Goal: Task Accomplishment & Management: Manage account settings

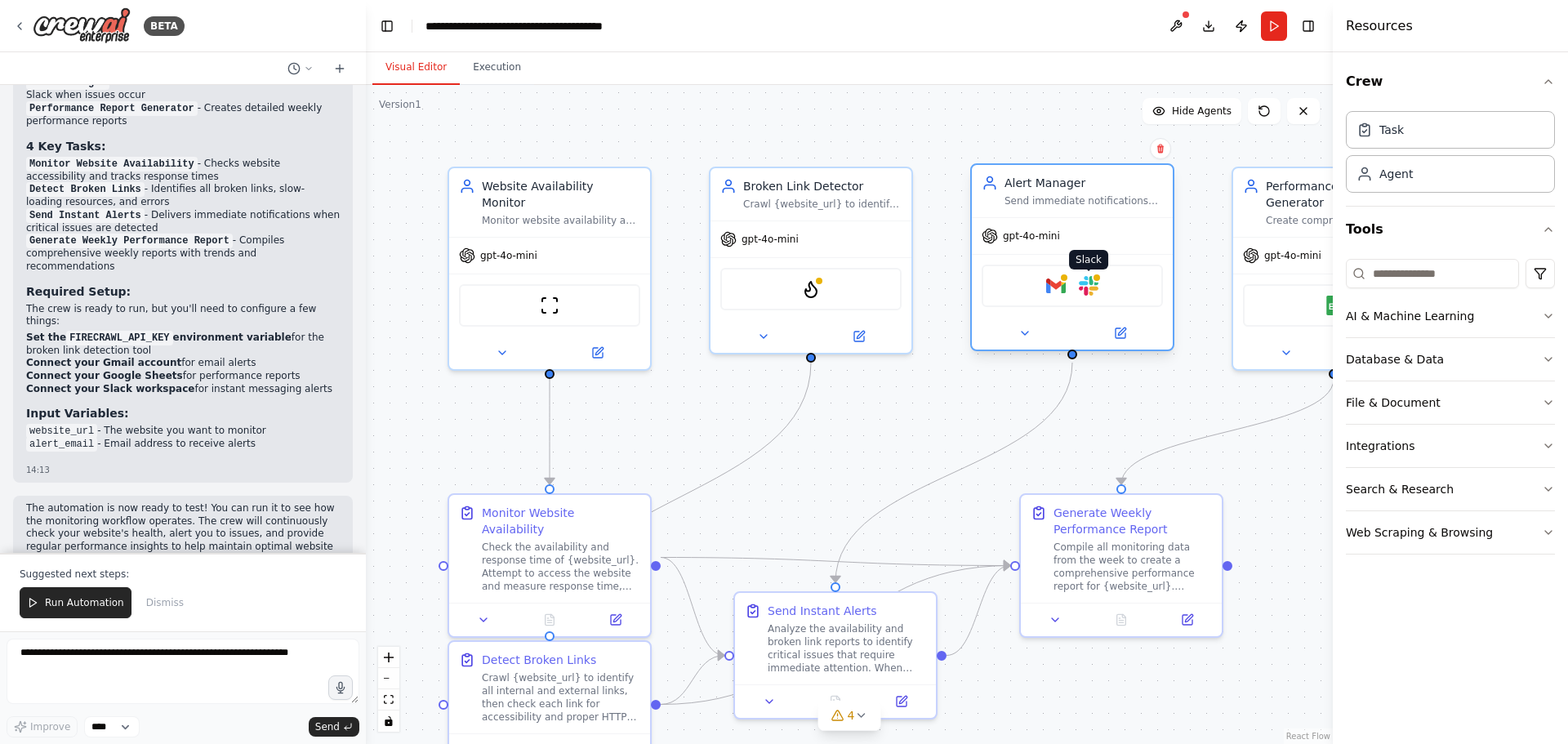
click at [1083, 286] on img at bounding box center [1088, 285] width 19 height 19
click at [1091, 286] on img at bounding box center [1088, 285] width 19 height 19
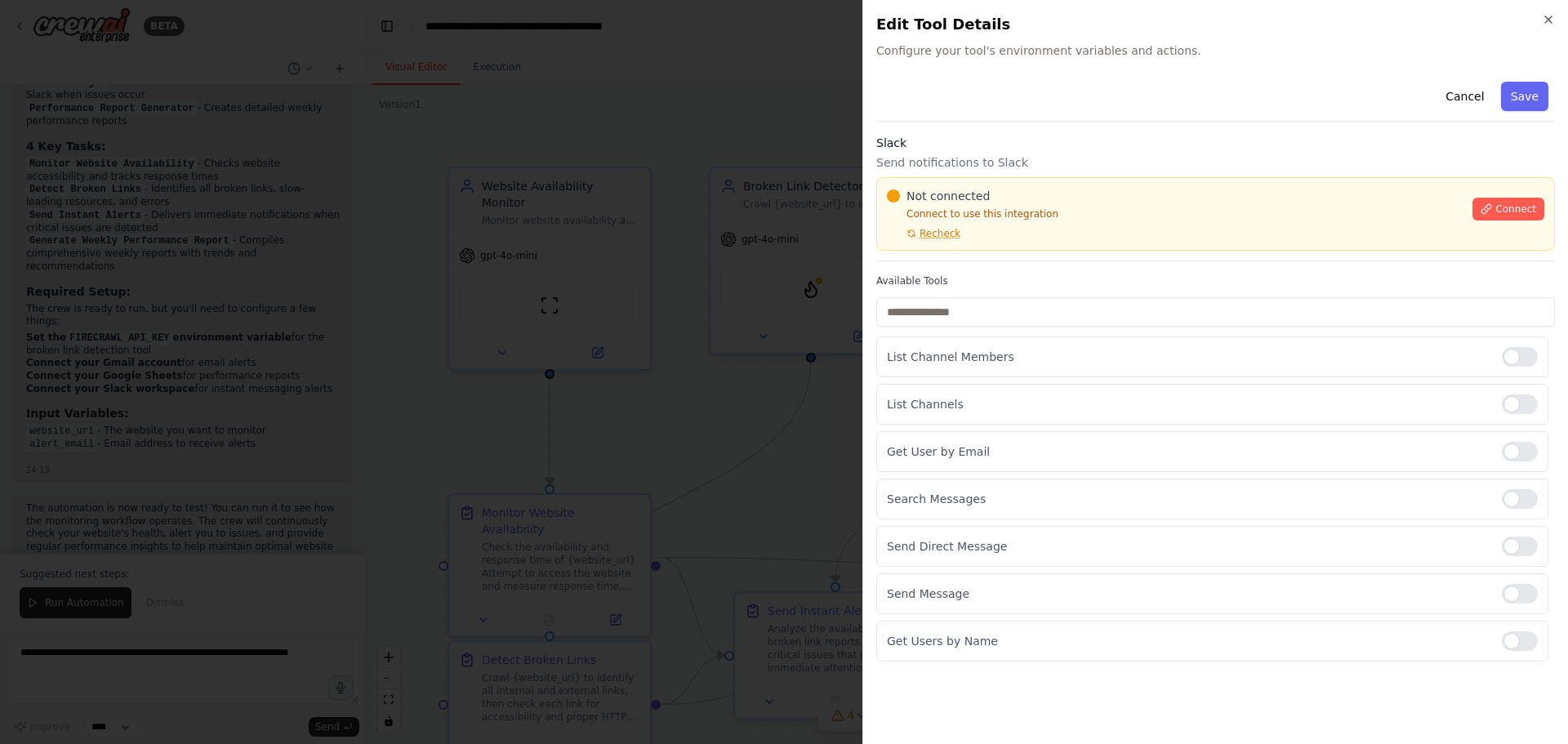
click at [1476, 99] on button "Cancel" at bounding box center [1464, 97] width 58 height 29
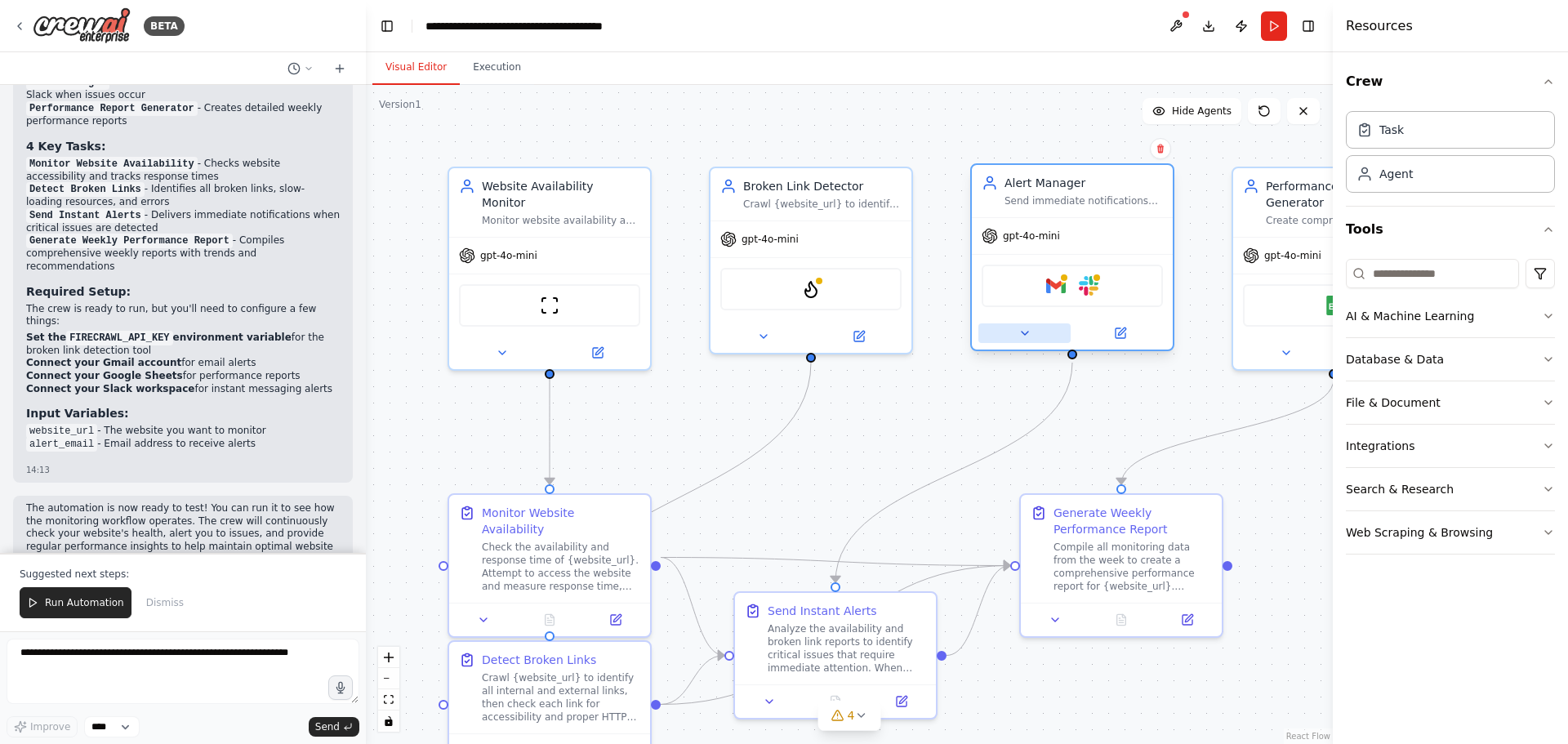
drag, startPoint x: 1088, startPoint y: 289, endPoint x: 1053, endPoint y: 323, distance: 48.8
click at [1053, 323] on button at bounding box center [1024, 332] width 92 height 19
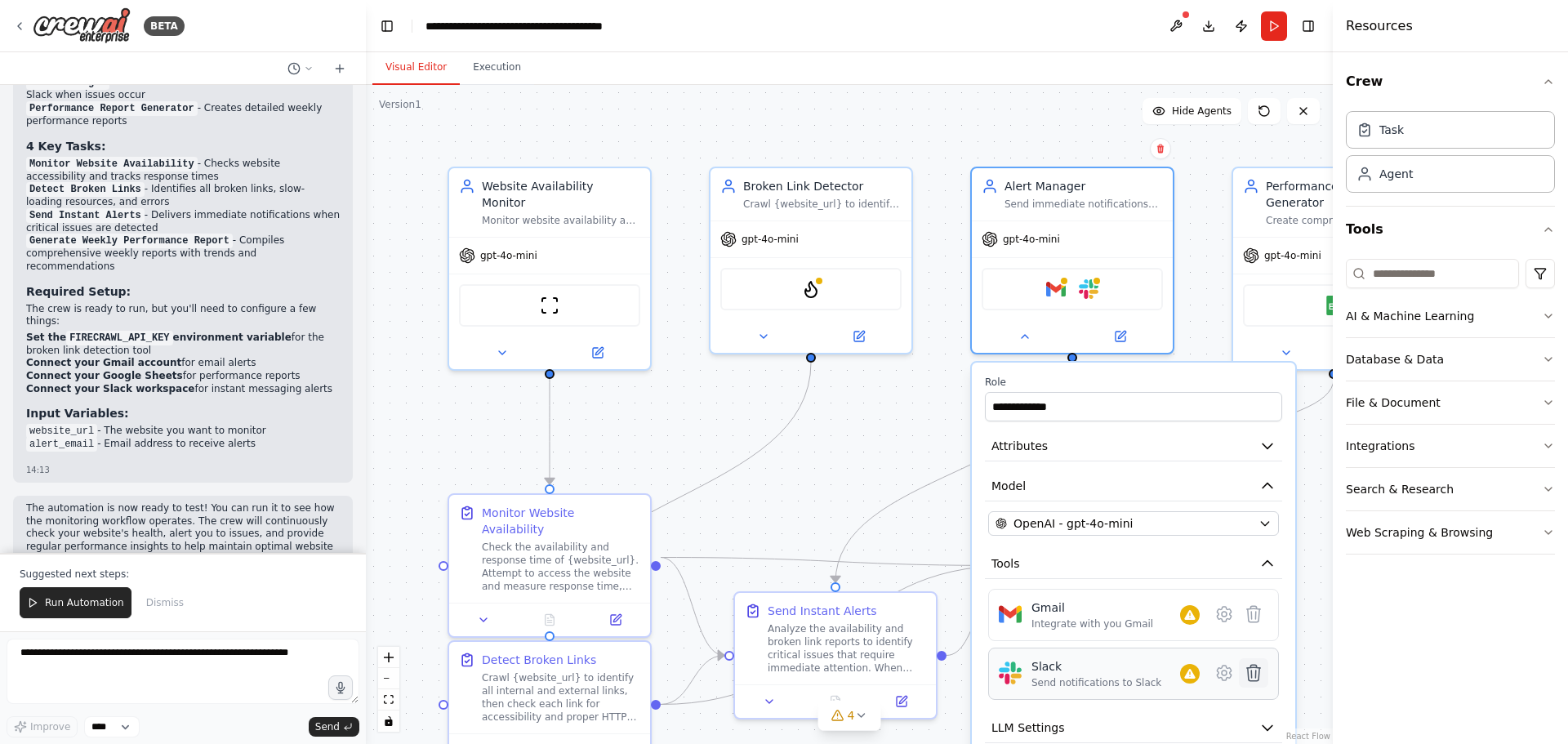
click at [1250, 685] on button at bounding box center [1253, 673] width 29 height 29
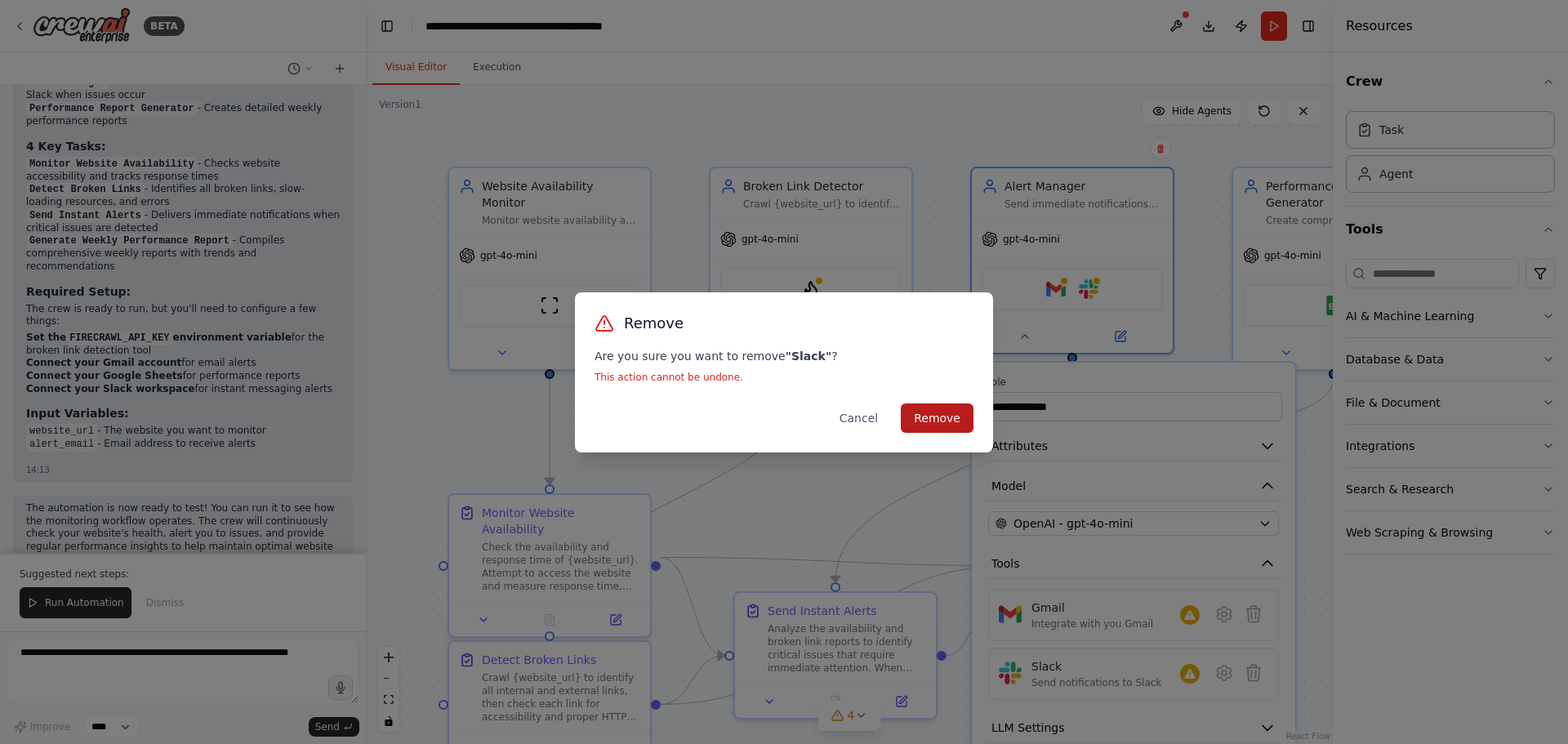
click at [944, 417] on button "Remove" at bounding box center [937, 418] width 73 height 29
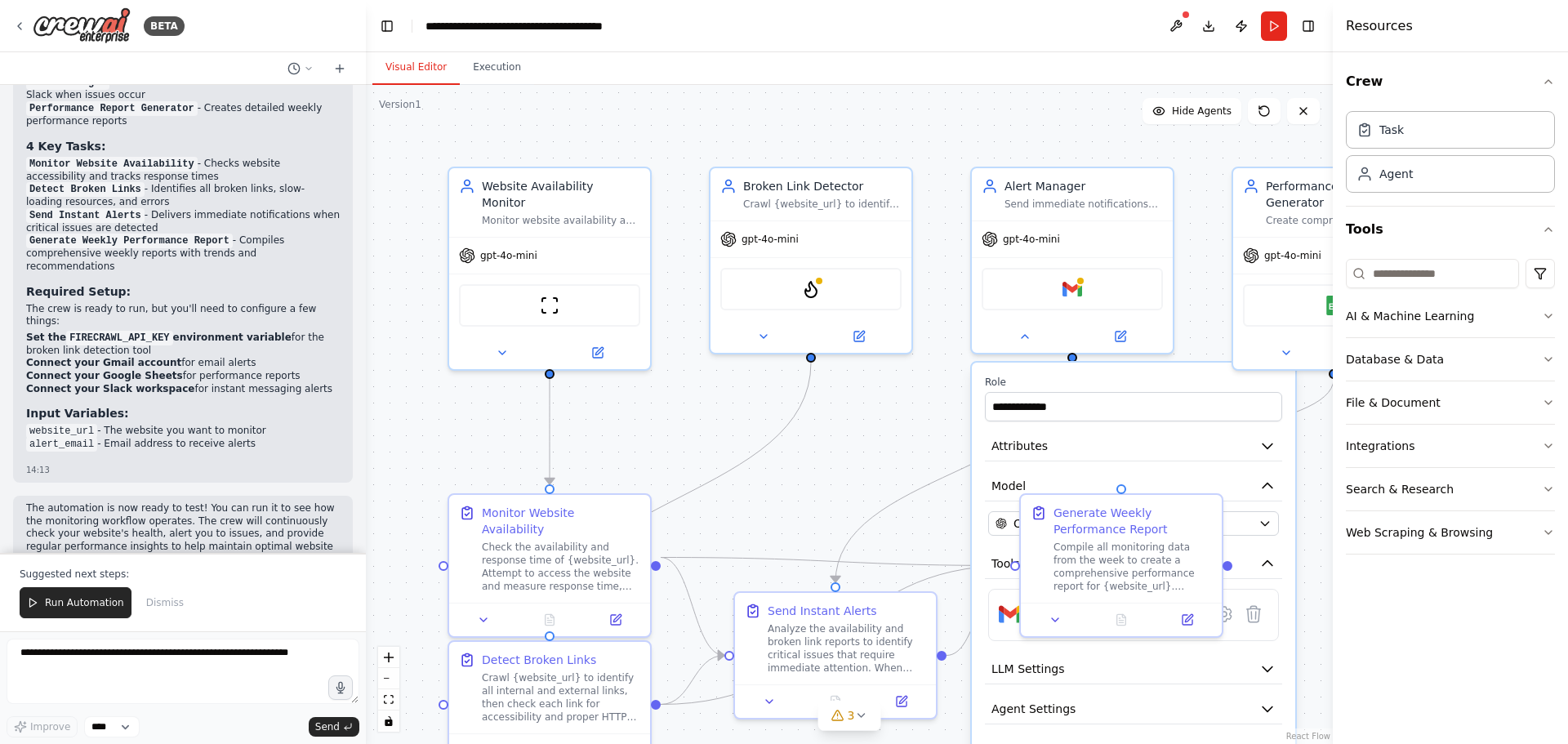
click at [938, 436] on div ".deletable-edge-delete-btn { width: 20px; height: 20px; border: 0px solid #ffff…" at bounding box center [849, 414] width 967 height 659
click at [1188, 338] on div ".deletable-edge-delete-btn { width: 20px; height: 20px; border: 0px solid #ffff…" at bounding box center [849, 414] width 967 height 659
click at [1084, 331] on button at bounding box center [1120, 332] width 92 height 19
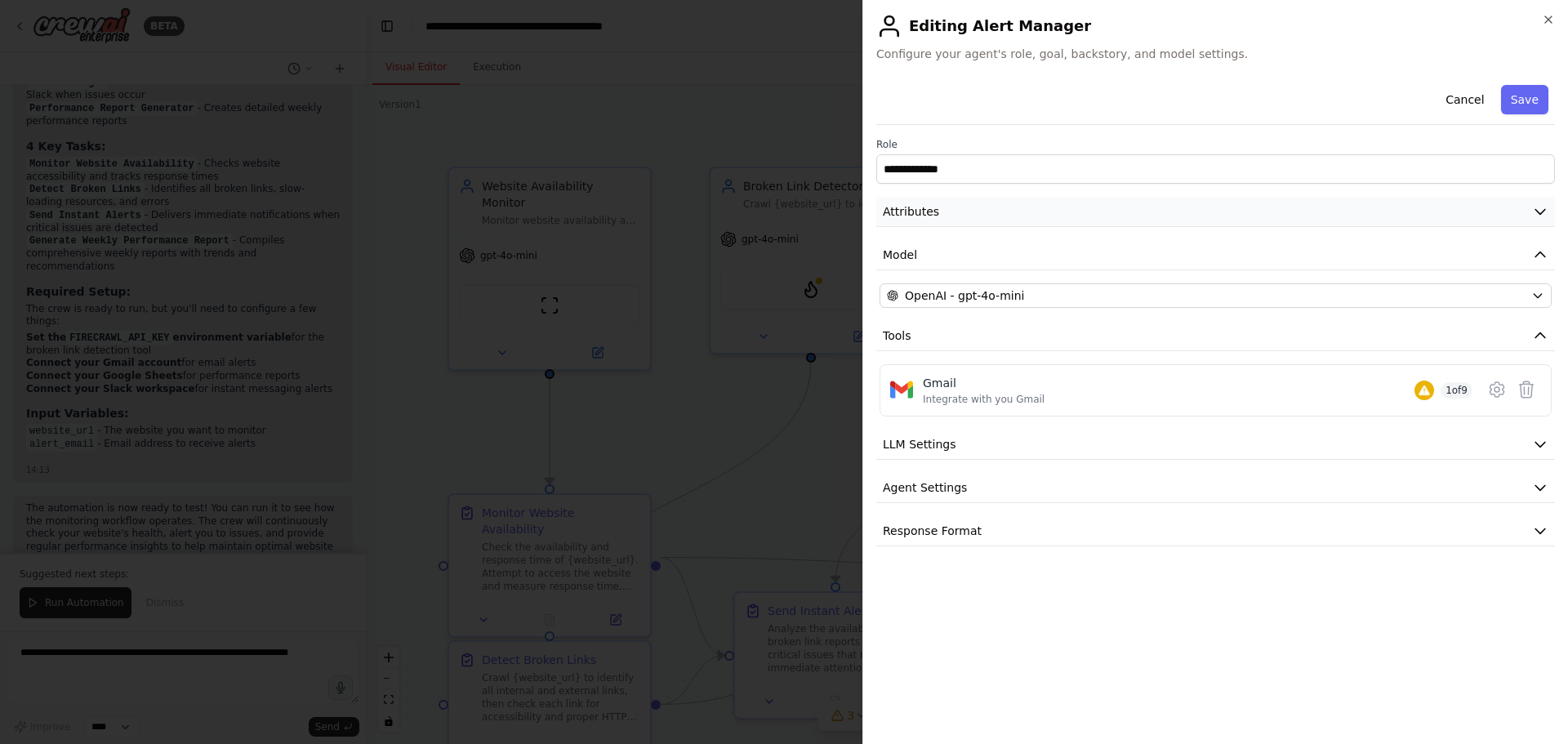
click at [1536, 222] on button "Attributes" at bounding box center [1215, 212] width 678 height 30
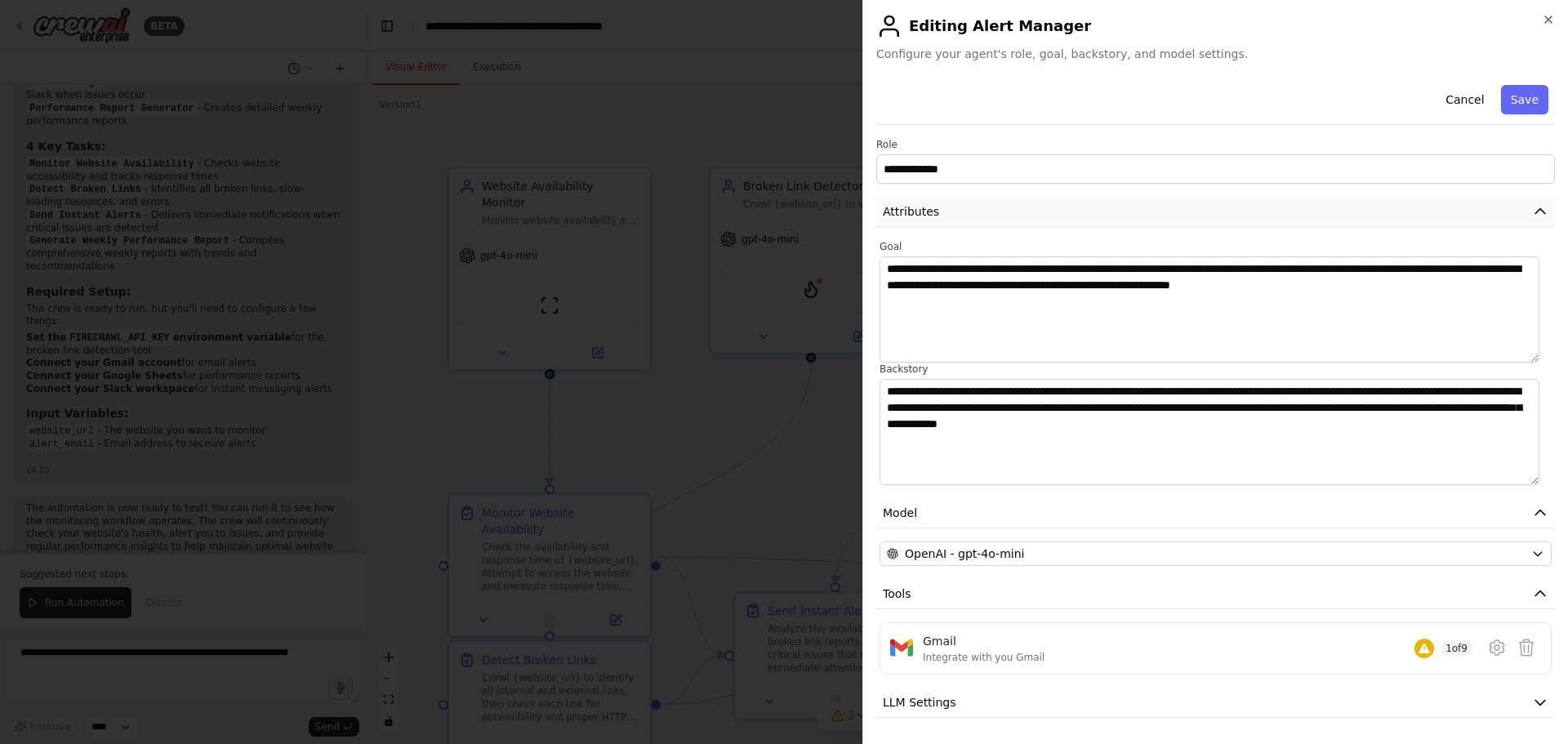
click at [1536, 222] on button "Attributes" at bounding box center [1215, 212] width 678 height 30
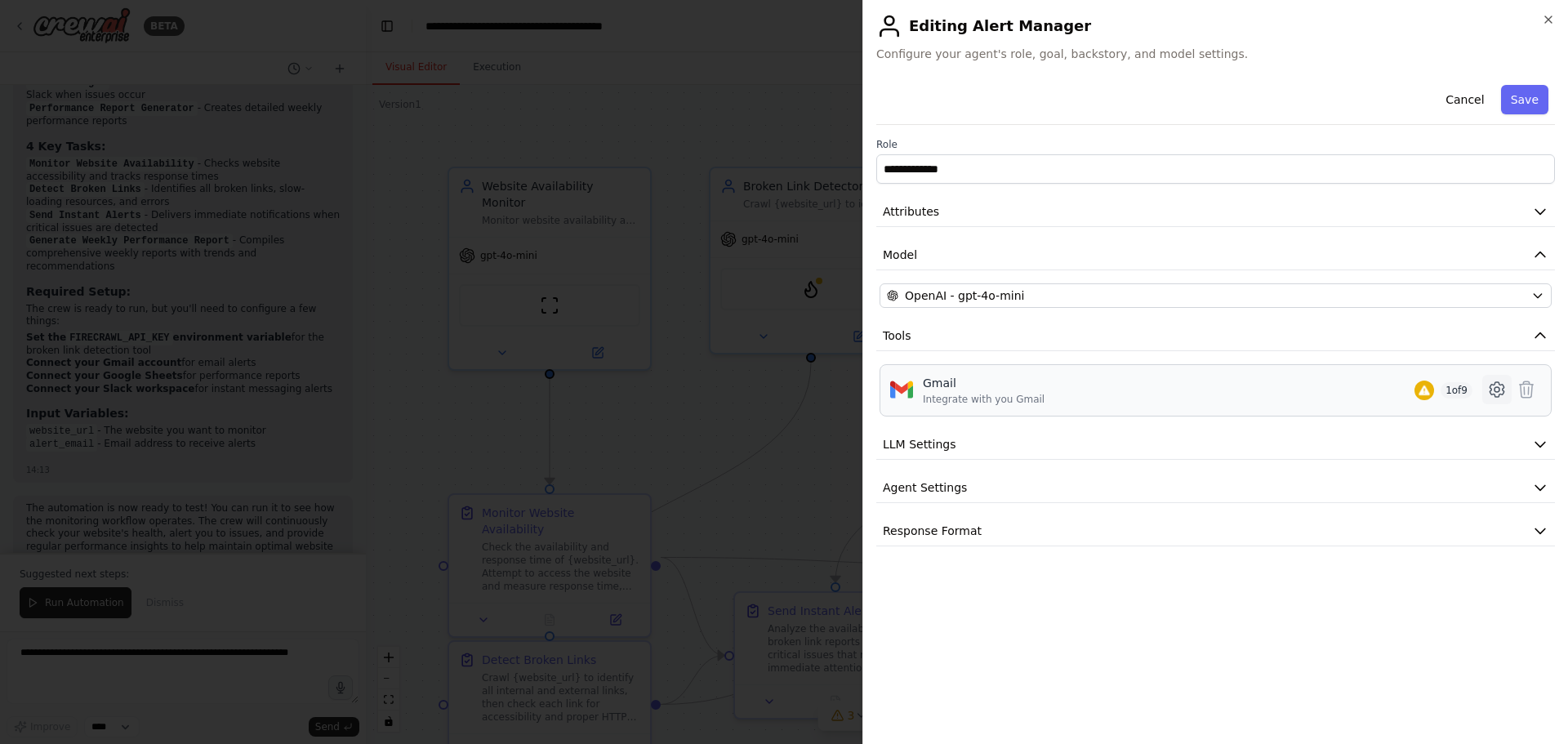
click at [1494, 393] on icon at bounding box center [1496, 389] width 19 height 19
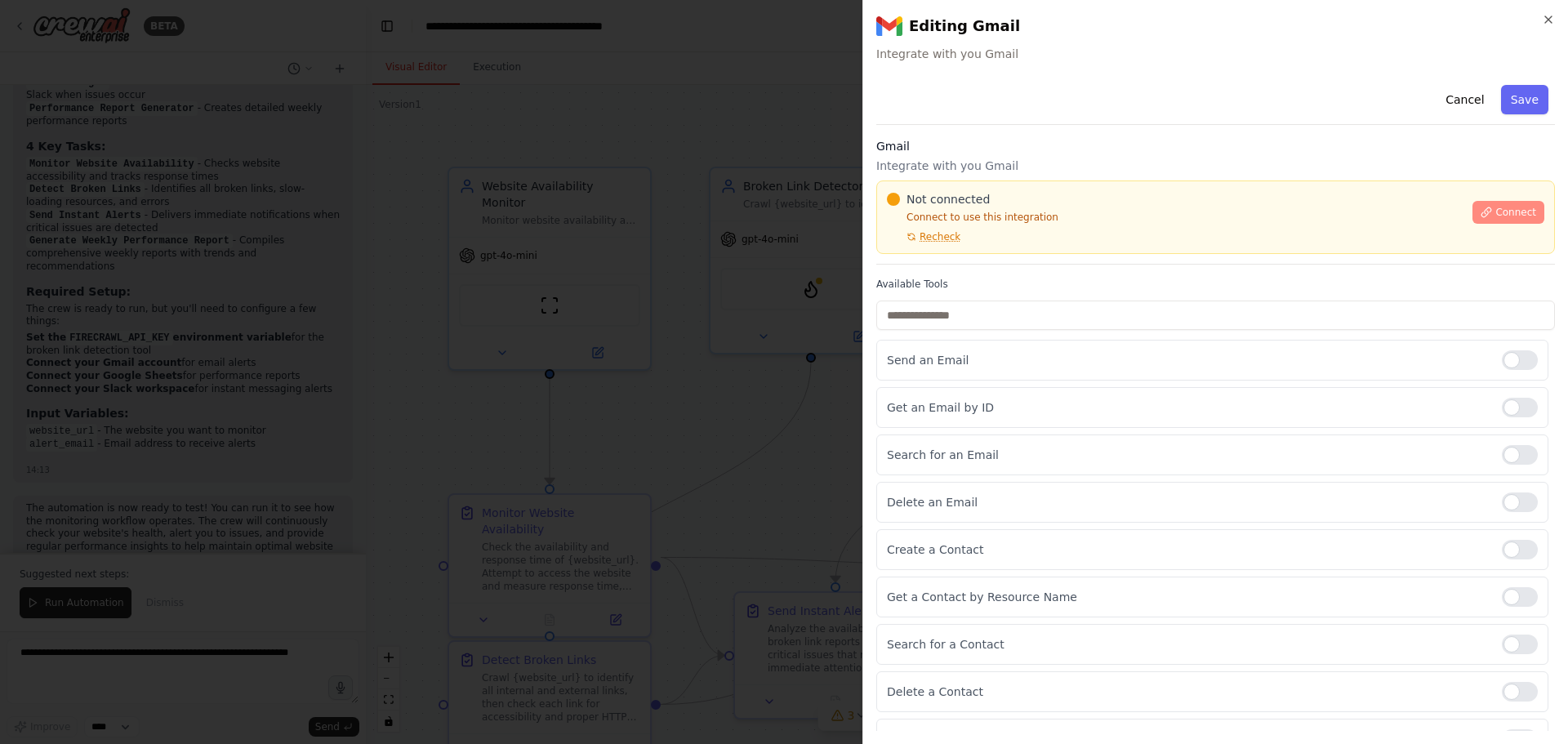
click at [1489, 221] on button "Connect" at bounding box center [1508, 212] width 72 height 23
click at [941, 233] on span "Recheck" at bounding box center [940, 237] width 40 height 13
click at [666, 313] on div at bounding box center [784, 372] width 1568 height 744
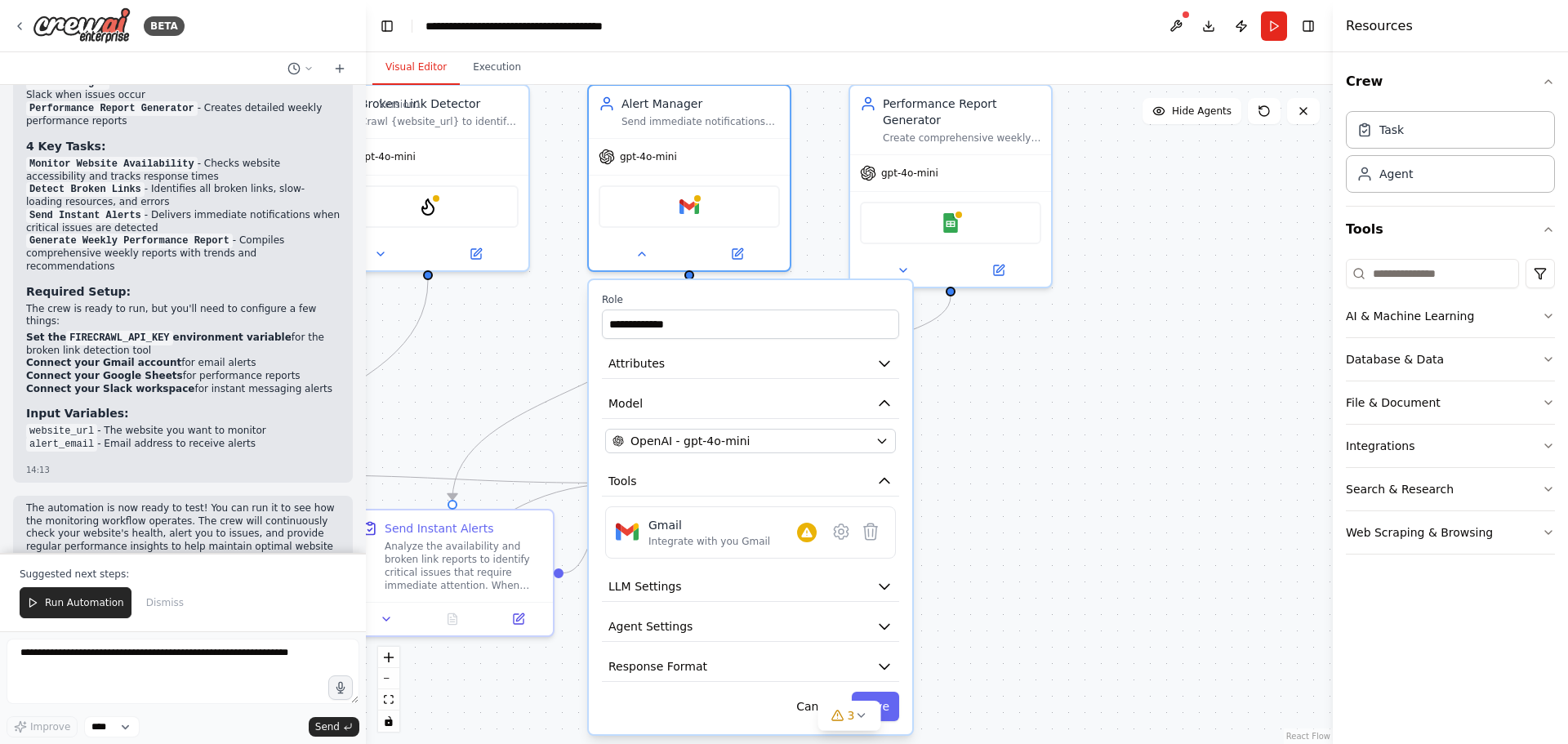
drag, startPoint x: 1203, startPoint y: 326, endPoint x: 857, endPoint y: 258, distance: 352.6
click at [852, 258] on div ".deletable-edge-delete-btn { width: 20px; height: 20px; border: 0px solid #ffff…" at bounding box center [849, 414] width 967 height 659
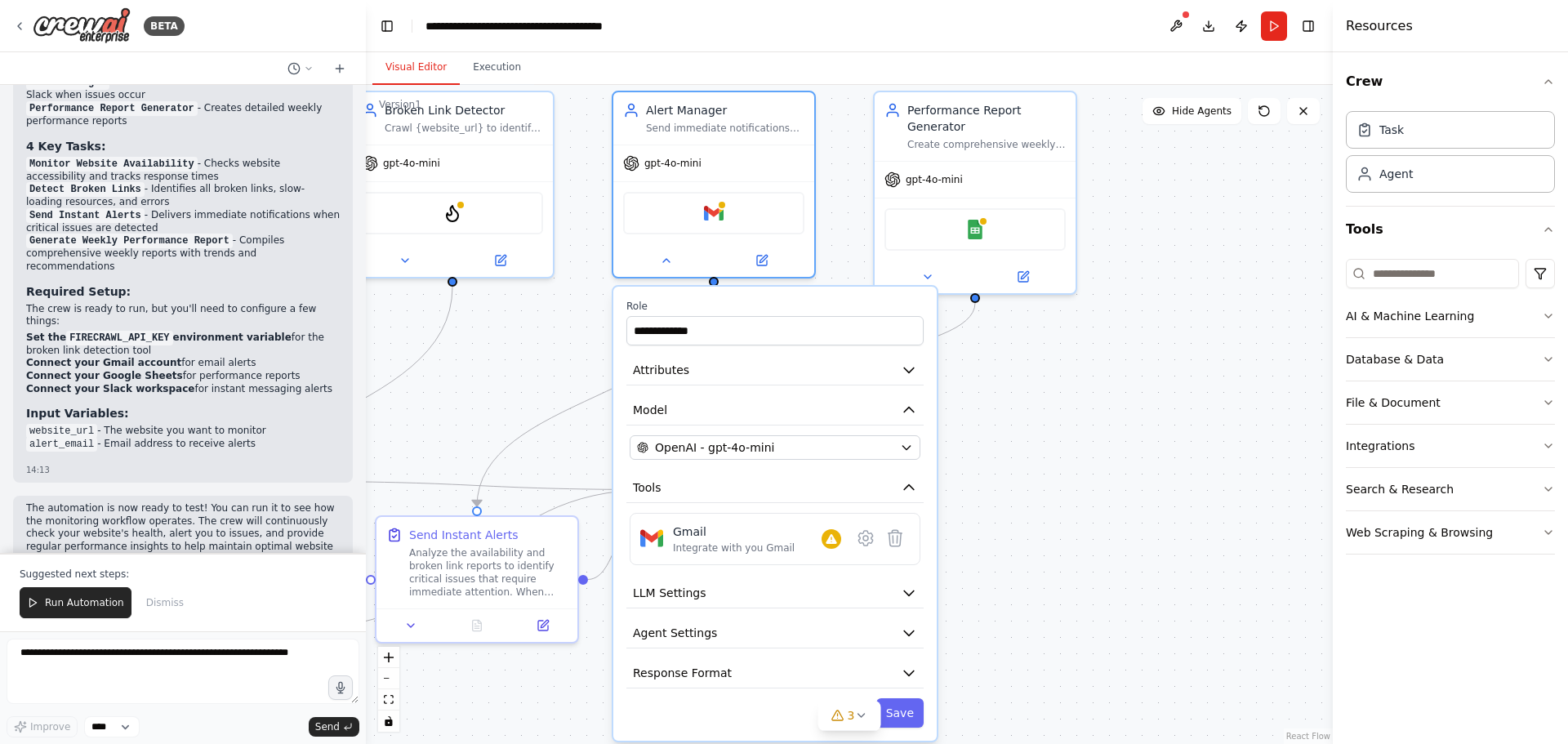
click at [1097, 391] on div ".deletable-edge-delete-btn { width: 20px; height: 20px; border: 0px solid #ffff…" at bounding box center [849, 414] width 967 height 659
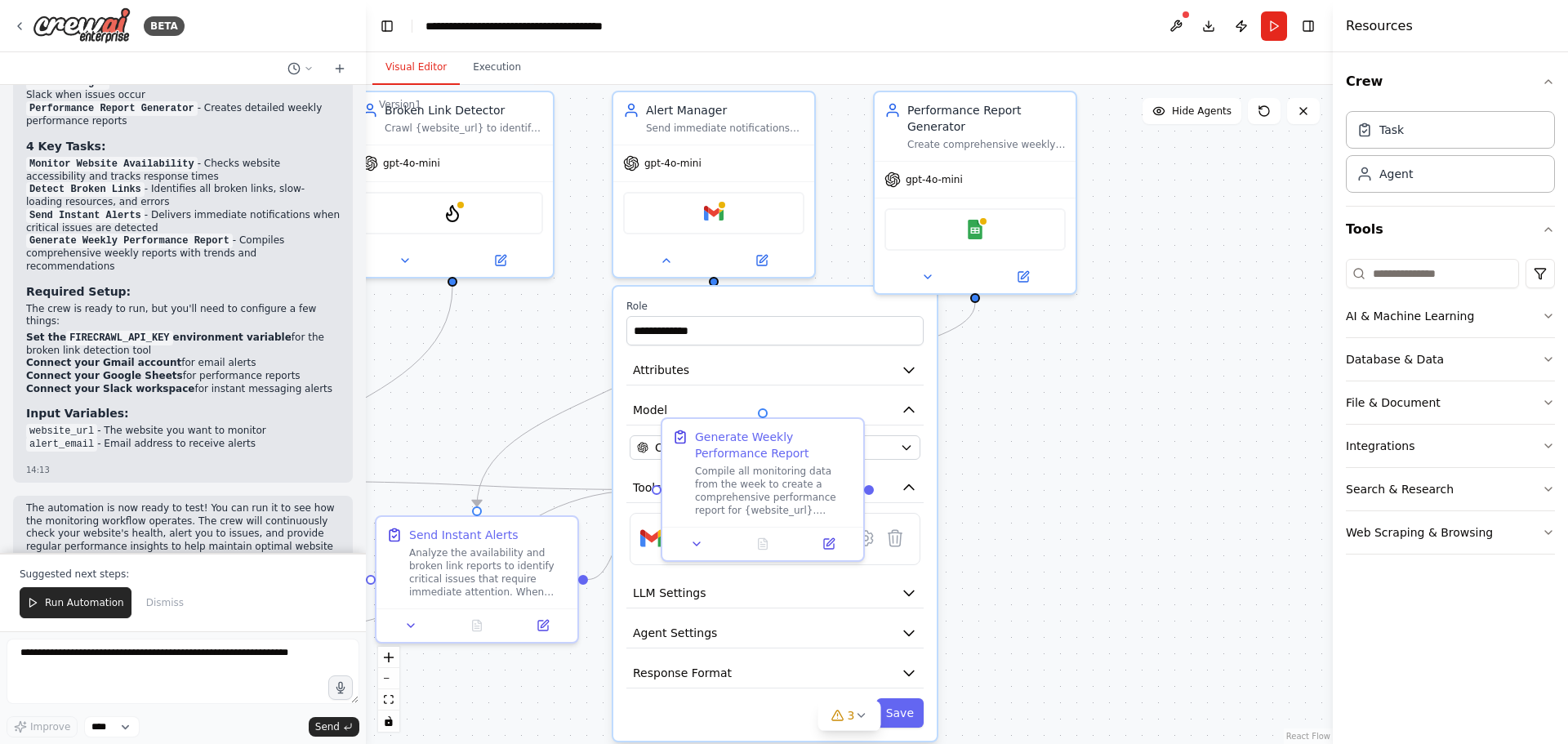
click at [1063, 410] on div ".deletable-edge-delete-btn { width: 20px; height: 20px; border: 0px solid #ffff…" at bounding box center [849, 414] width 967 height 659
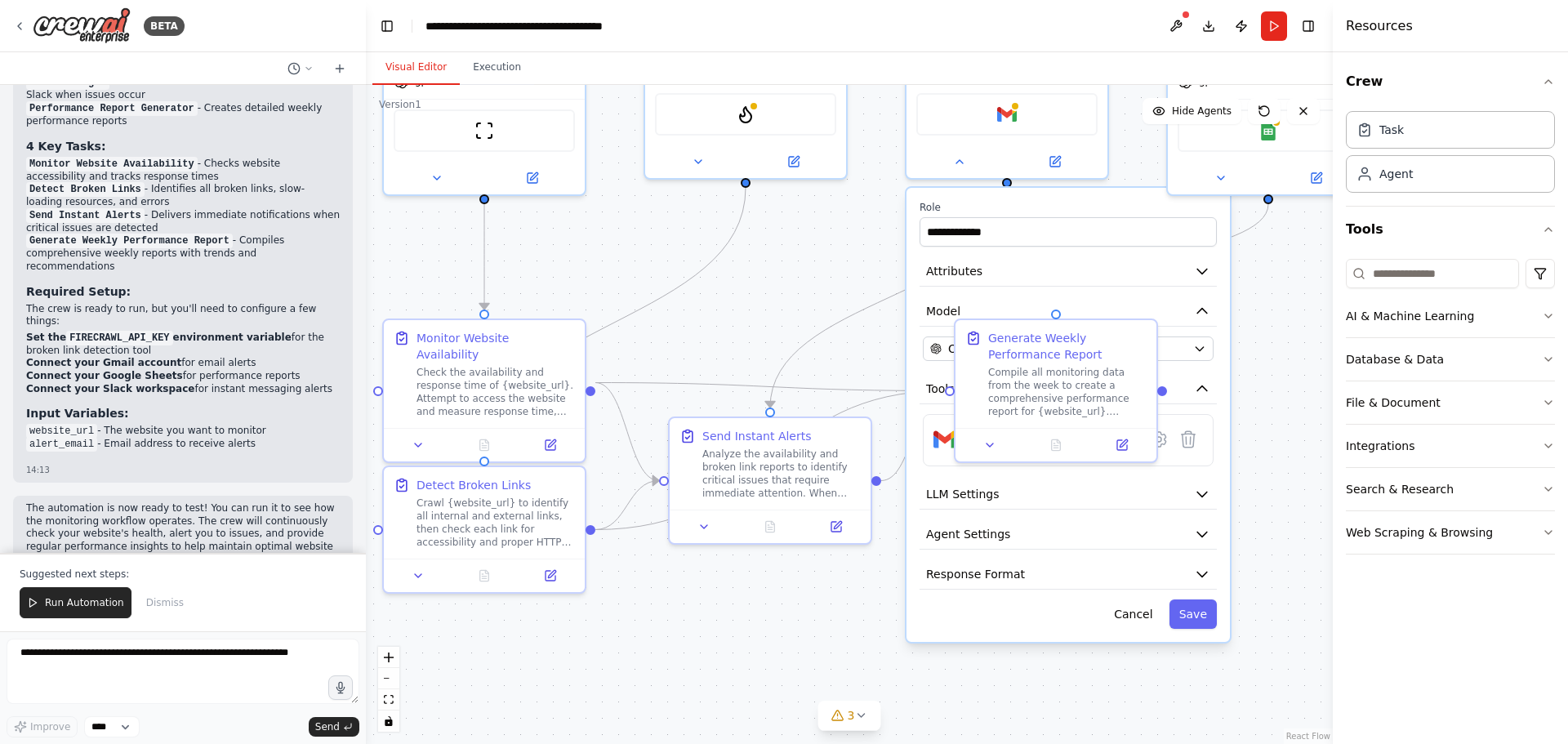
drag, startPoint x: 1014, startPoint y: 529, endPoint x: 1308, endPoint y: 431, distance: 309.9
click at [1308, 431] on div ".deletable-edge-delete-btn { width: 20px; height: 20px; border: 0px solid #ffff…" at bounding box center [849, 414] width 967 height 659
click at [1194, 622] on button "Save" at bounding box center [1193, 614] width 47 height 29
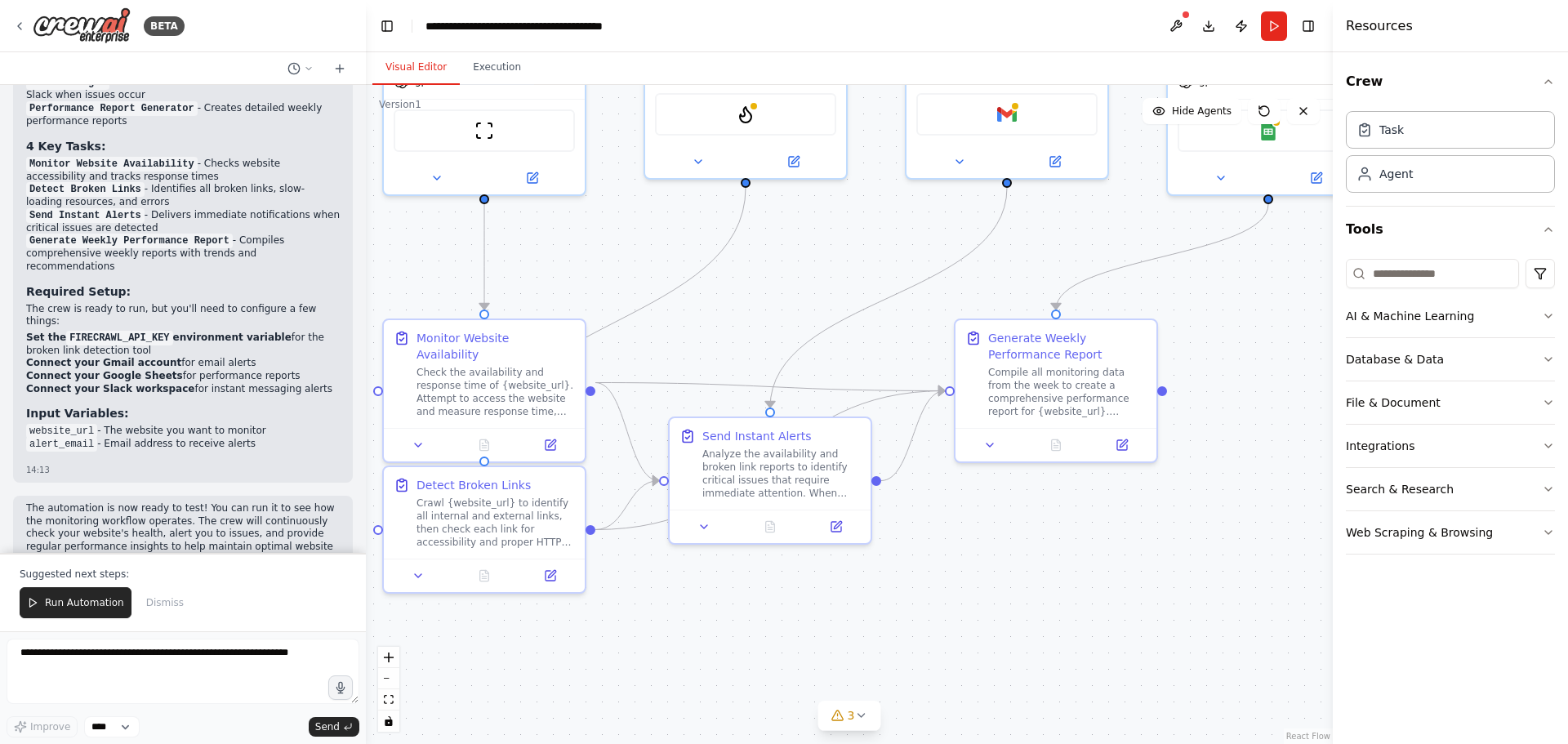
click at [940, 580] on div ".deletable-edge-delete-btn { width: 20px; height: 20px; border: 0px solid #ffff…" at bounding box center [849, 414] width 967 height 659
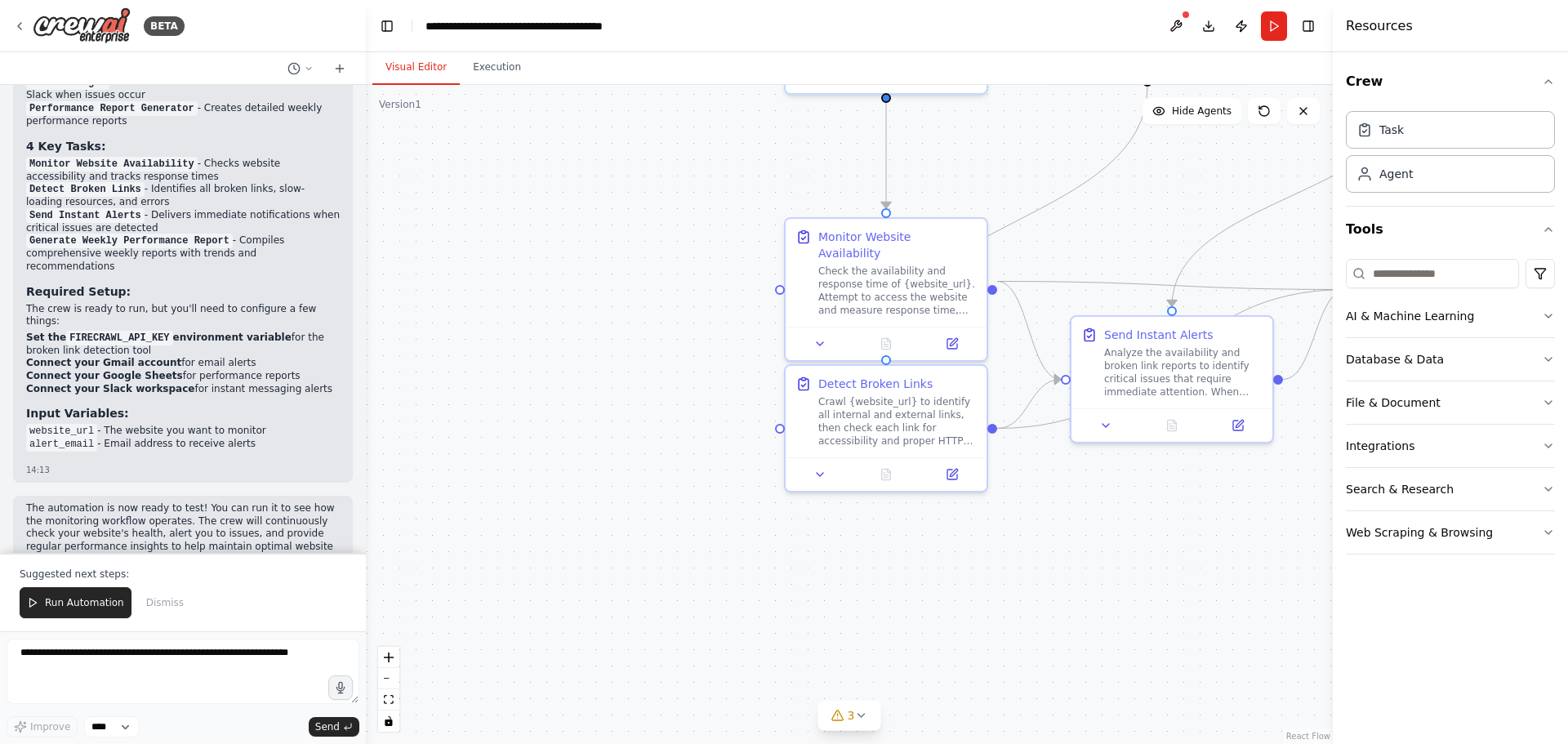
drag, startPoint x: 751, startPoint y: 634, endPoint x: 1056, endPoint y: 582, distance: 309.4
click at [1079, 569] on div ".deletable-edge-delete-btn { width: 20px; height: 20px; border: 0px solid #ffff…" at bounding box center [849, 414] width 967 height 659
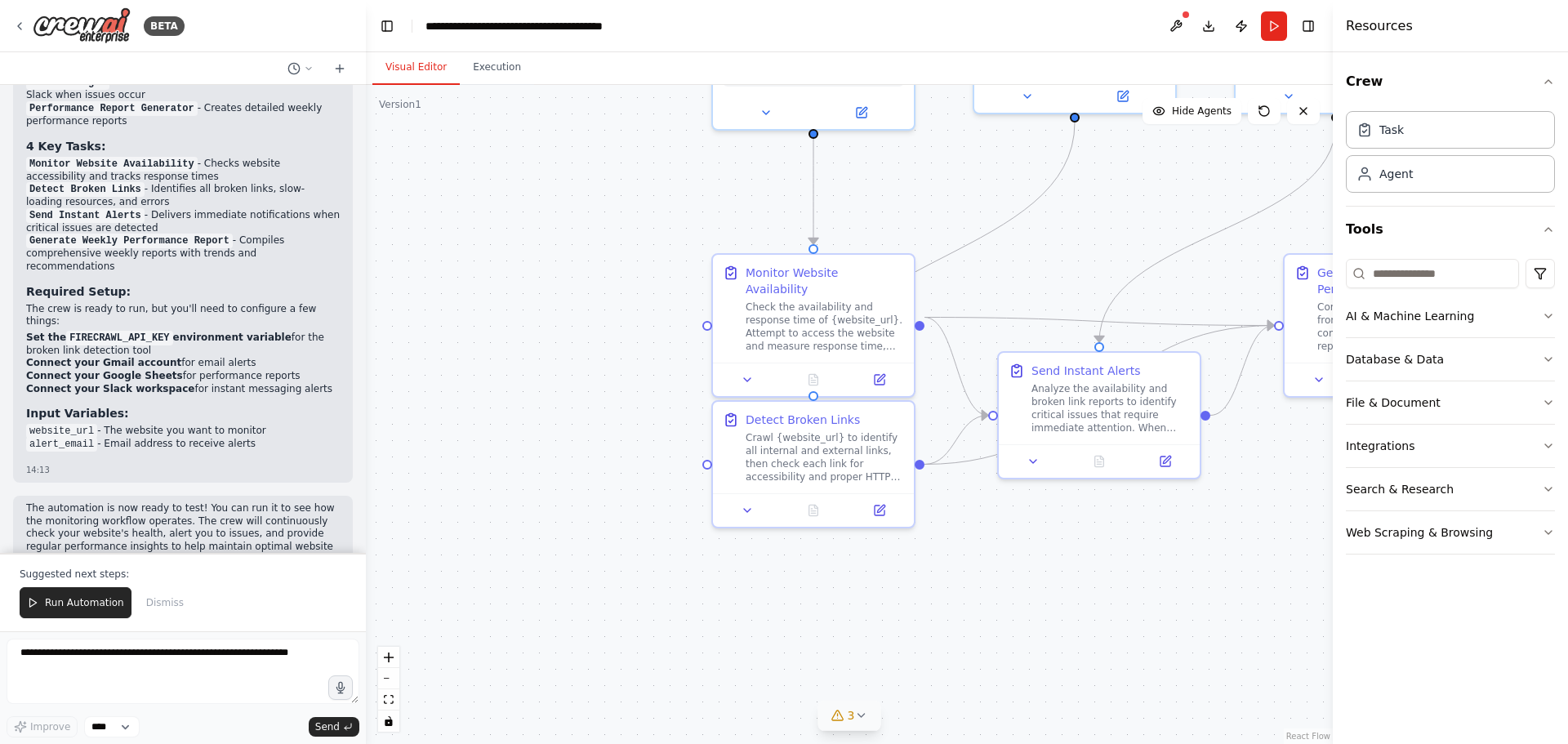
click at [867, 722] on button "3" at bounding box center [849, 715] width 63 height 30
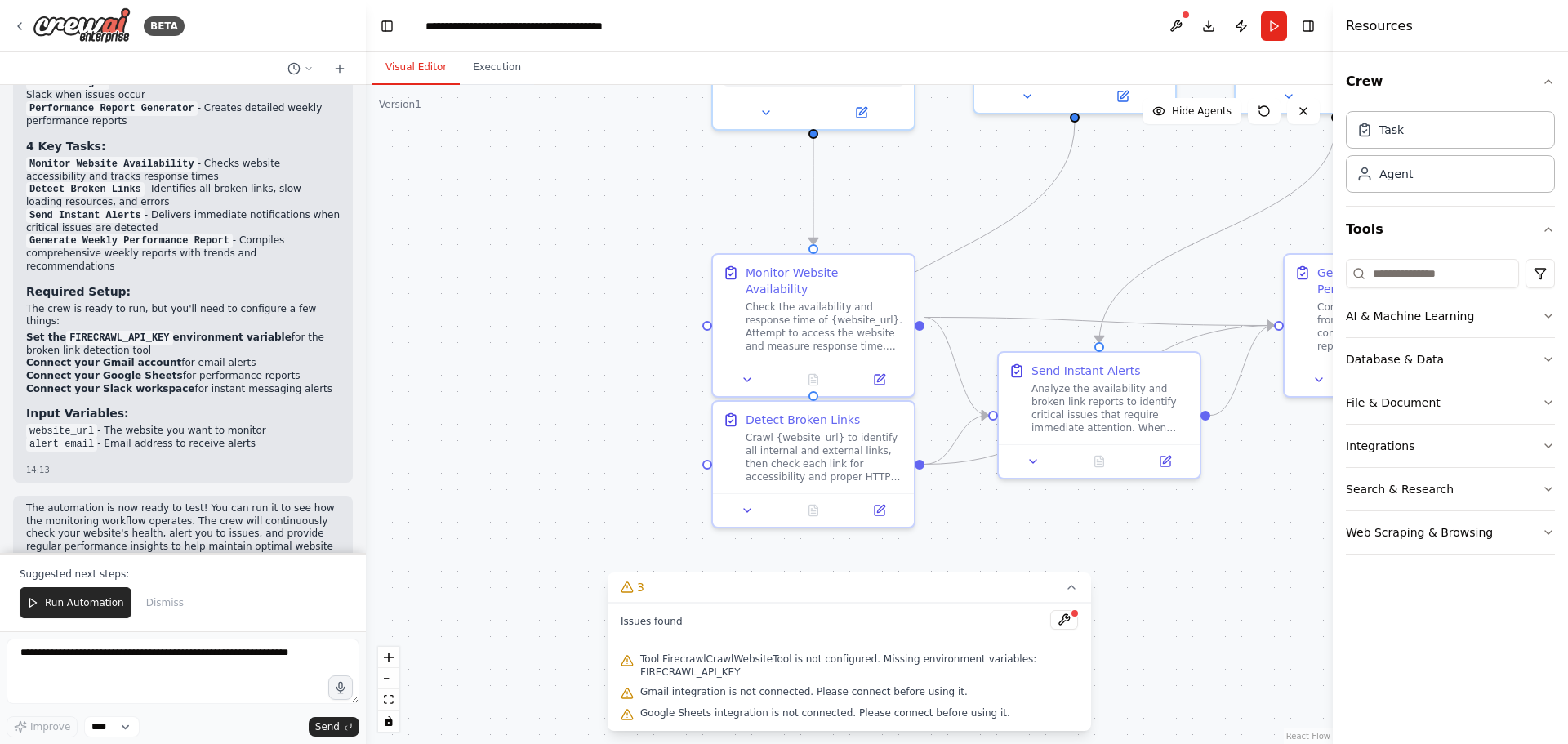
click at [1223, 662] on div ".deletable-edge-delete-btn { width: 20px; height: 20px; border: 0px solid #ffff…" at bounding box center [849, 414] width 967 height 659
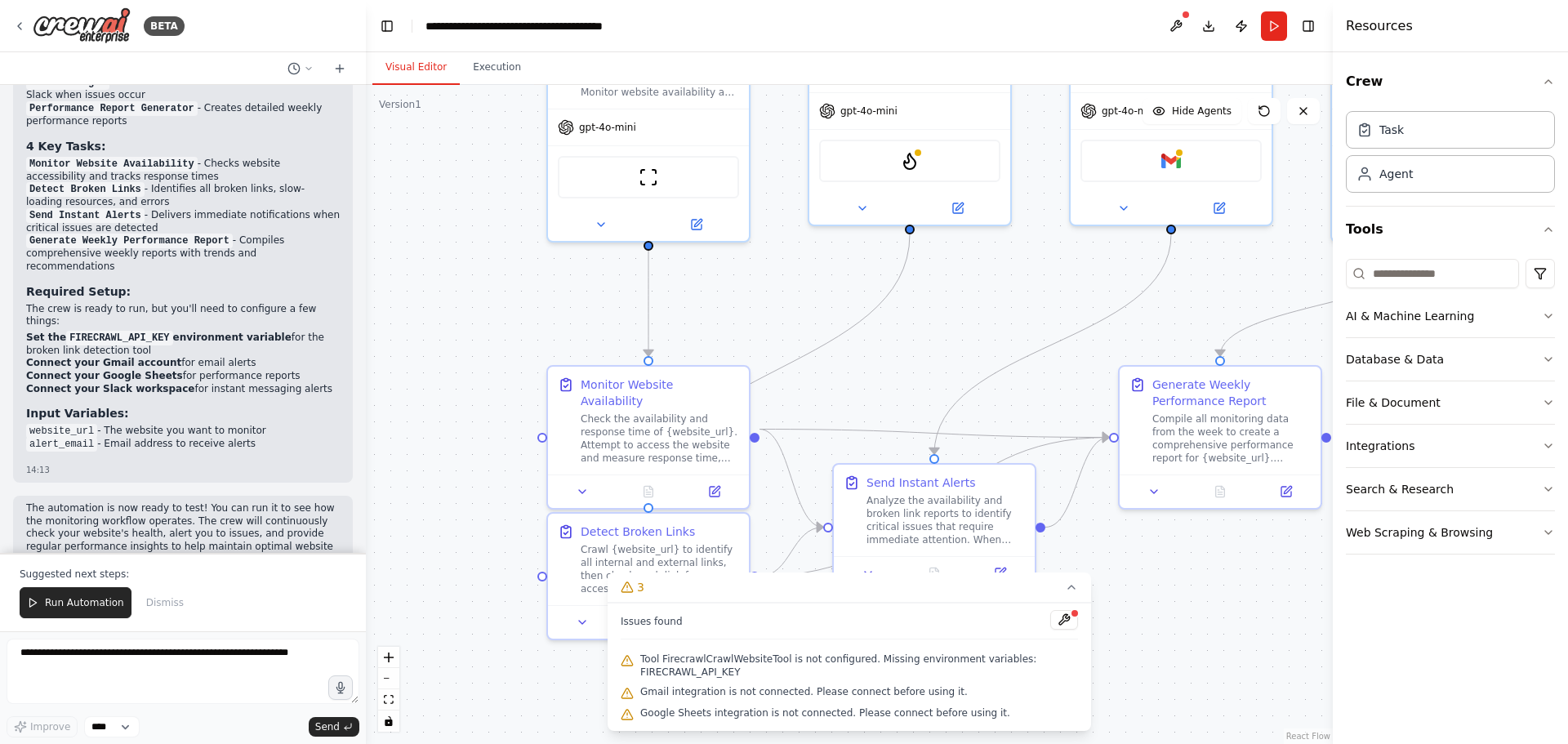
drag, startPoint x: 1237, startPoint y: 625, endPoint x: 1101, endPoint y: 716, distance: 163.6
click at [1101, 716] on div ".deletable-edge-delete-btn { width: 20px; height: 20px; border: 0px solid #ffff…" at bounding box center [849, 414] width 967 height 659
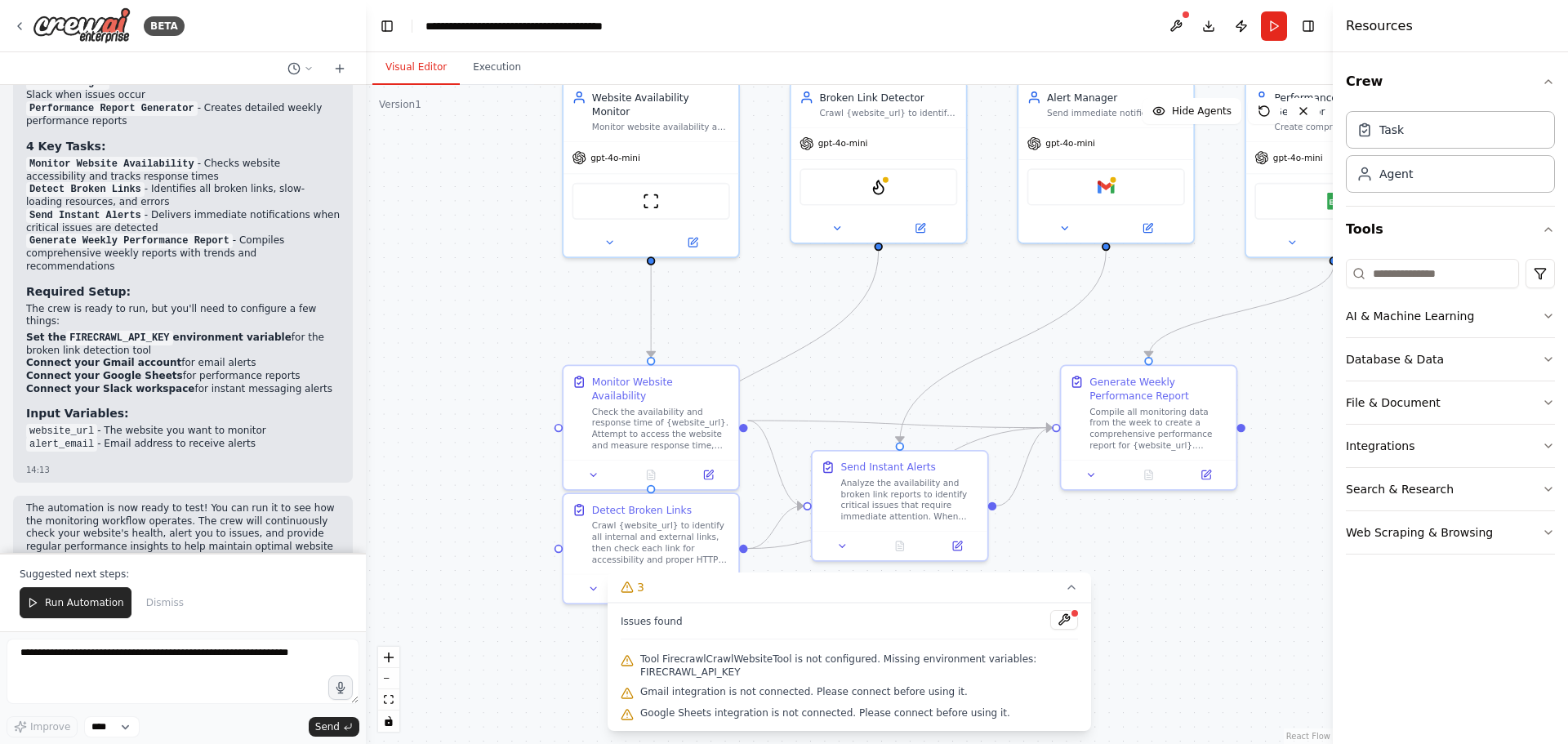
drag, startPoint x: 482, startPoint y: 368, endPoint x: 419, endPoint y: 342, distance: 68.2
click at [419, 342] on div ".deletable-edge-delete-btn { width: 20px; height: 20px; border: 0px solid #ffff…" at bounding box center [849, 414] width 967 height 659
click at [1168, 15] on button at bounding box center [1176, 26] width 26 height 29
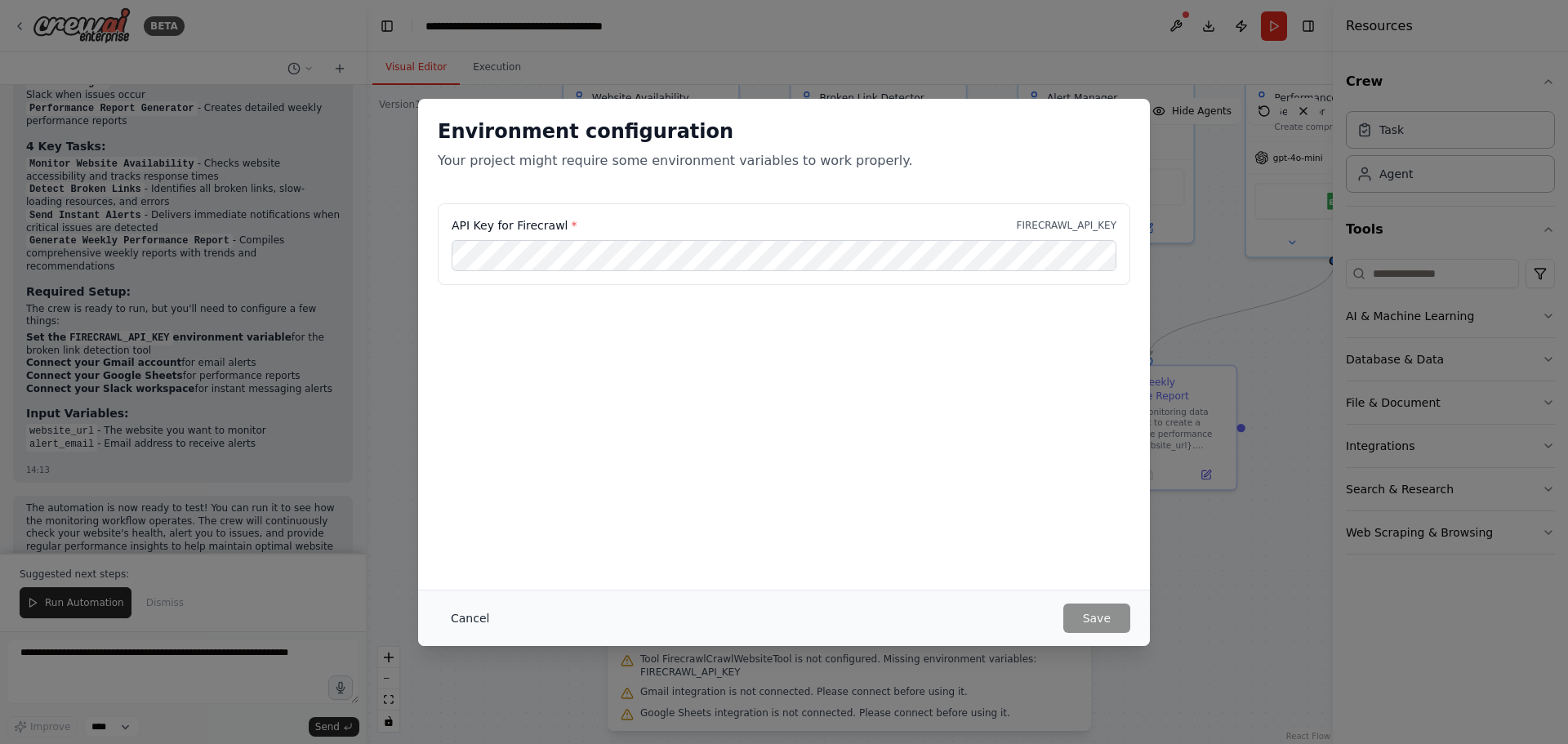
click at [442, 615] on button "Cancel" at bounding box center [470, 619] width 64 height 29
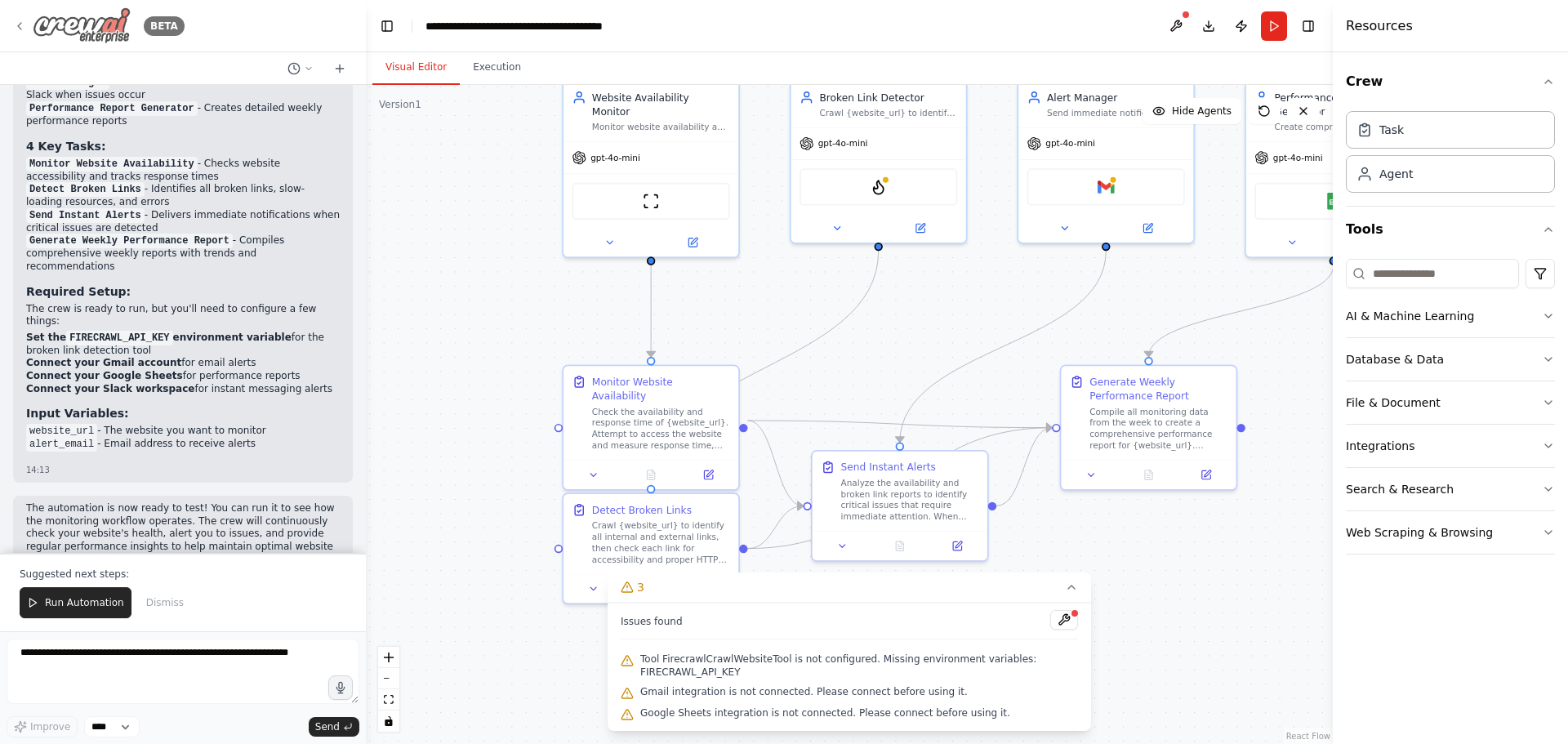
click at [21, 22] on icon at bounding box center [19, 26] width 13 height 13
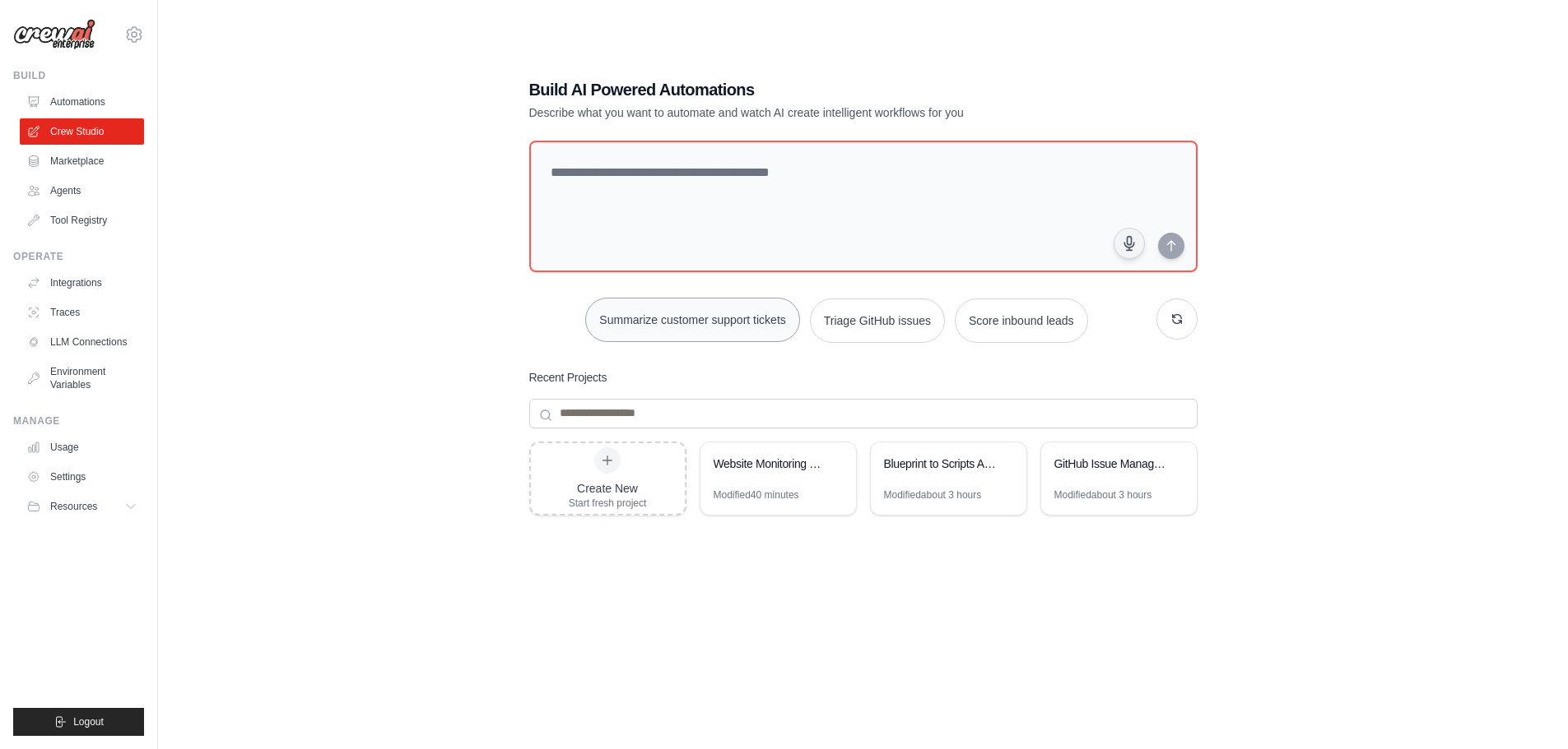
click at [716, 332] on button "Summarize customer support tickets" at bounding box center [692, 320] width 214 height 44
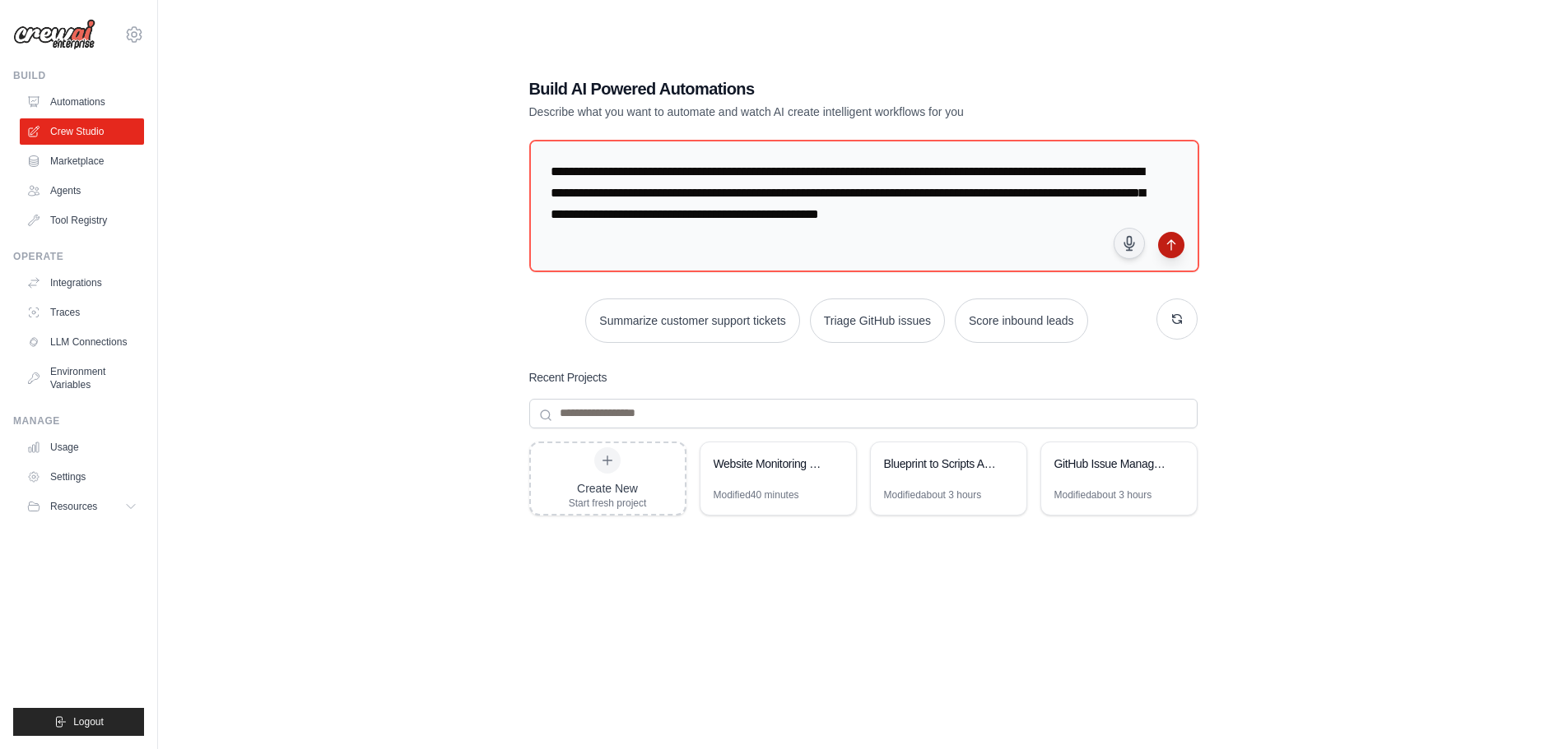
click at [1170, 248] on icon "submit" at bounding box center [1170, 245] width 7 height 10
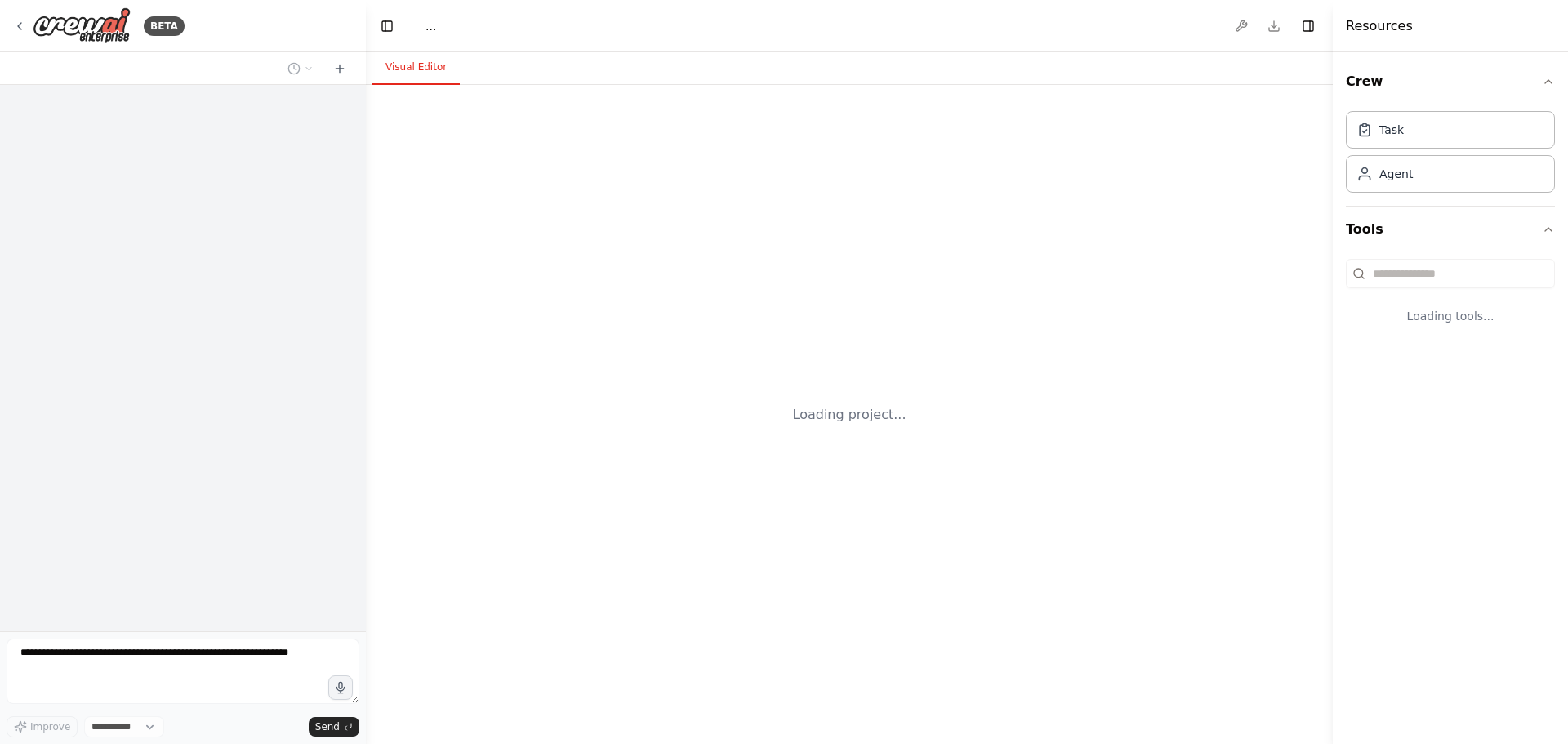
select select "****"
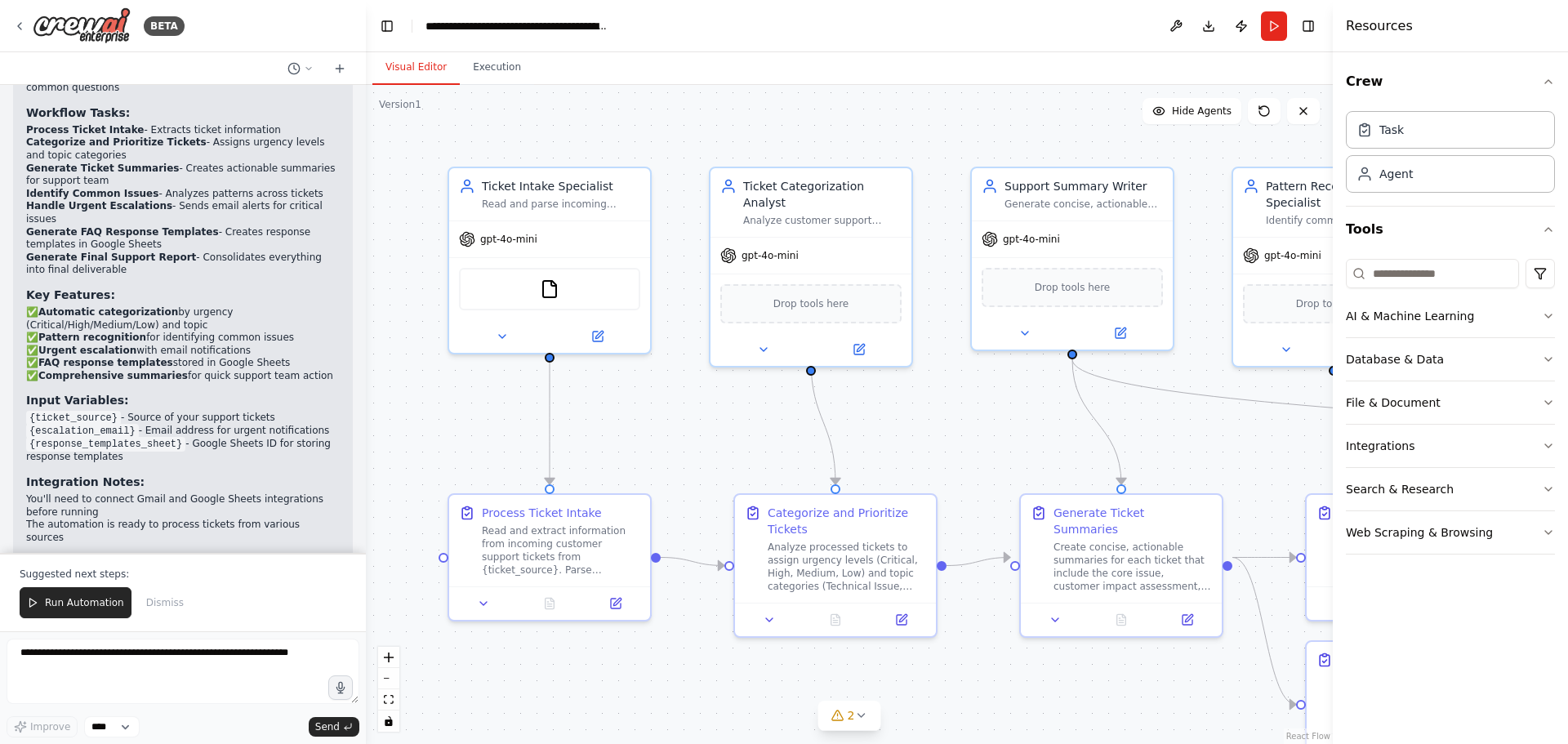
scroll to position [2150, 0]
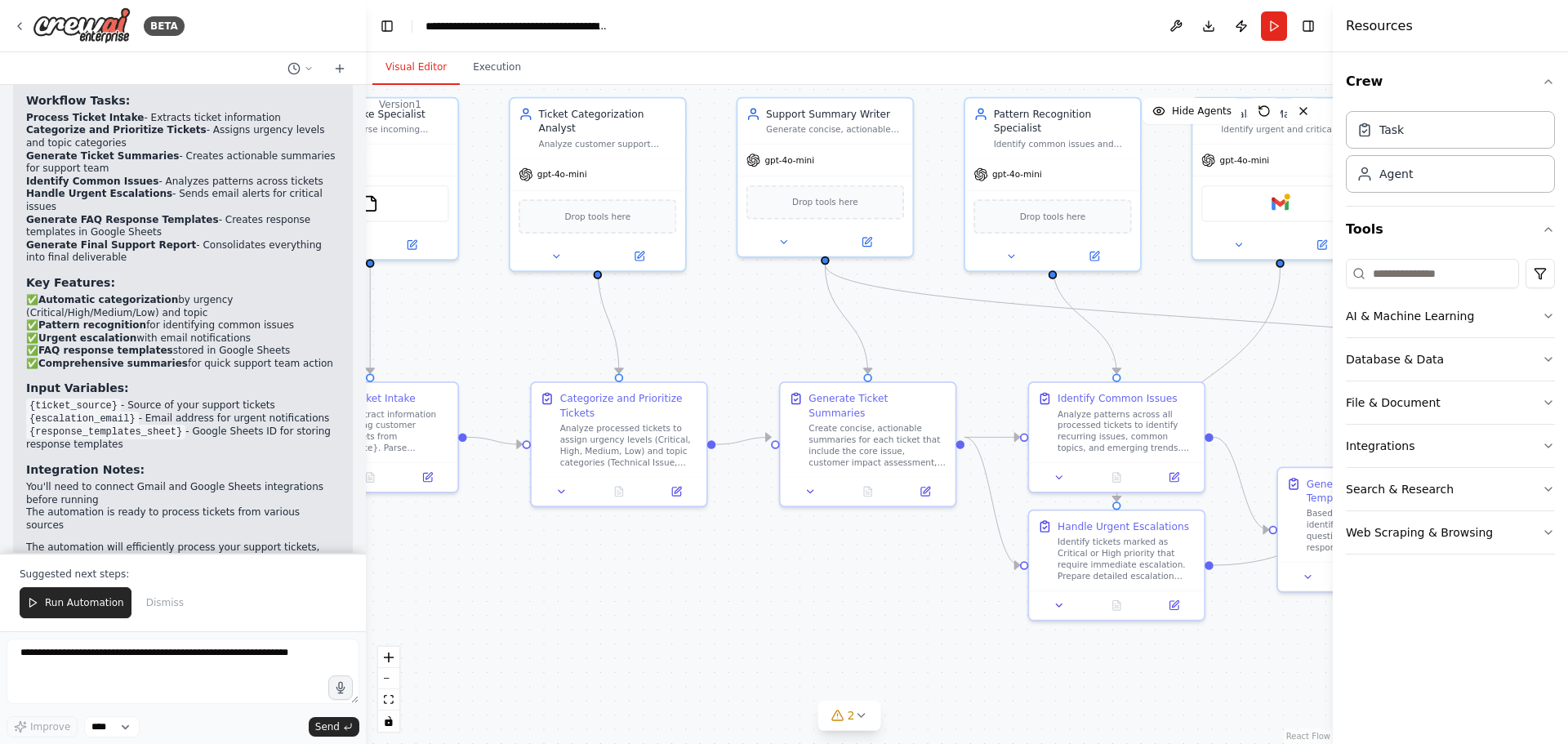
drag, startPoint x: 968, startPoint y: 464, endPoint x: 741, endPoint y: 356, distance: 251.4
click at [741, 356] on div ".deletable-edge-delete-btn { width: 20px; height: 20px; border: 0px solid #ffff…" at bounding box center [849, 414] width 967 height 659
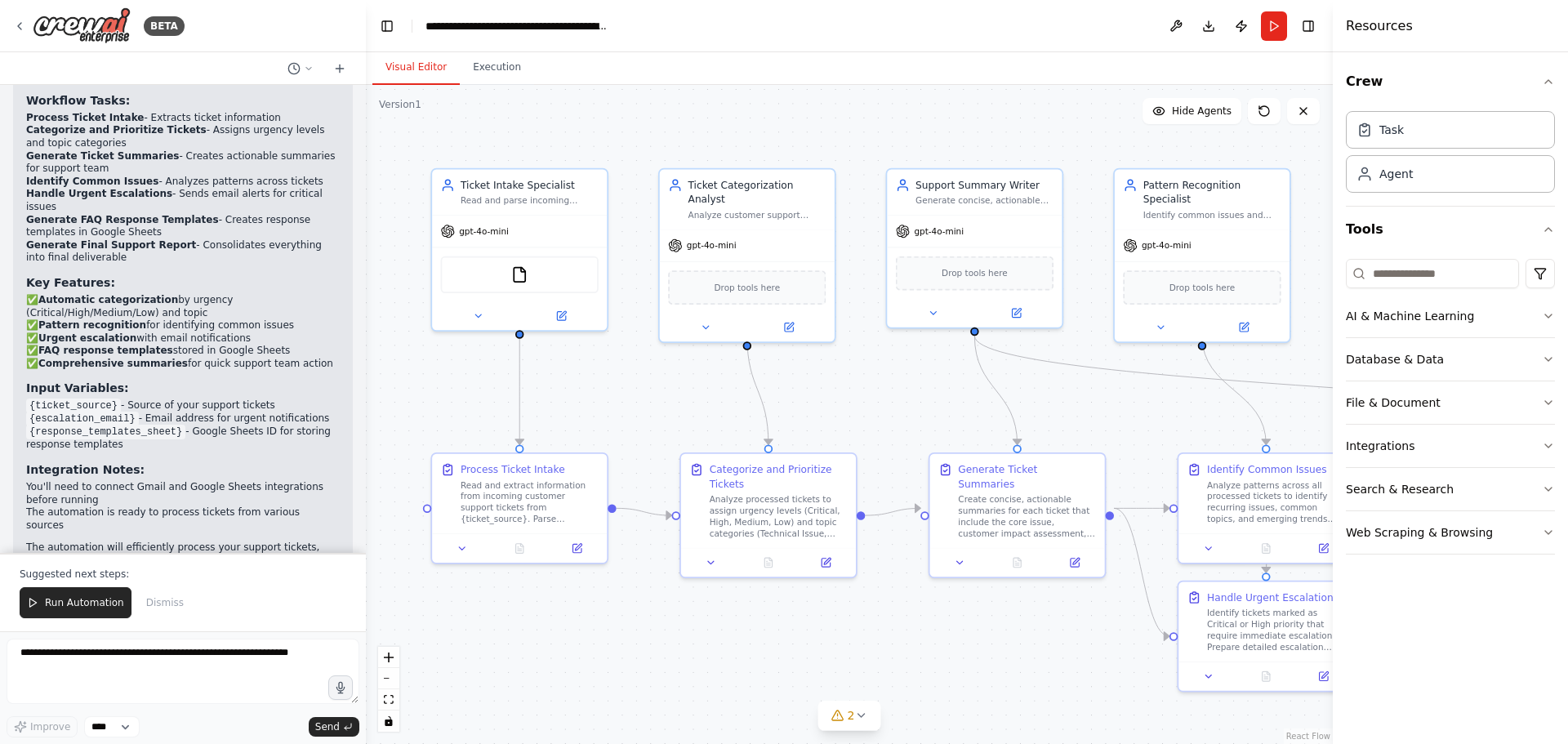
drag, startPoint x: 839, startPoint y: 404, endPoint x: 910, endPoint y: 428, distance: 74.9
click at [910, 428] on div ".deletable-edge-delete-btn { width: 20px; height: 20px; border: 0px solid #ffff…" at bounding box center [849, 414] width 967 height 659
click at [1431, 277] on input at bounding box center [1432, 273] width 173 height 29
click at [1426, 273] on input at bounding box center [1432, 273] width 173 height 29
click at [1551, 355] on icon "button" at bounding box center [1548, 359] width 13 height 13
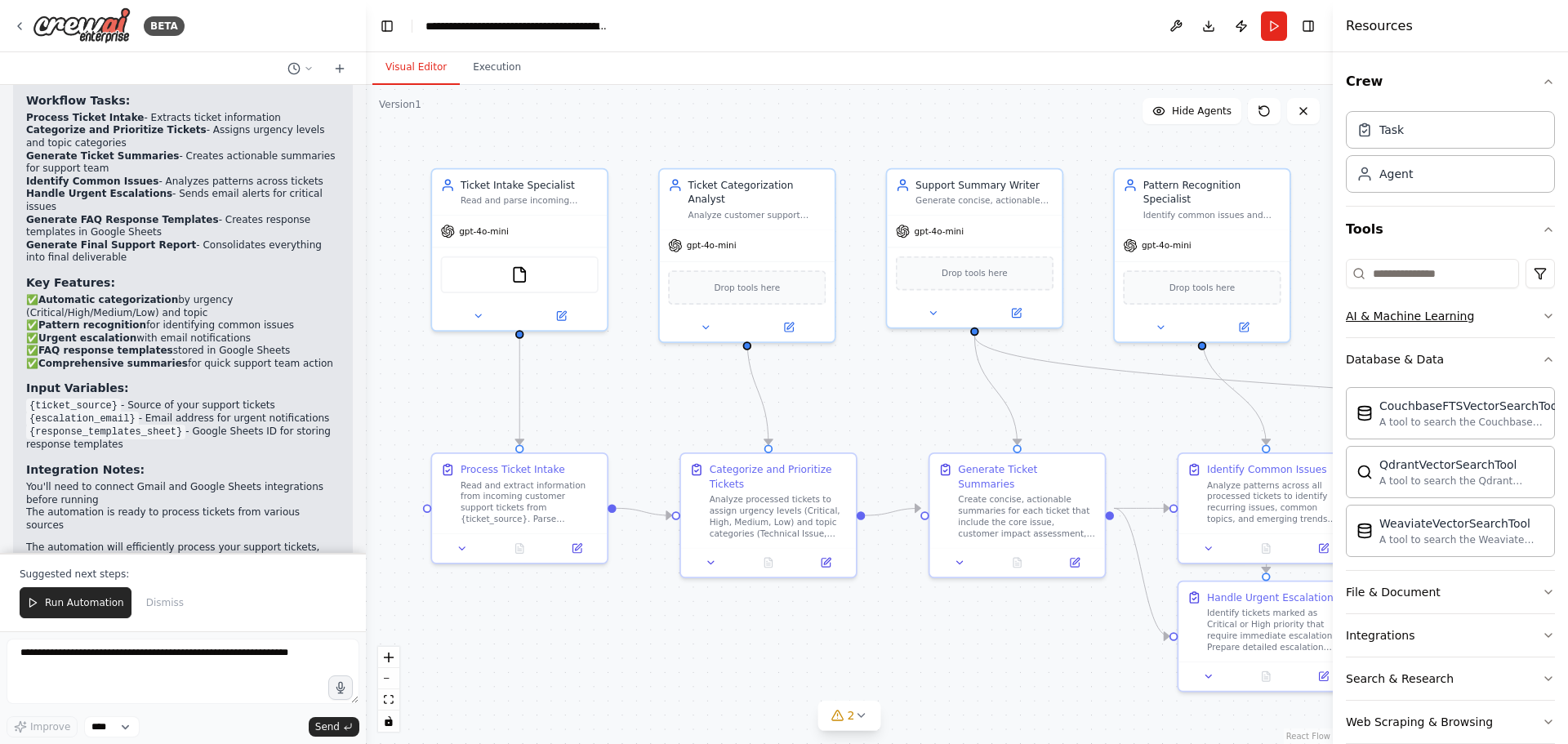
click at [1541, 313] on icon "button" at bounding box center [1548, 316] width 13 height 13
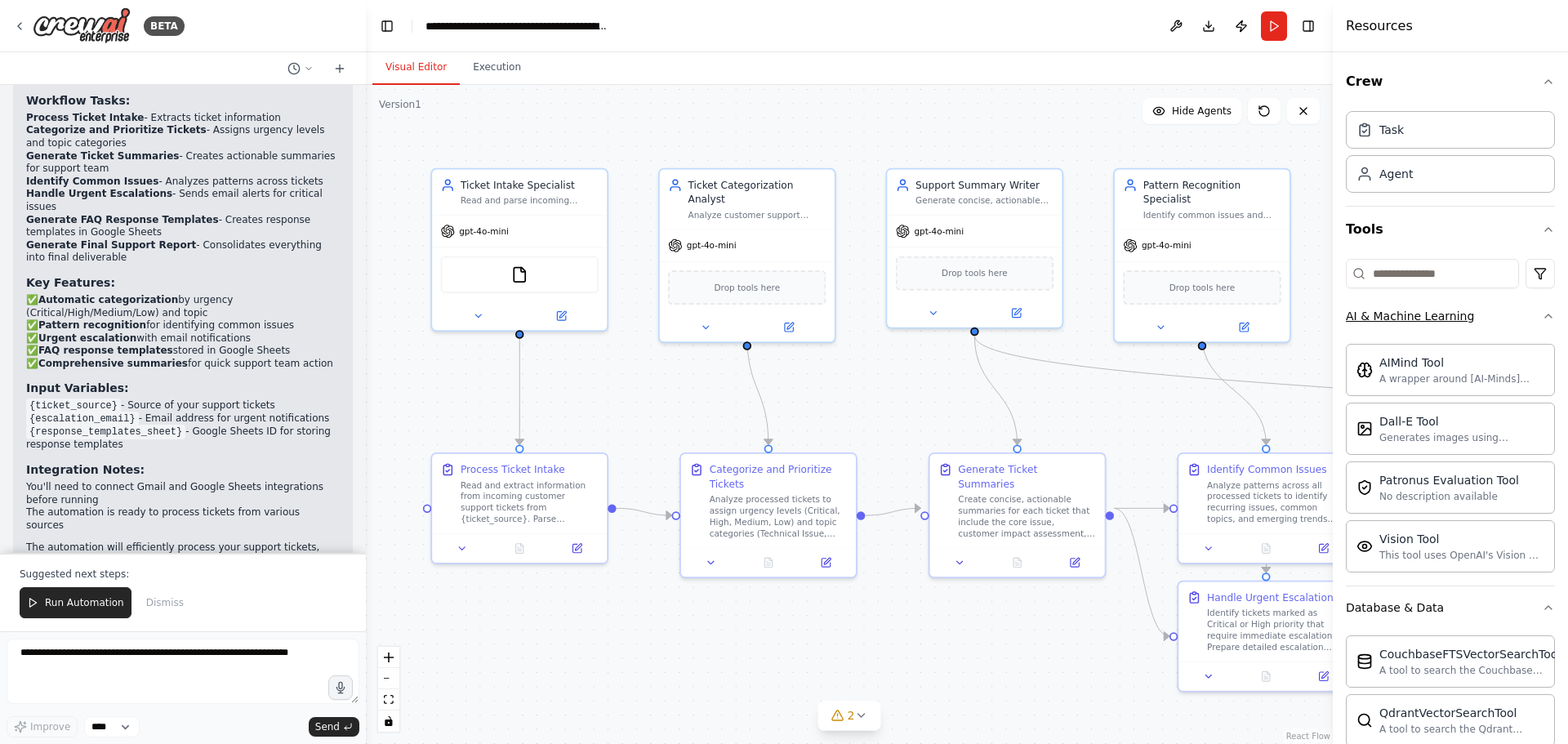
click at [1541, 315] on icon "button" at bounding box center [1548, 316] width 13 height 13
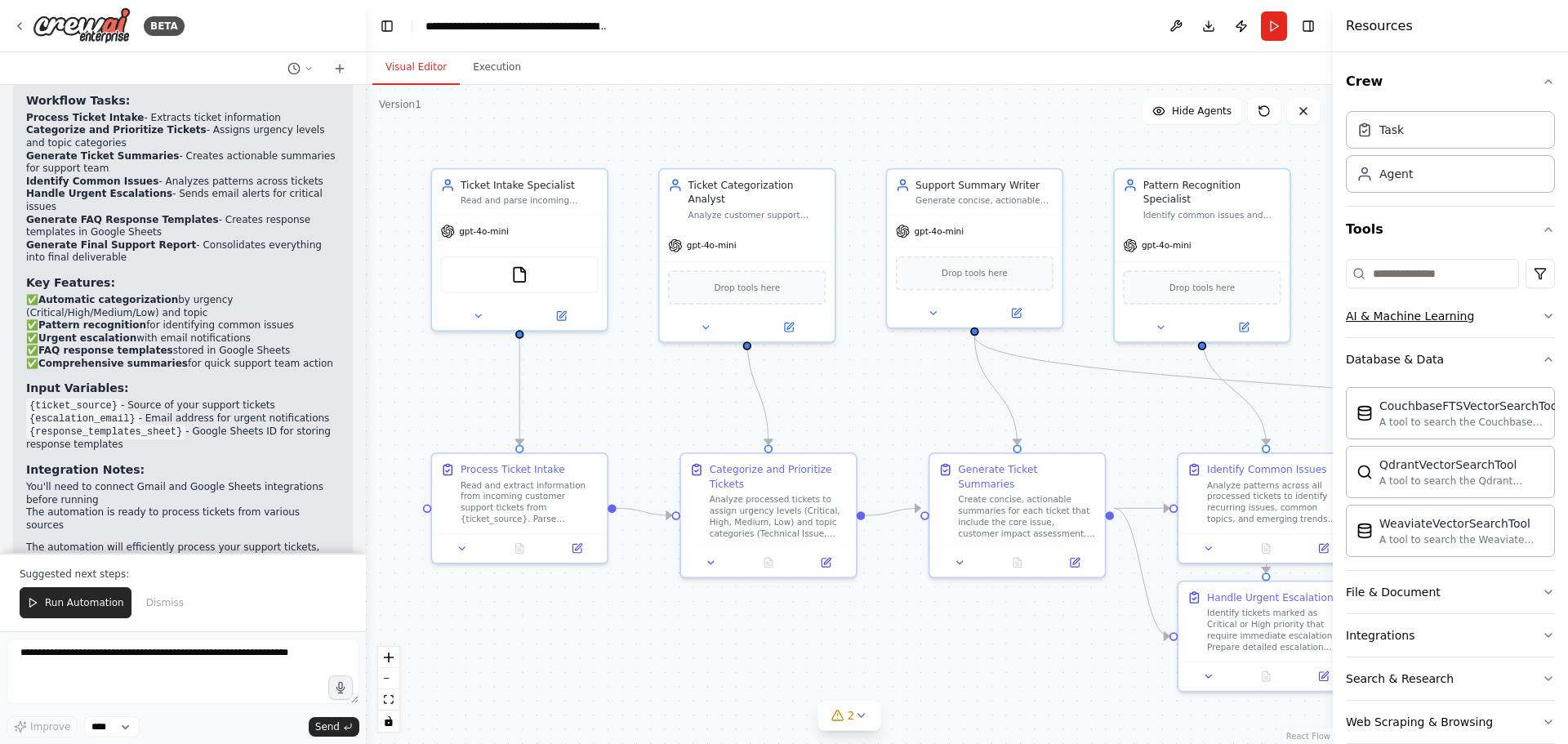
click at [1541, 315] on icon "button" at bounding box center [1548, 316] width 13 height 13
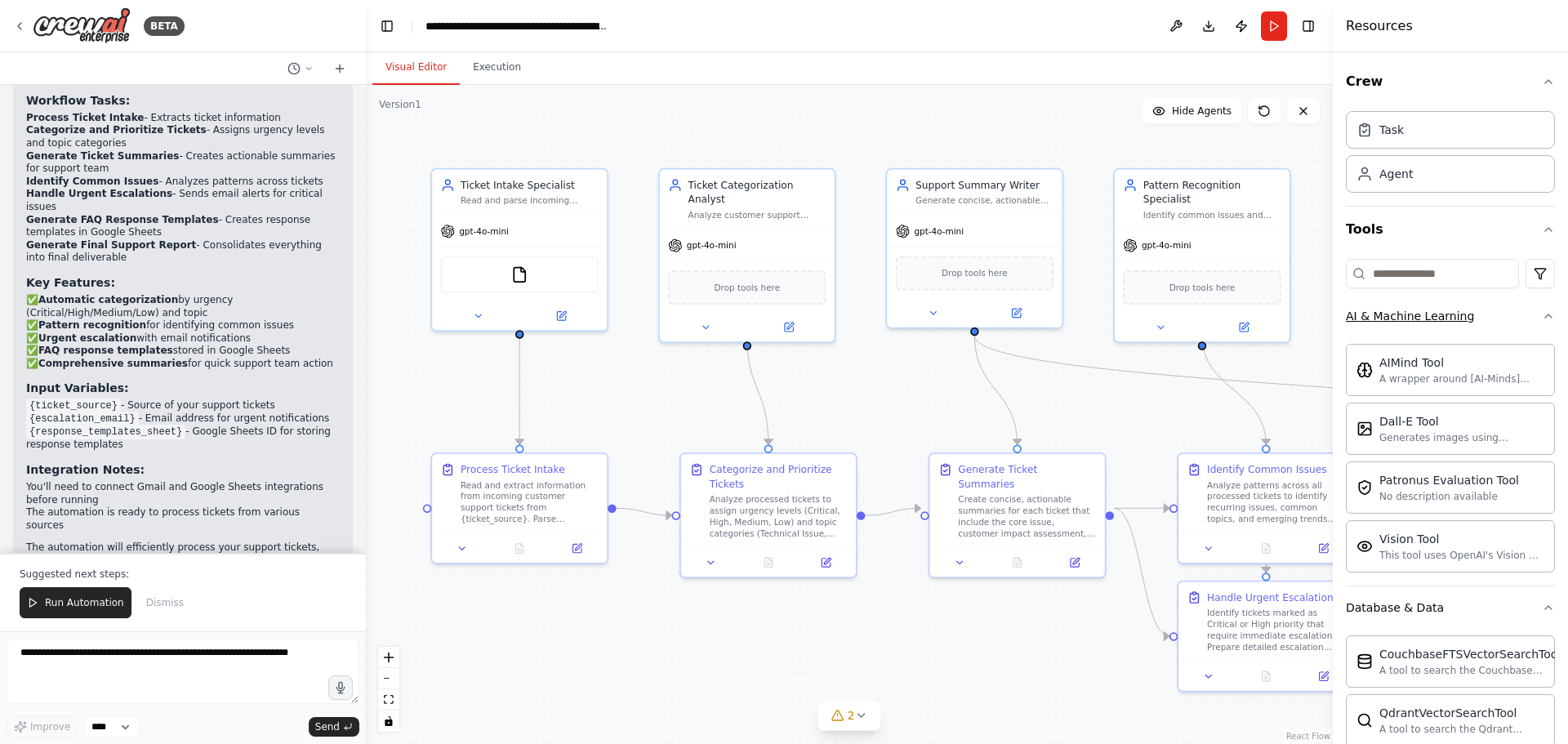
click at [1541, 315] on icon "button" at bounding box center [1548, 316] width 13 height 13
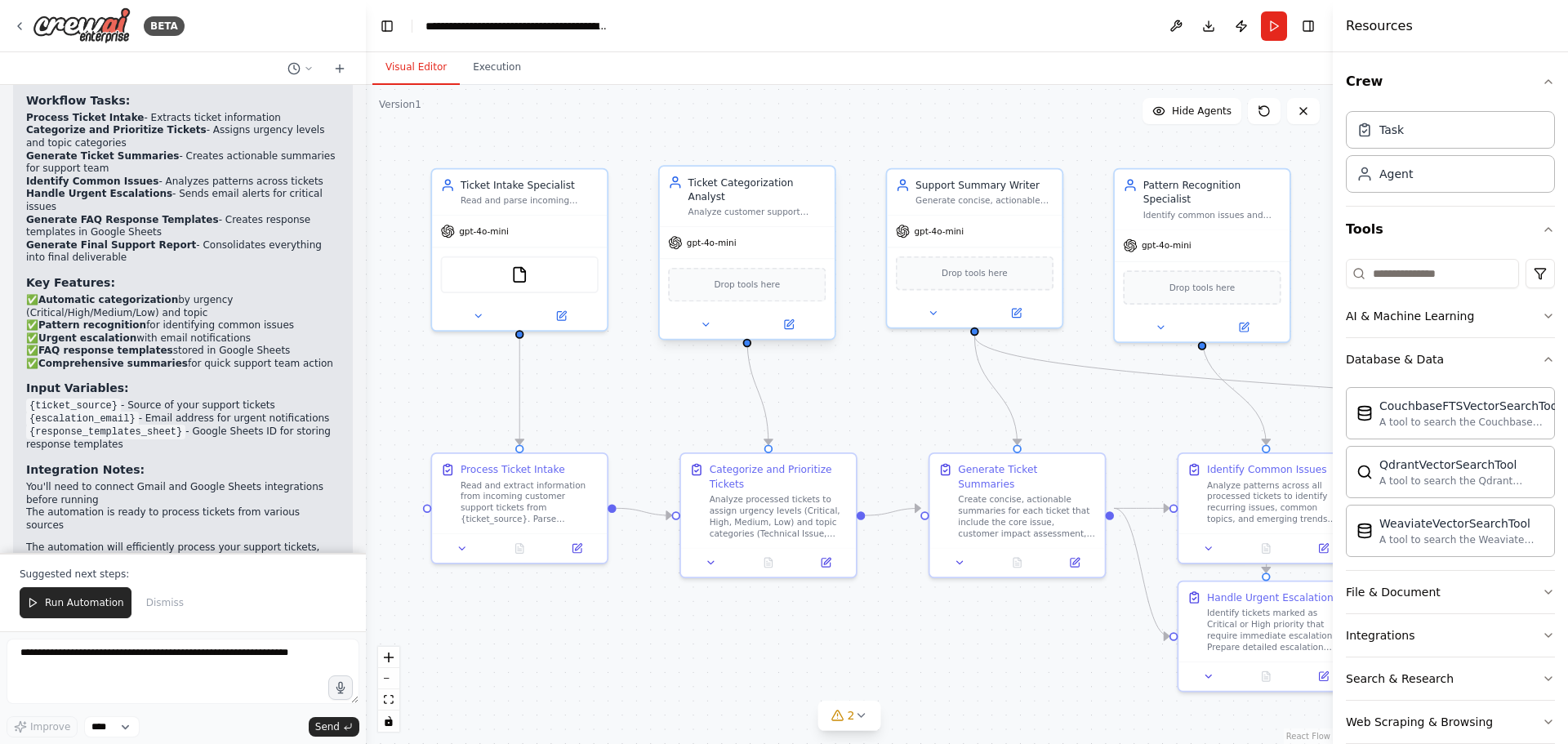
click at [773, 278] on span "Drop tools here" at bounding box center [747, 285] width 66 height 14
click at [792, 320] on icon at bounding box center [789, 324] width 8 height 8
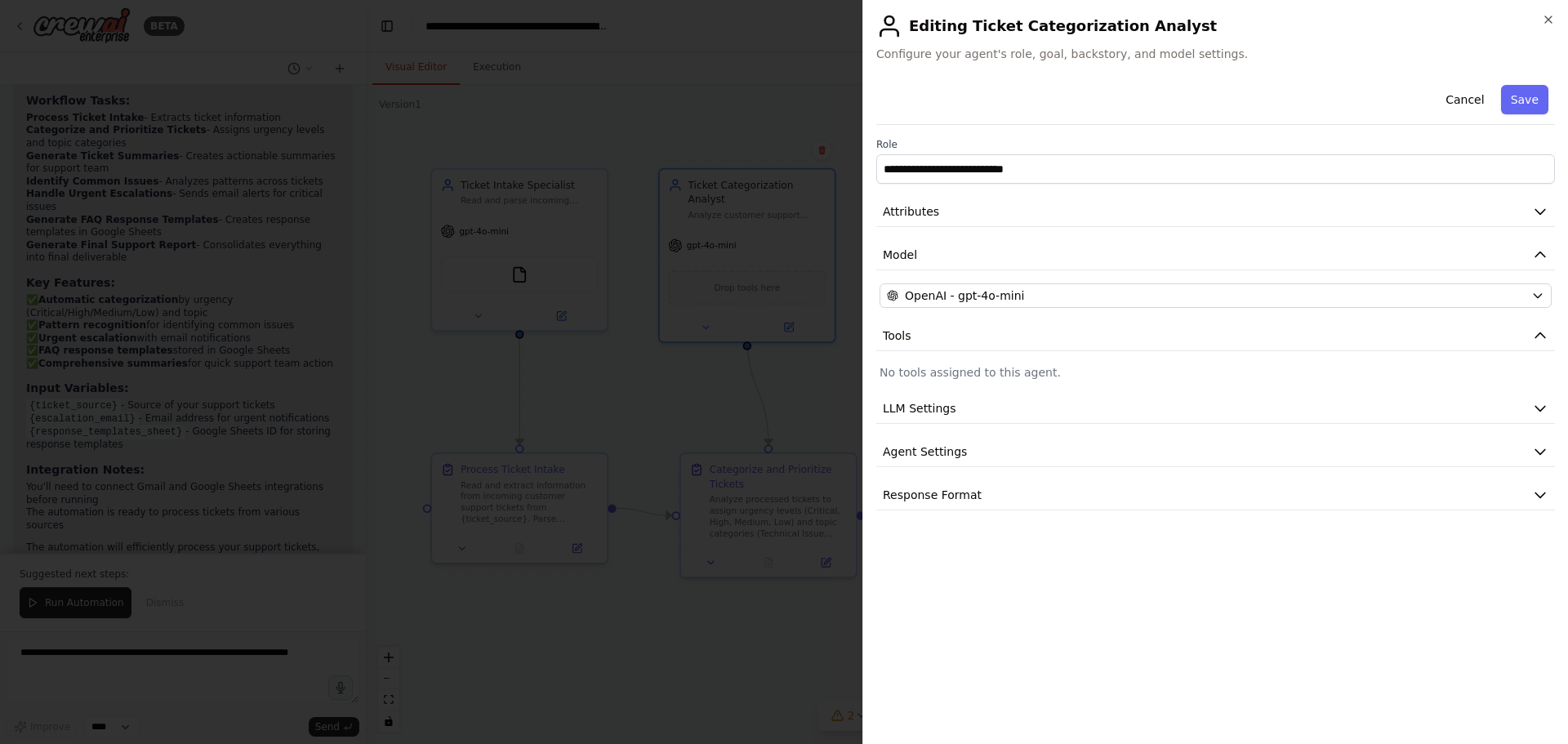
click at [958, 374] on p "No tools assigned to this agent." at bounding box center [1216, 373] width 672 height 17
click at [1538, 408] on icon "button" at bounding box center [1540, 409] width 17 height 17
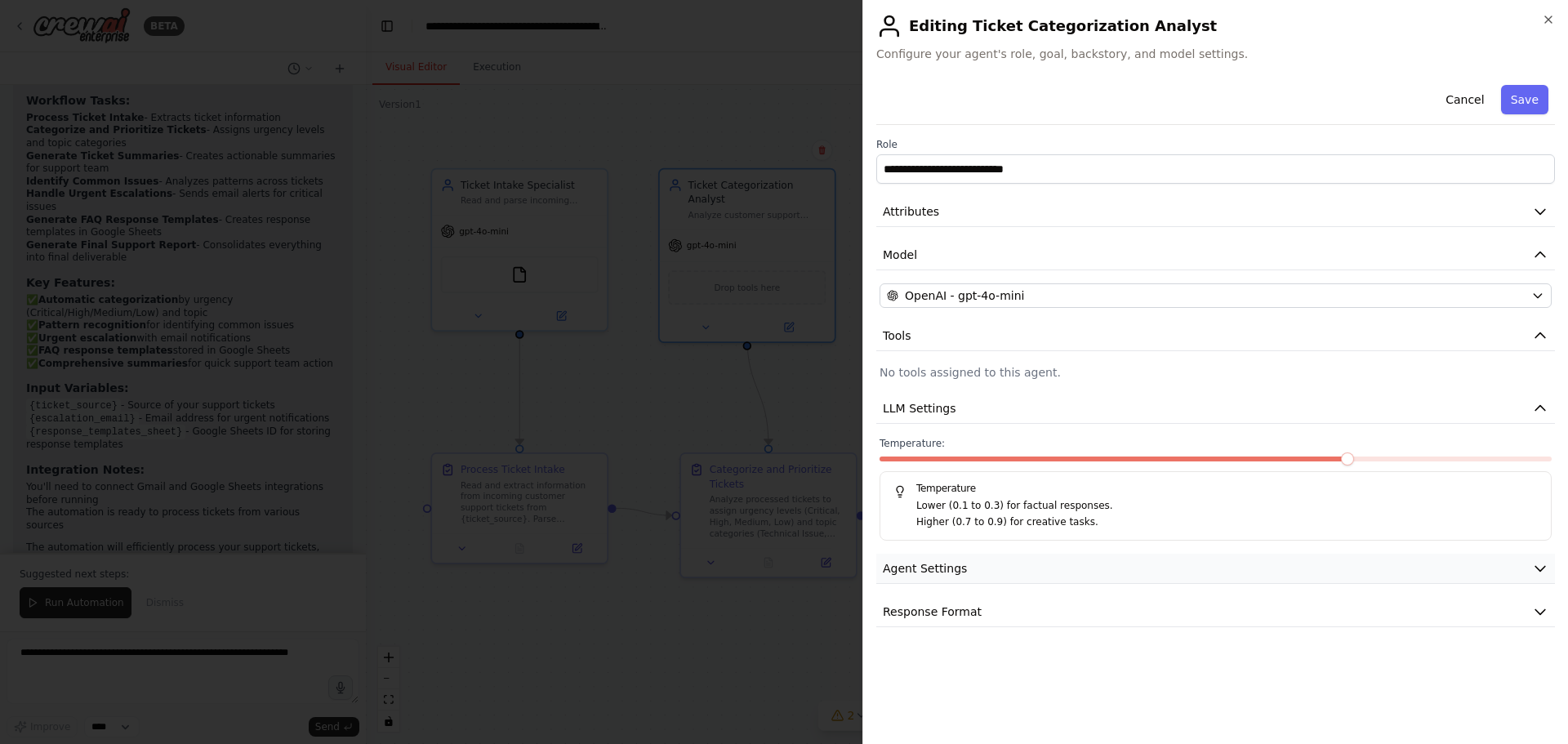
click at [1538, 563] on icon "button" at bounding box center [1540, 569] width 17 height 17
click at [1532, 569] on icon "button" at bounding box center [1540, 569] width 17 height 17
click at [1539, 611] on icon "button" at bounding box center [1540, 612] width 17 height 17
click at [1539, 611] on icon "button" at bounding box center [1539, 611] width 10 height 5
click at [920, 374] on p "No tools assigned to this agent." at bounding box center [1216, 373] width 672 height 17
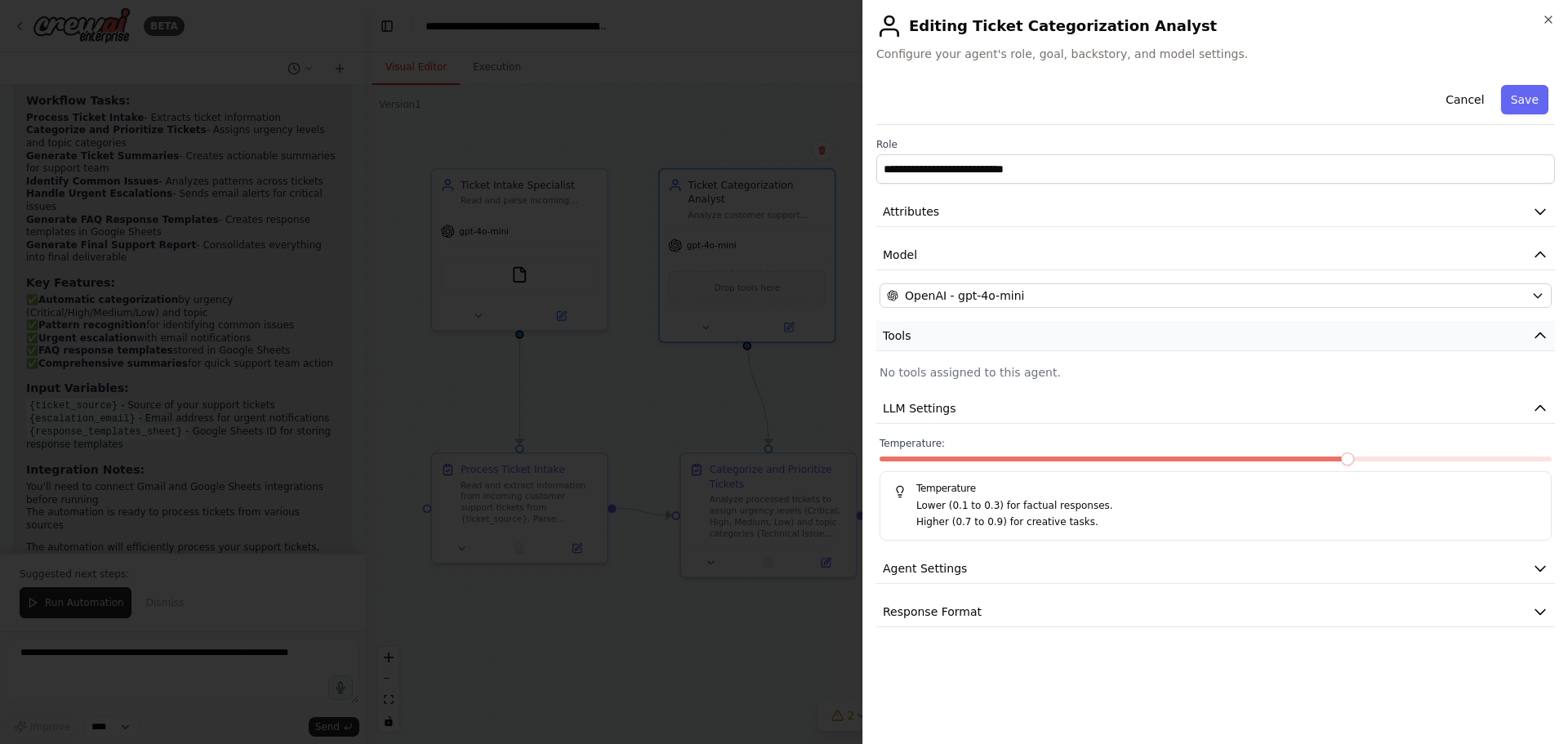
click at [1528, 331] on button "Tools" at bounding box center [1215, 336] width 678 height 30
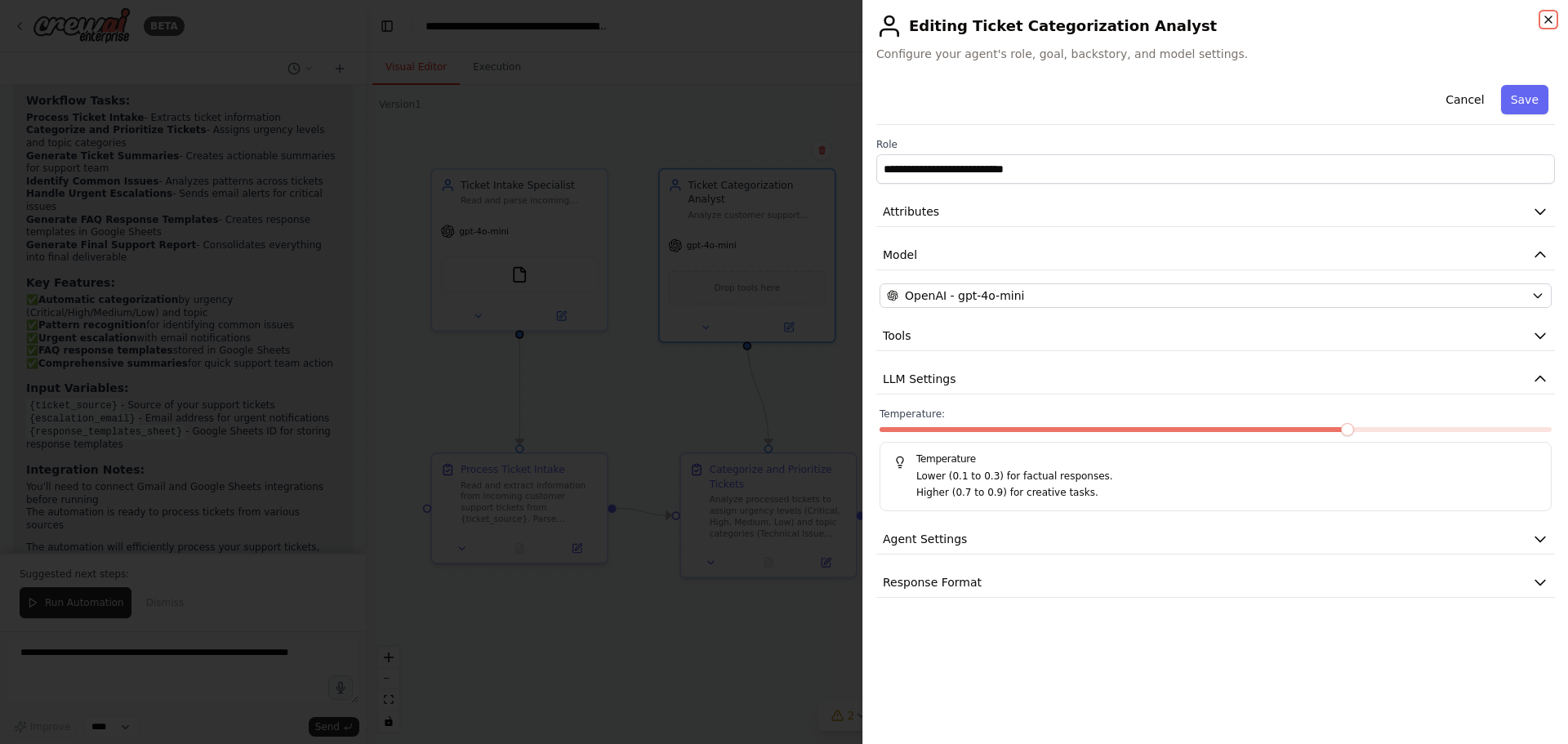
click at [1550, 19] on icon "button" at bounding box center [1548, 19] width 13 height 13
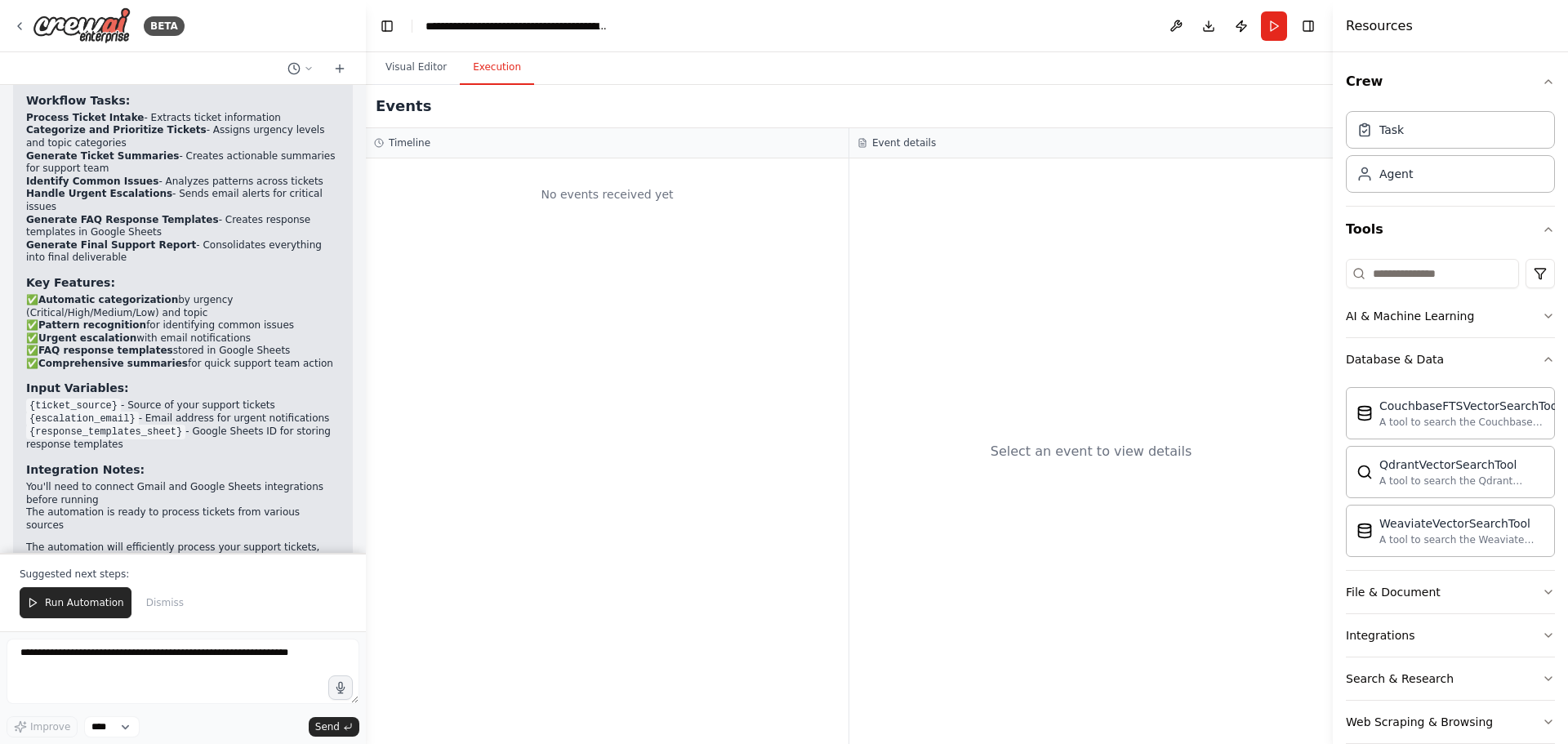
click at [518, 67] on button "Execution" at bounding box center [497, 67] width 75 height 34
click at [409, 69] on button "Visual Editor" at bounding box center [416, 67] width 87 height 34
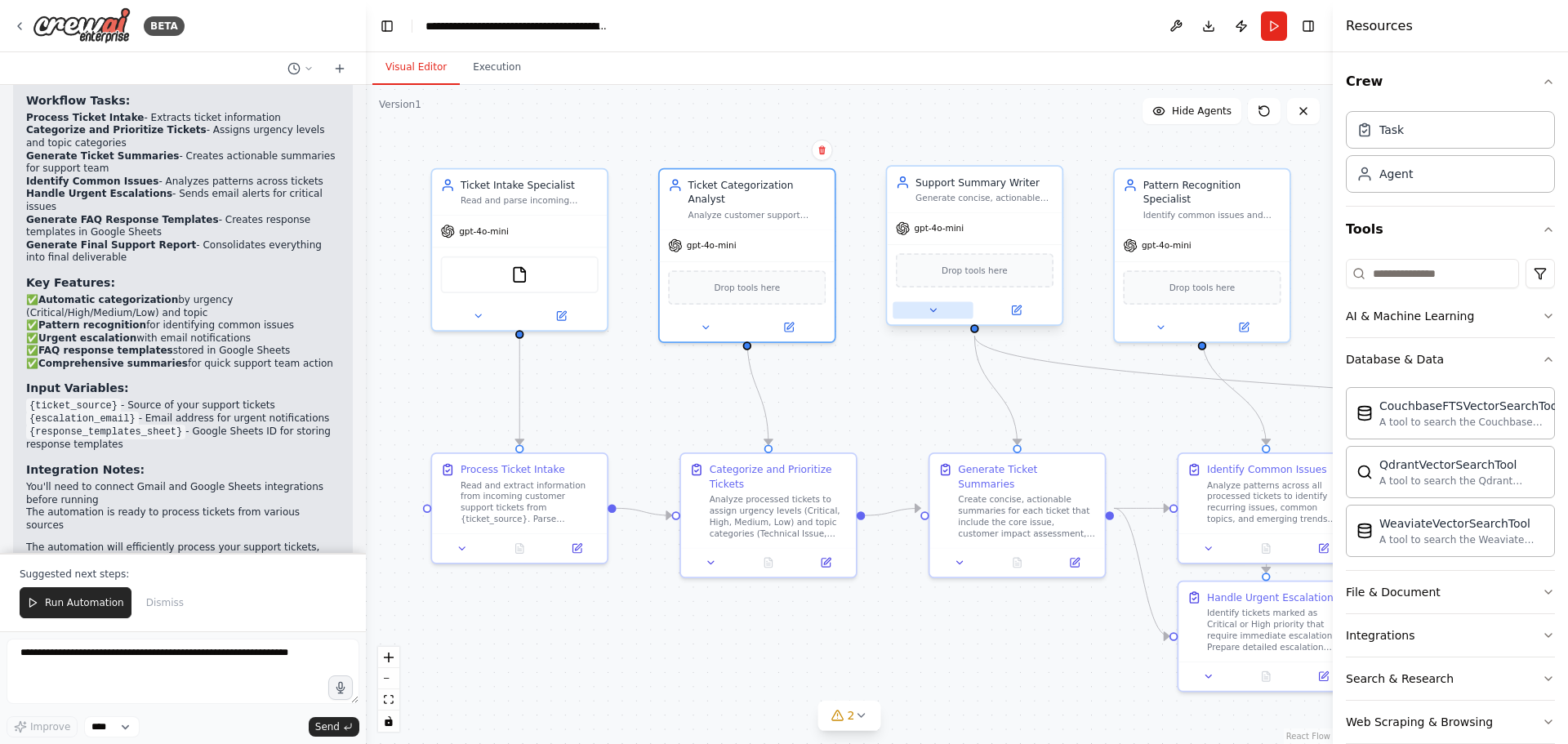
drag, startPoint x: 1022, startPoint y: 198, endPoint x: 933, endPoint y: 311, distance: 143.8
click at [933, 311] on icon at bounding box center [933, 309] width 6 height 3
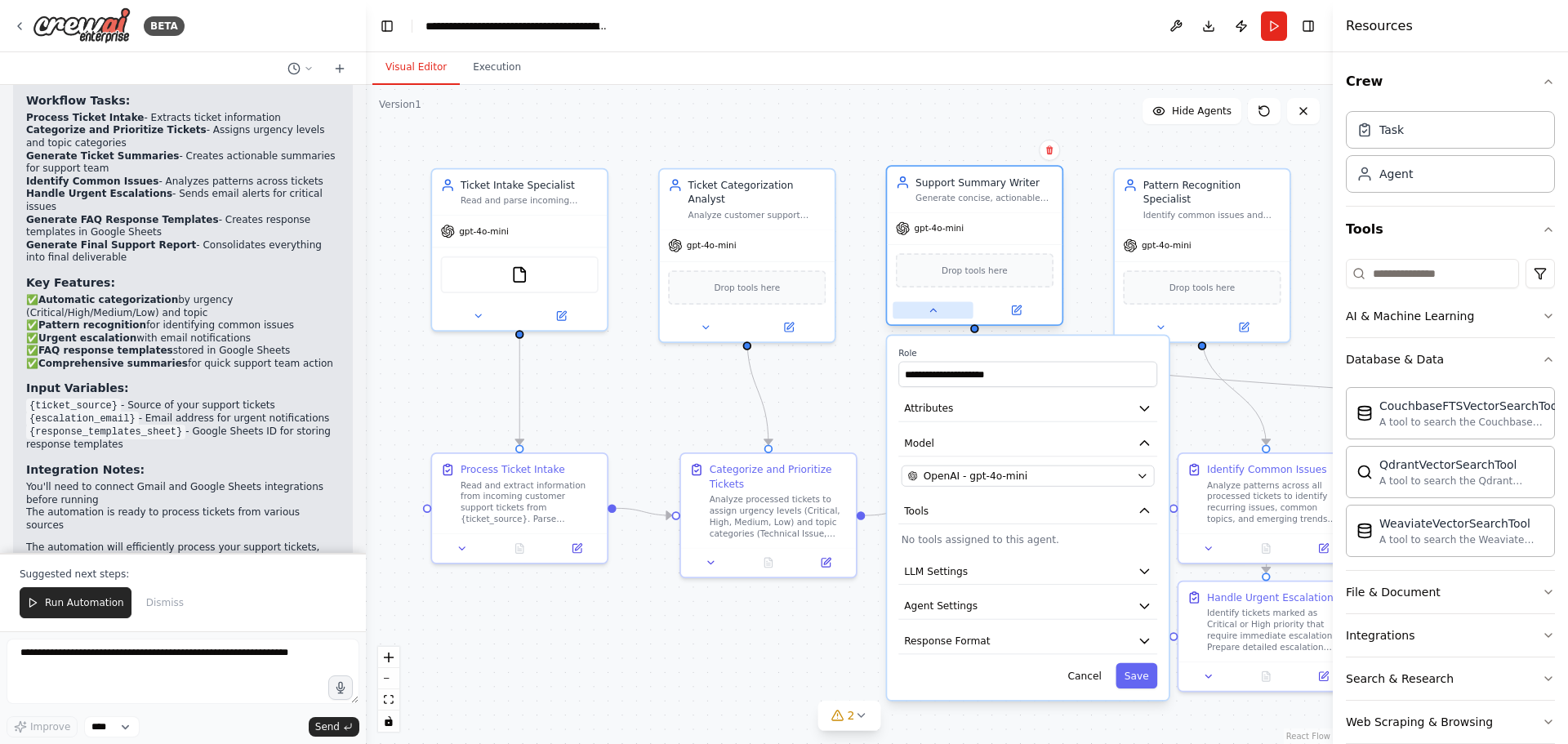
click at [933, 311] on icon at bounding box center [933, 309] width 6 height 3
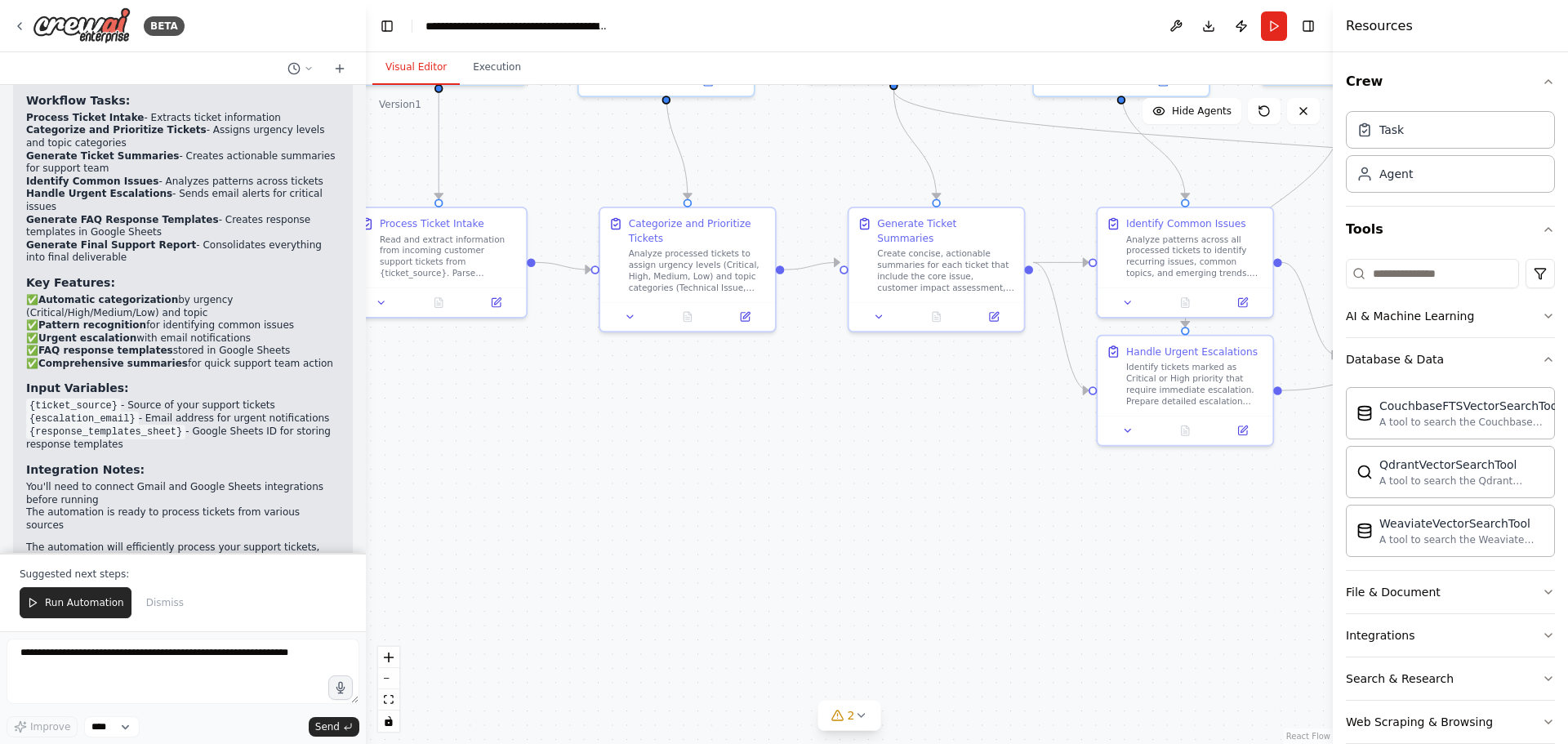
drag, startPoint x: 932, startPoint y: 652, endPoint x: 853, endPoint y: 395, distance: 268.9
click at [853, 395] on div ".deletable-edge-delete-btn { width: 20px; height: 20px; border: 0px solid #ffff…" at bounding box center [849, 414] width 967 height 659
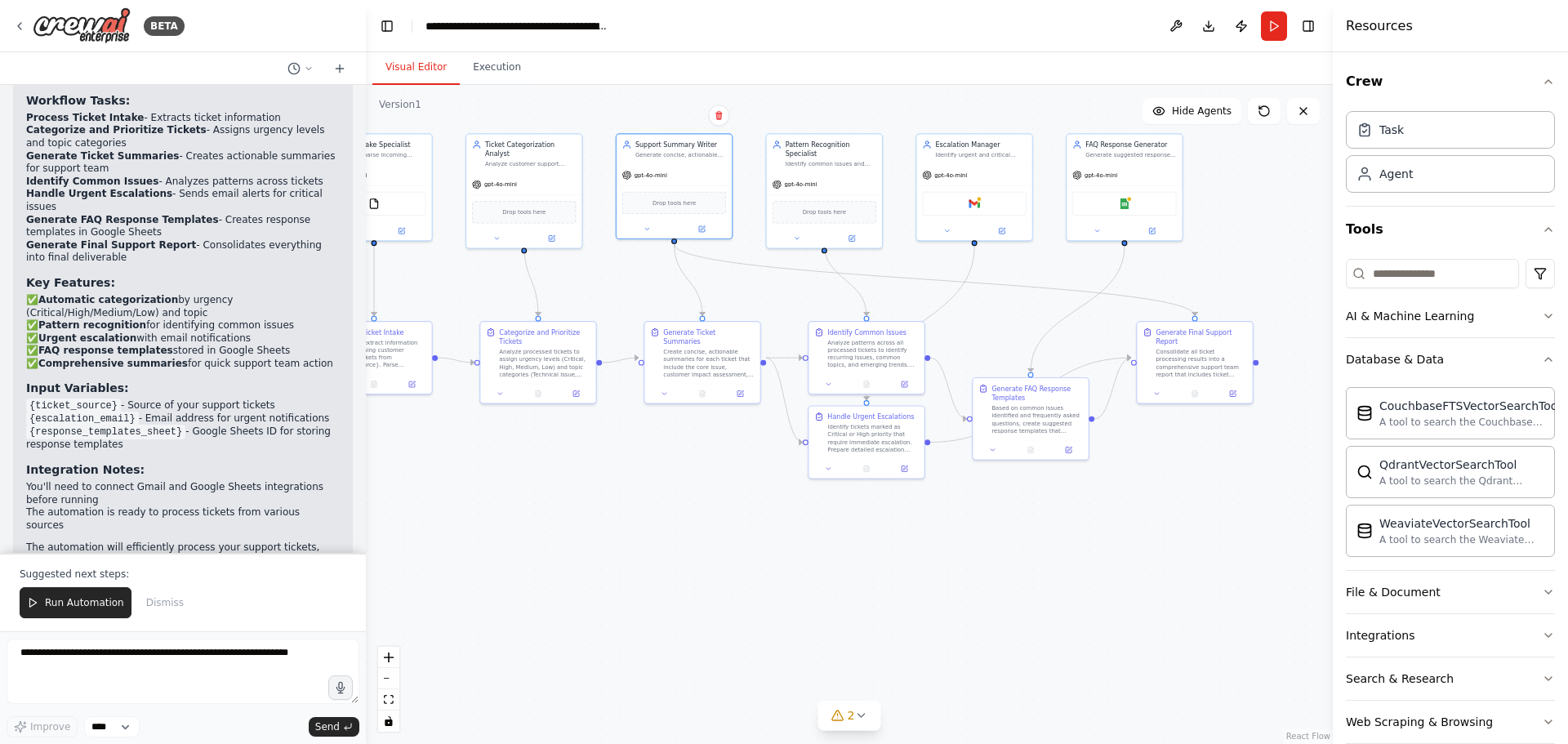
drag, startPoint x: 1193, startPoint y: 496, endPoint x: 1011, endPoint y: 516, distance: 183.1
click at [1011, 516] on div ".deletable-edge-delete-btn { width: 20px; height: 20px; border: 0px solid #ffff…" at bounding box center [849, 414] width 967 height 659
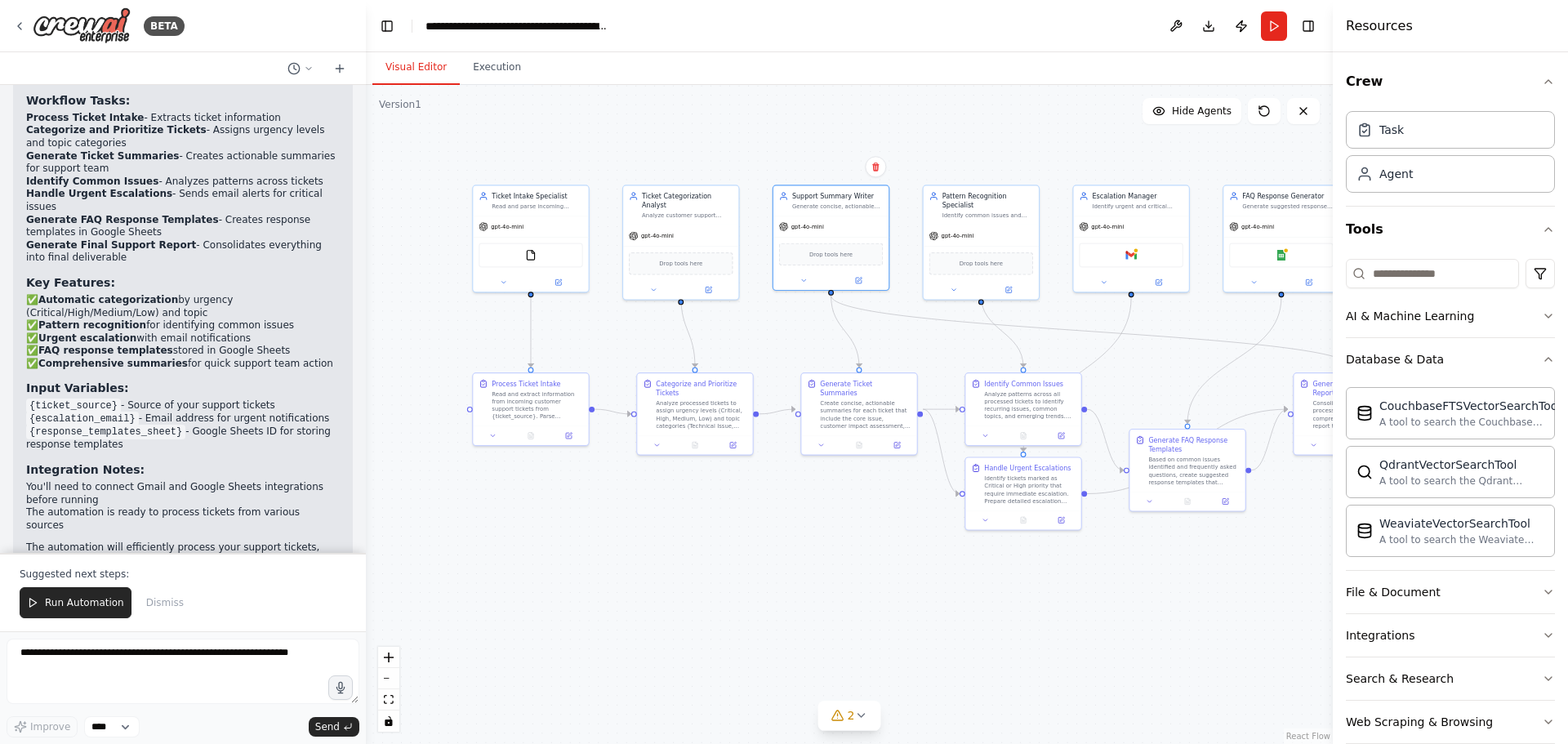
drag, startPoint x: 605, startPoint y: 554, endPoint x: 763, endPoint y: 606, distance: 166.3
click at [763, 606] on div ".deletable-edge-delete-btn { width: 20px; height: 20px; border: 0px solid #ffff…" at bounding box center [849, 414] width 967 height 659
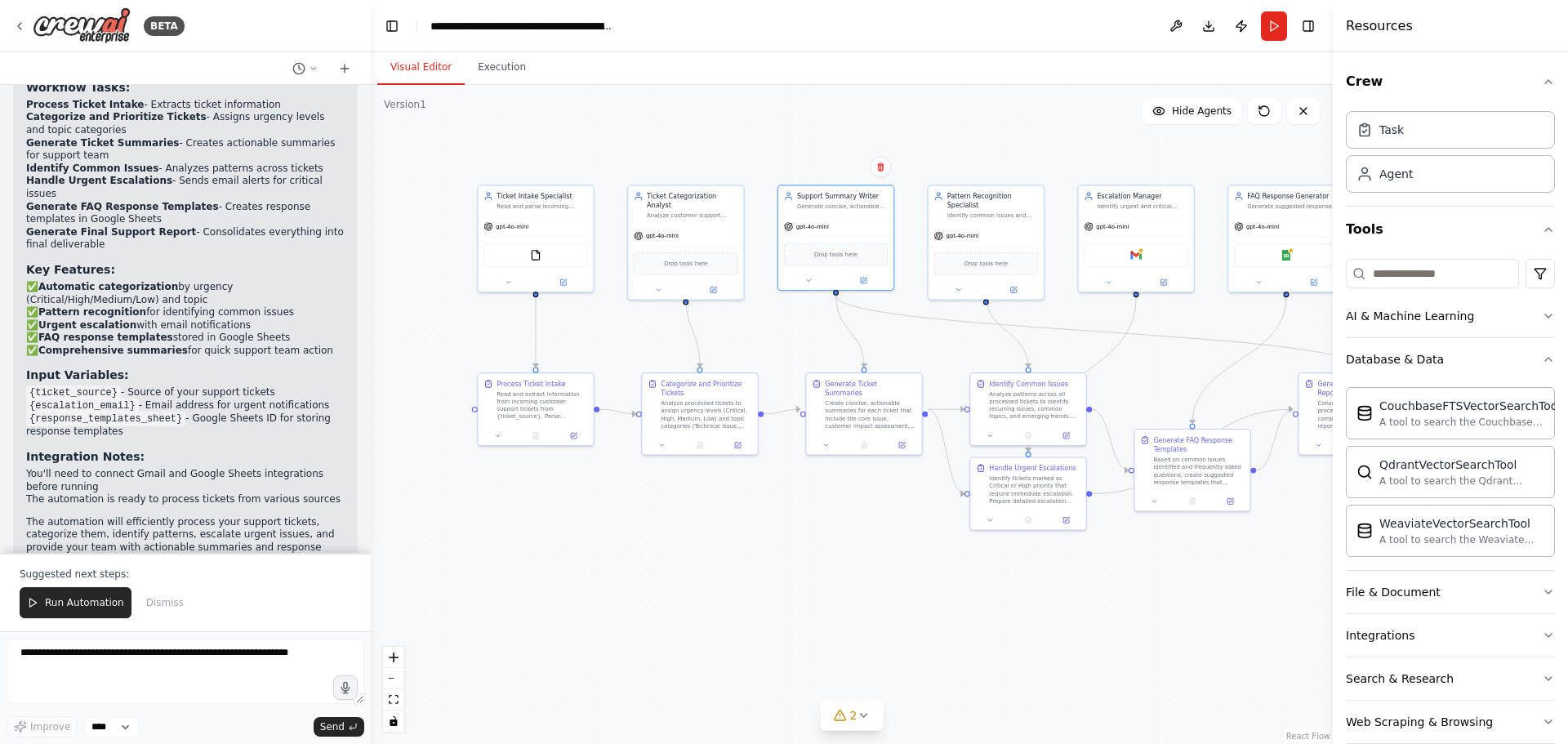
drag, startPoint x: 361, startPoint y: 492, endPoint x: 372, endPoint y: 555, distance: 64.0
click at [372, 555] on div "BETA Create a crew that automatically reads through customer support tickets, c…" at bounding box center [784, 372] width 1568 height 744
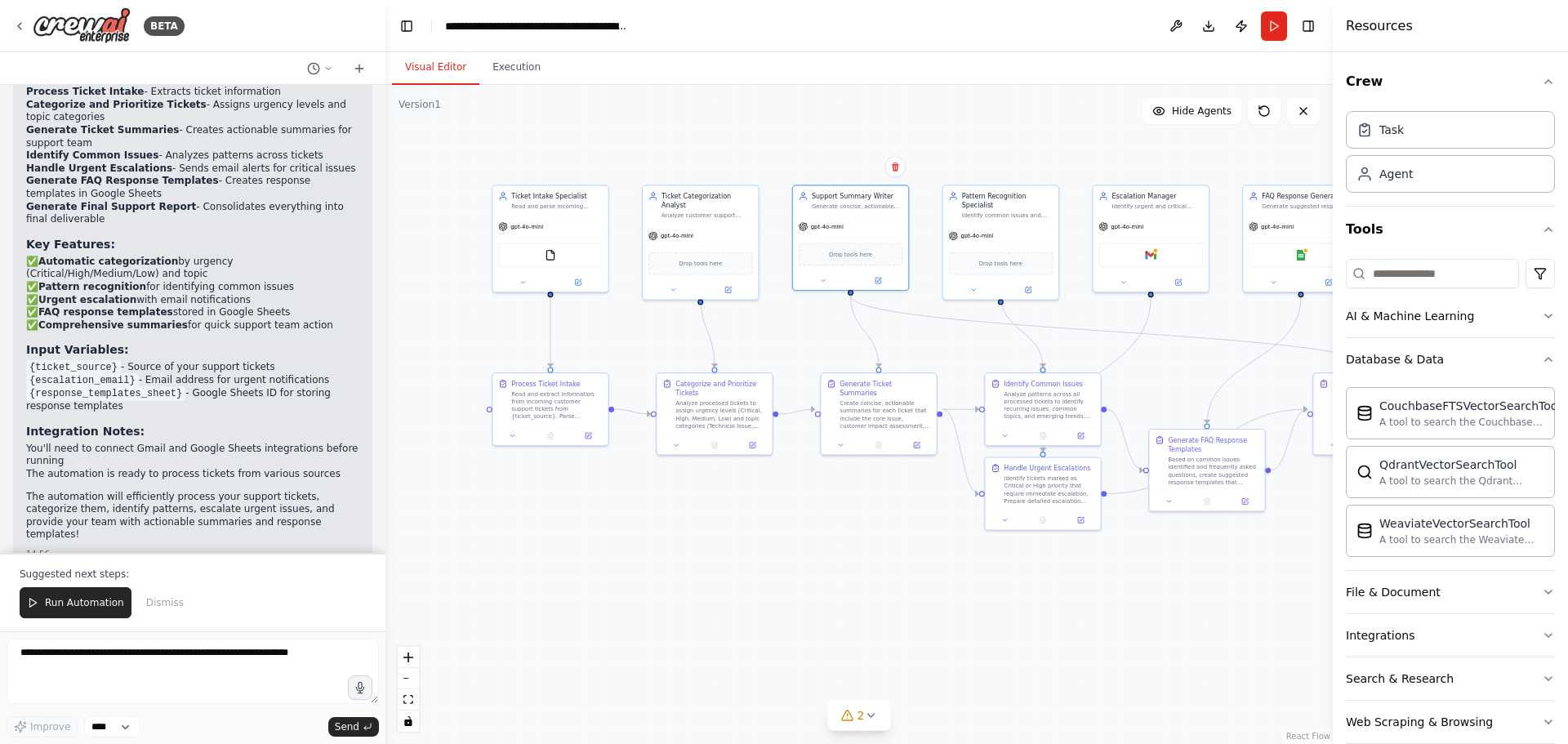
scroll to position [2086, 0]
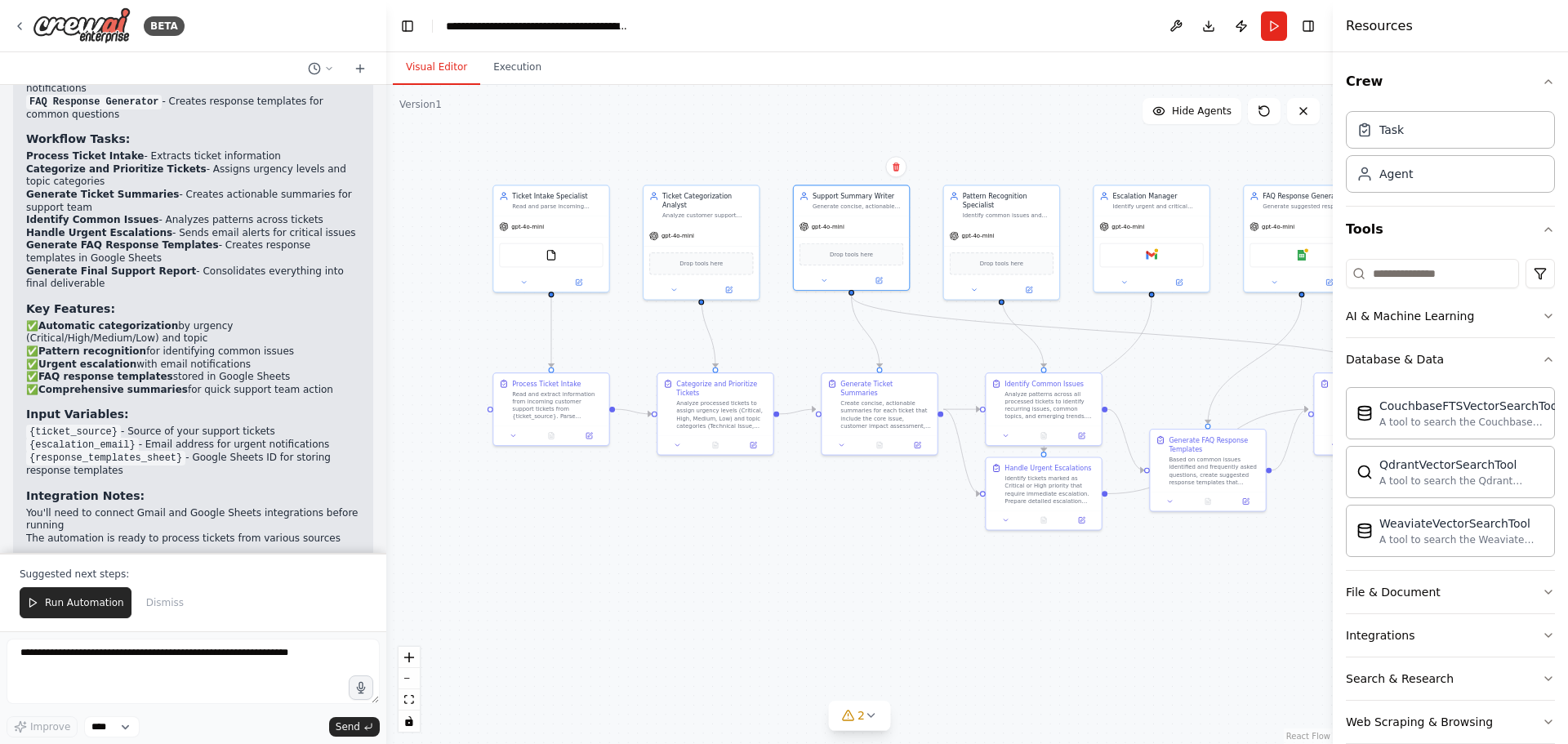
drag, startPoint x: 365, startPoint y: 532, endPoint x: 386, endPoint y: 410, distance: 123.8
click at [386, 410] on div "BETA Create a crew that automatically reads through customer support tickets, c…" at bounding box center [784, 372] width 1568 height 744
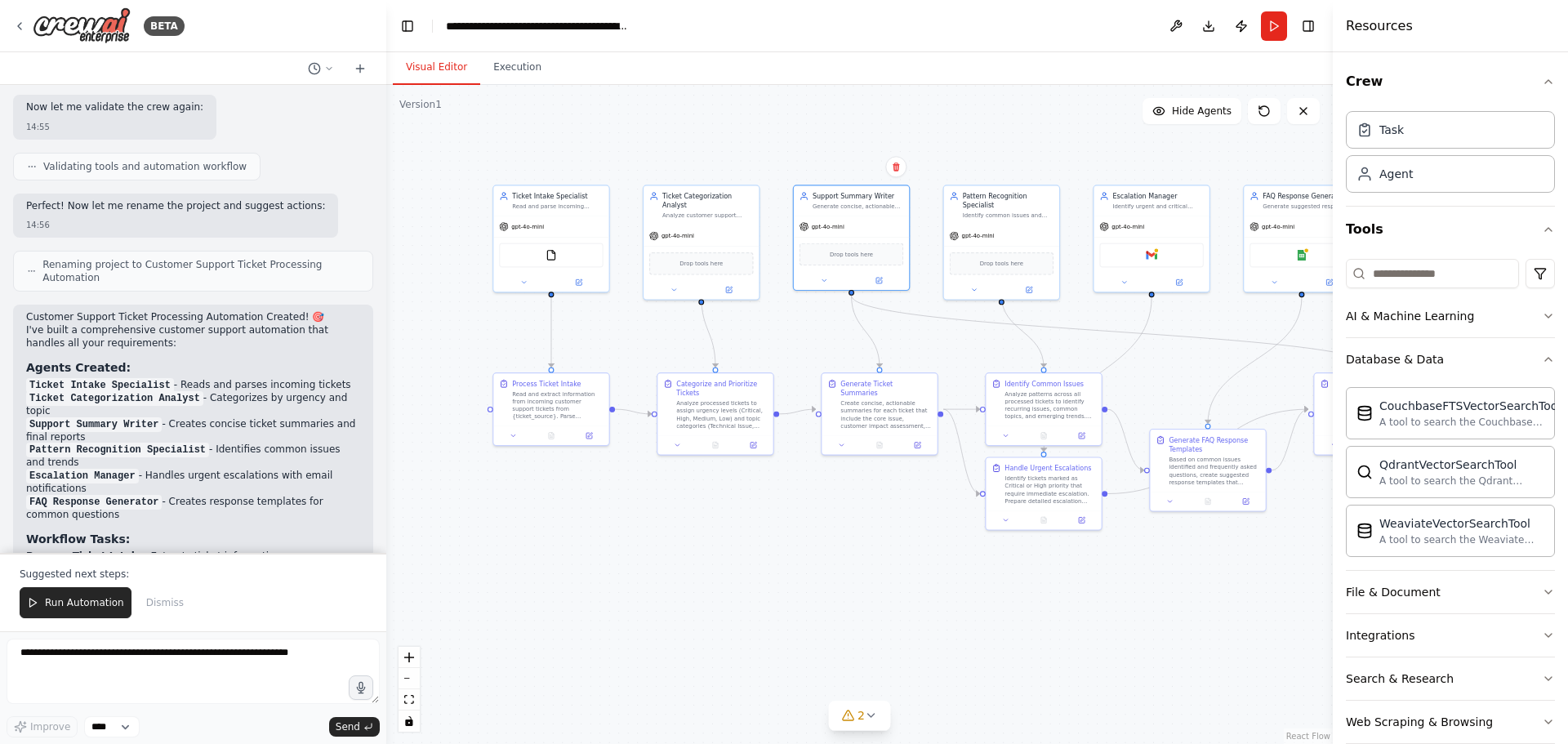
scroll to position [2087, 0]
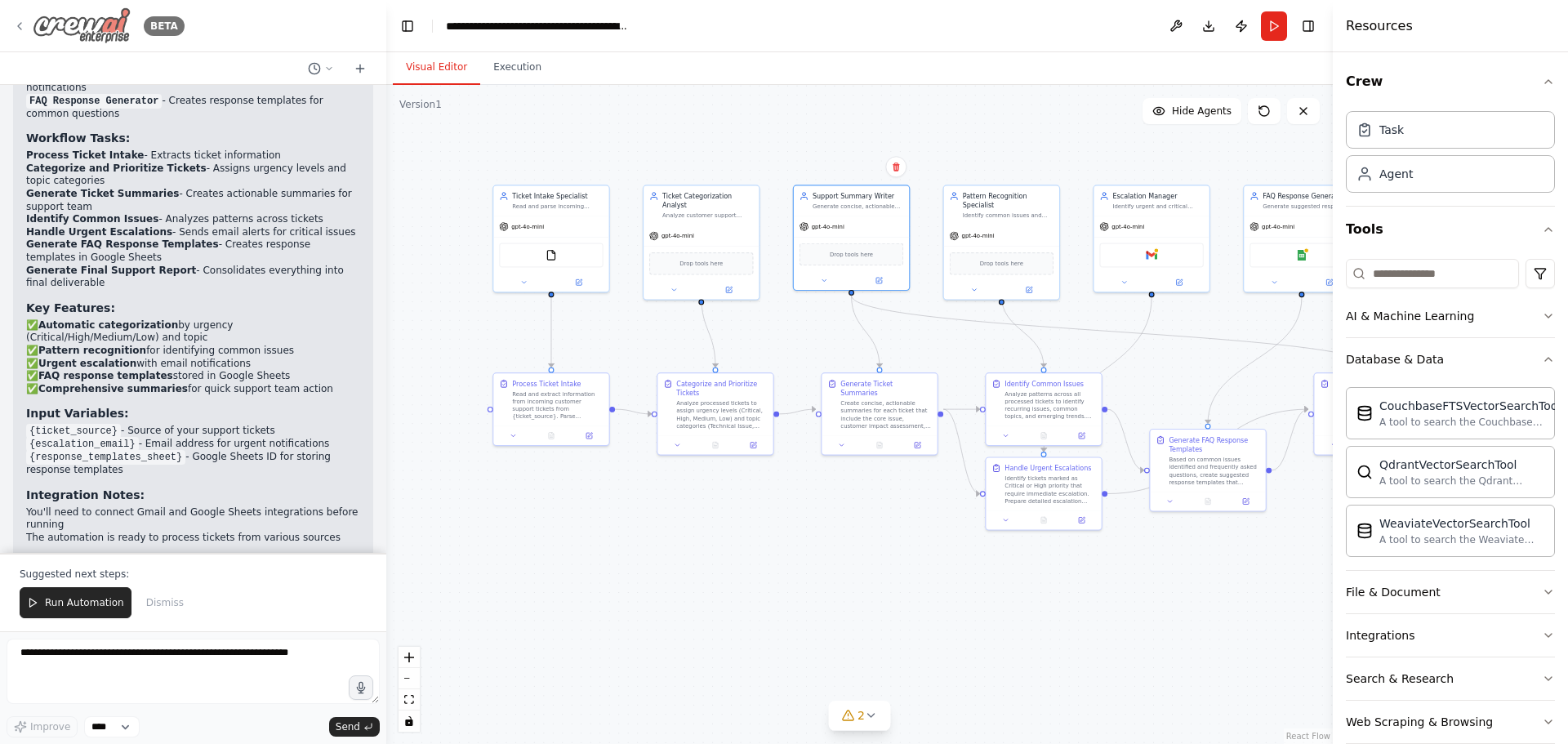
click at [81, 17] on img at bounding box center [81, 26] width 98 height 37
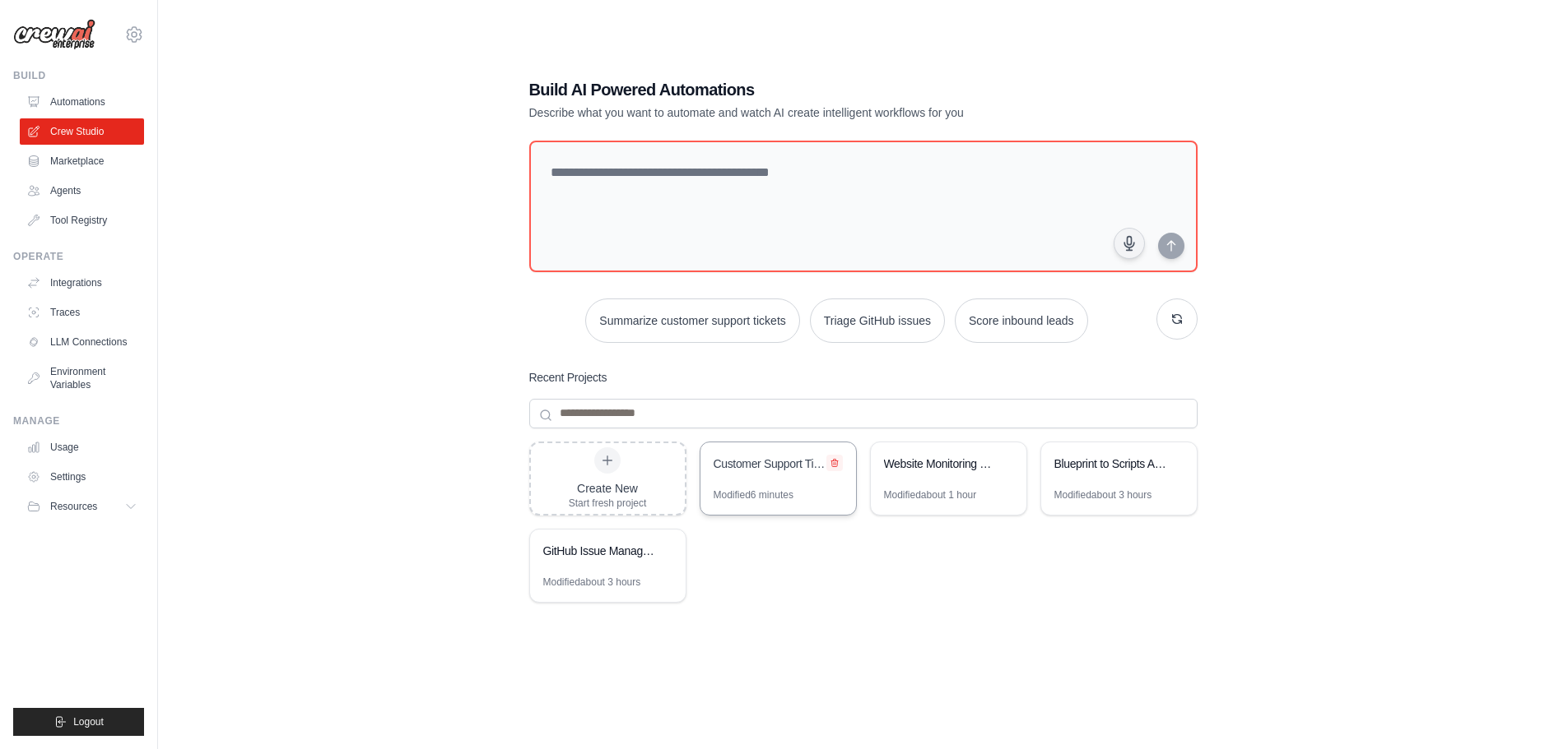
click at [830, 461] on icon at bounding box center [835, 463] width 10 height 10
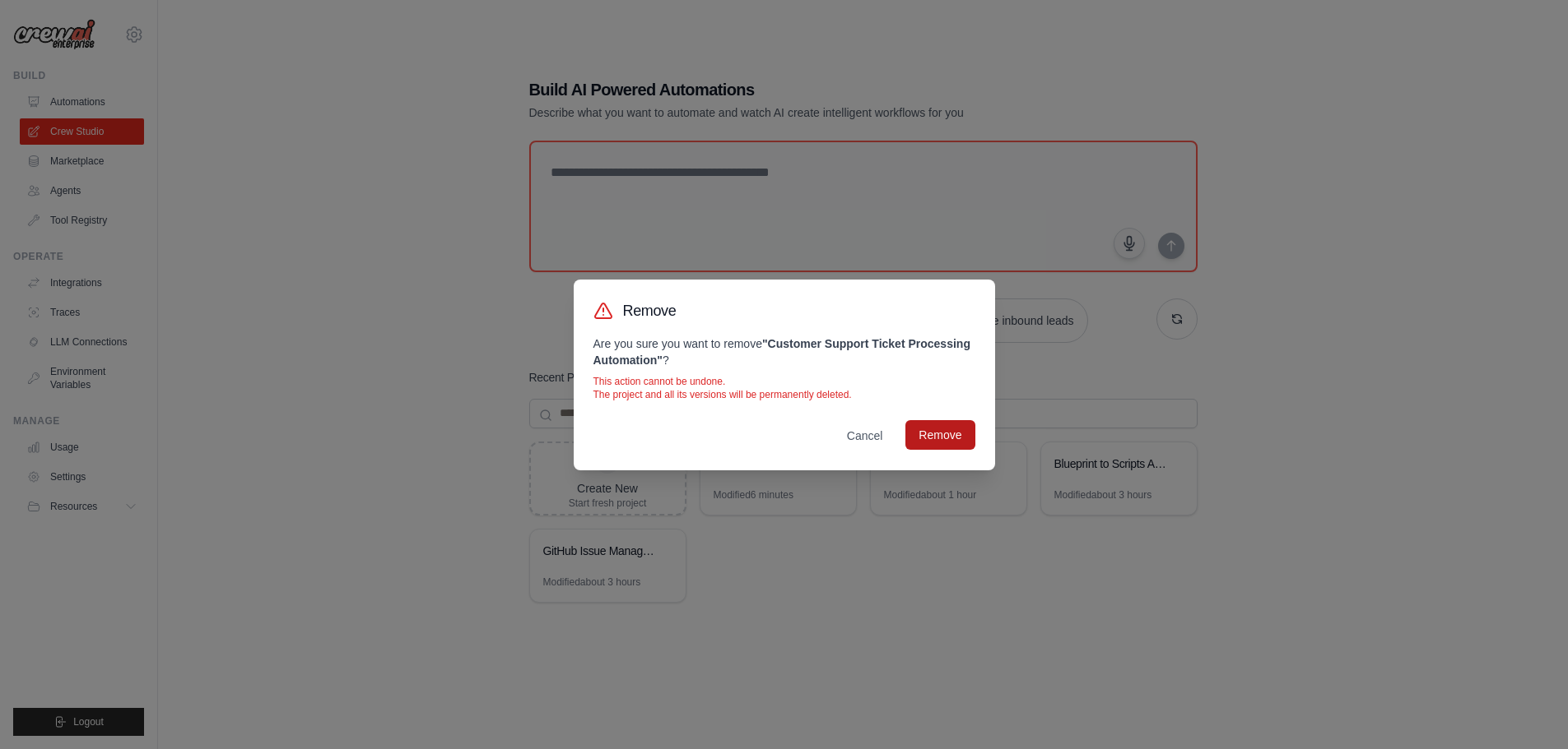
click at [924, 437] on button "Remove" at bounding box center [939, 435] width 70 height 30
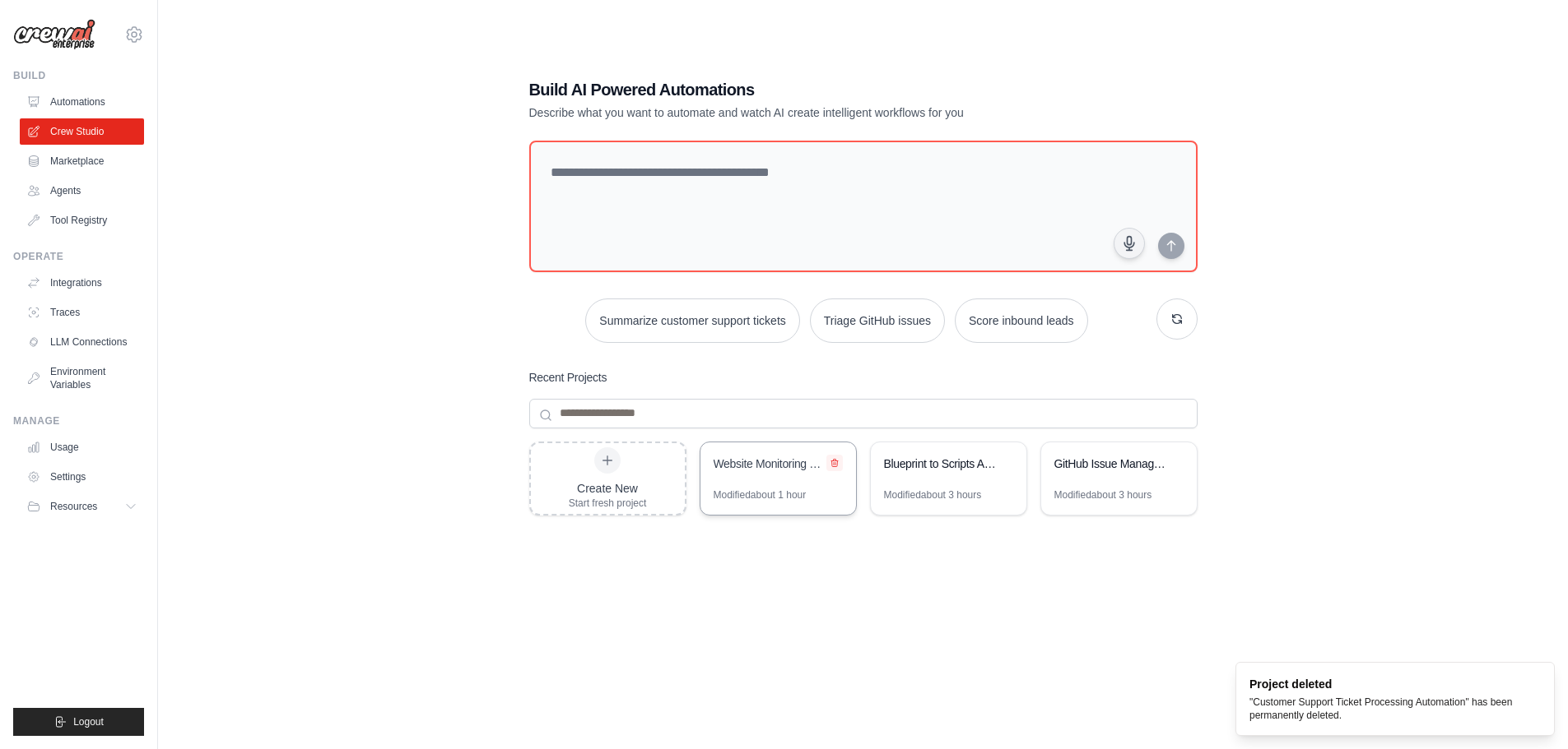
click at [837, 461] on icon at bounding box center [835, 463] width 10 height 10
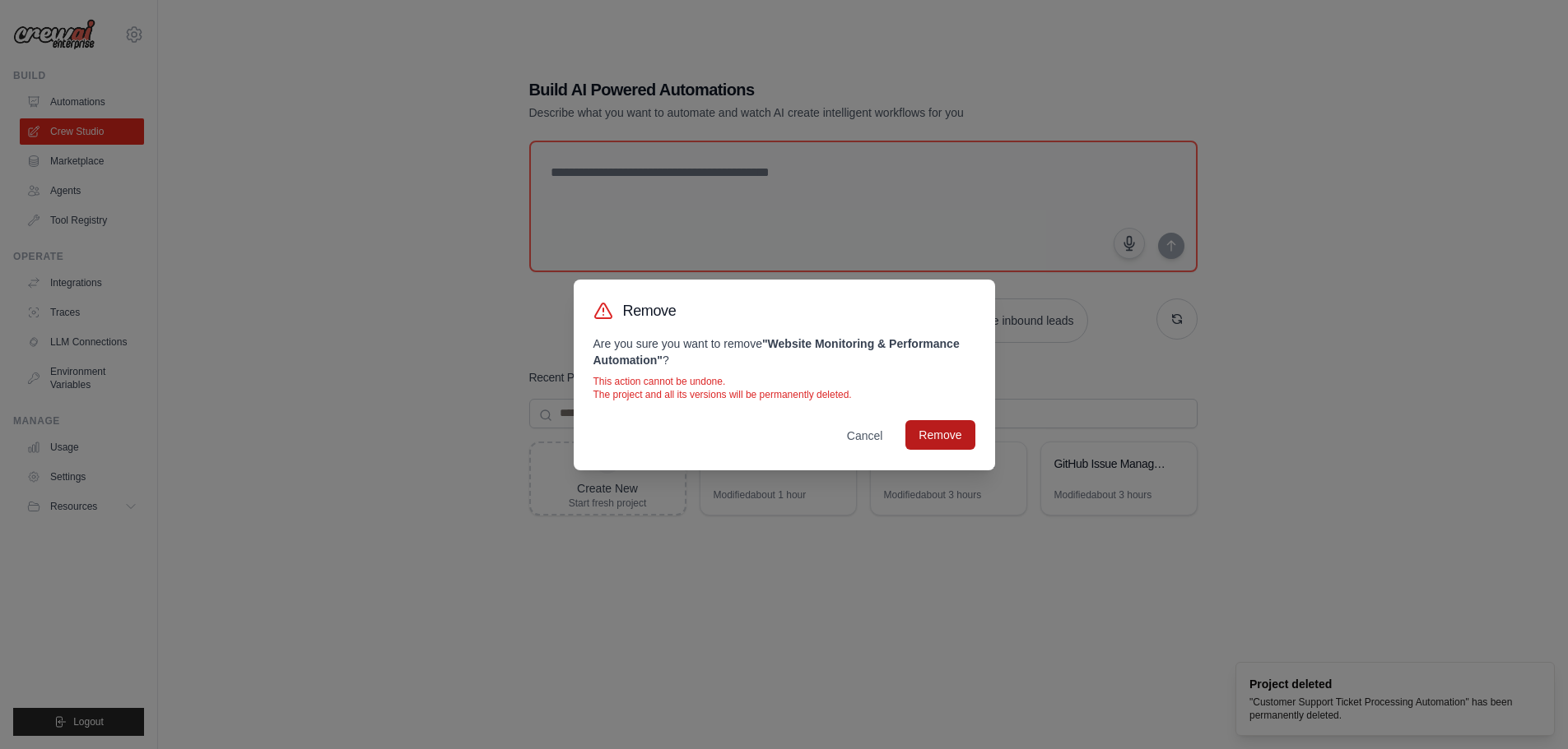
click at [932, 435] on button "Remove" at bounding box center [939, 435] width 70 height 30
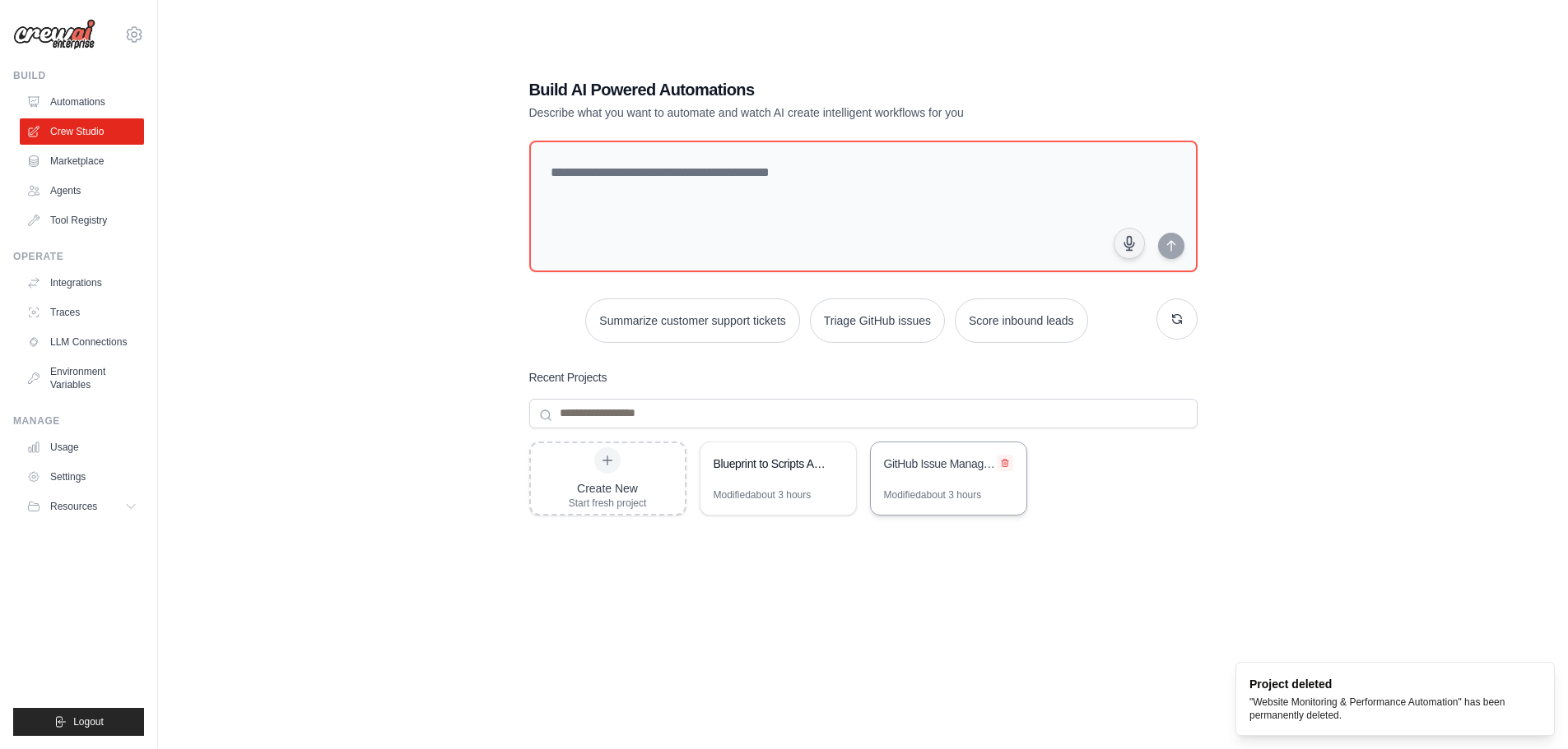
click at [1005, 457] on button at bounding box center [1005, 463] width 17 height 17
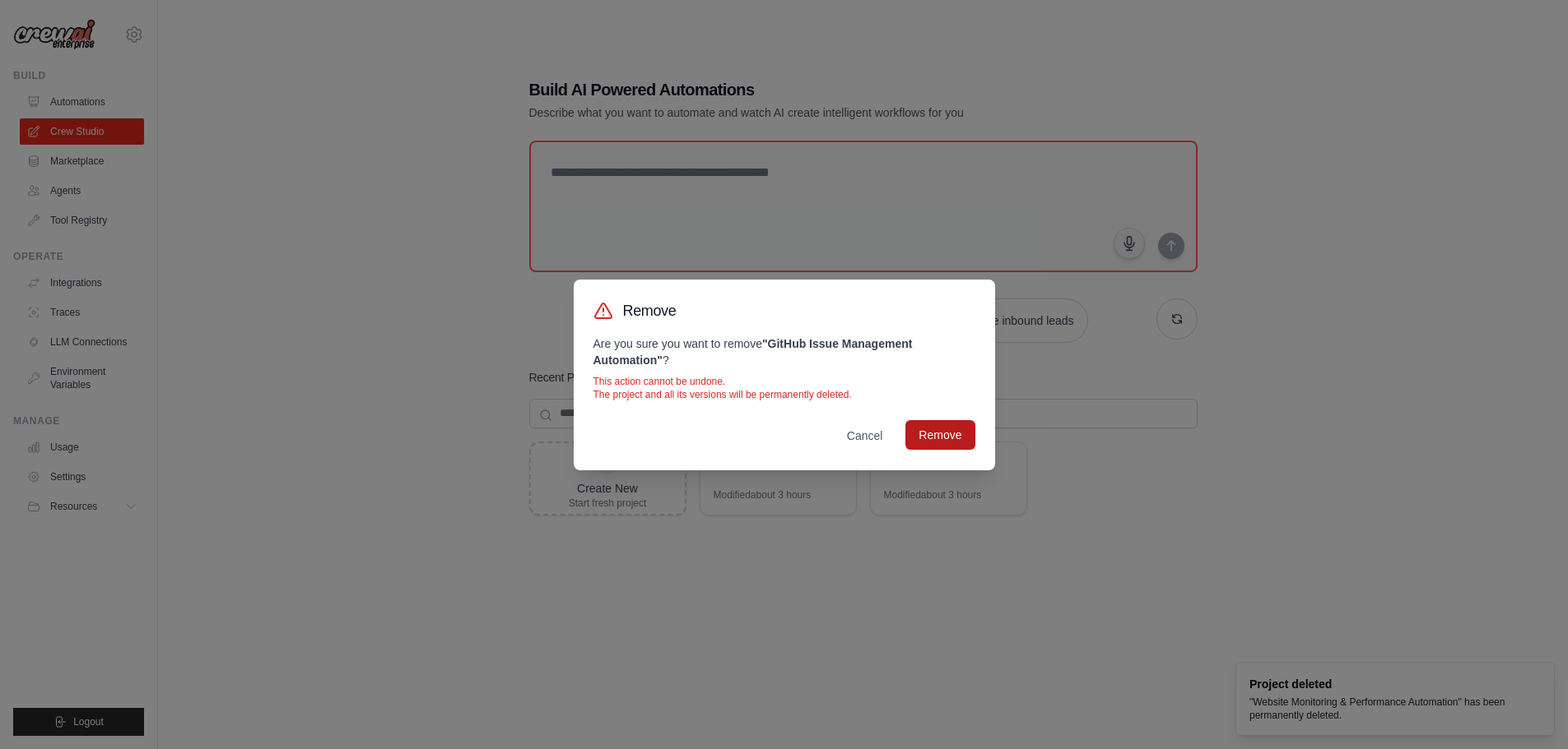
click at [960, 435] on button "Remove" at bounding box center [939, 435] width 70 height 30
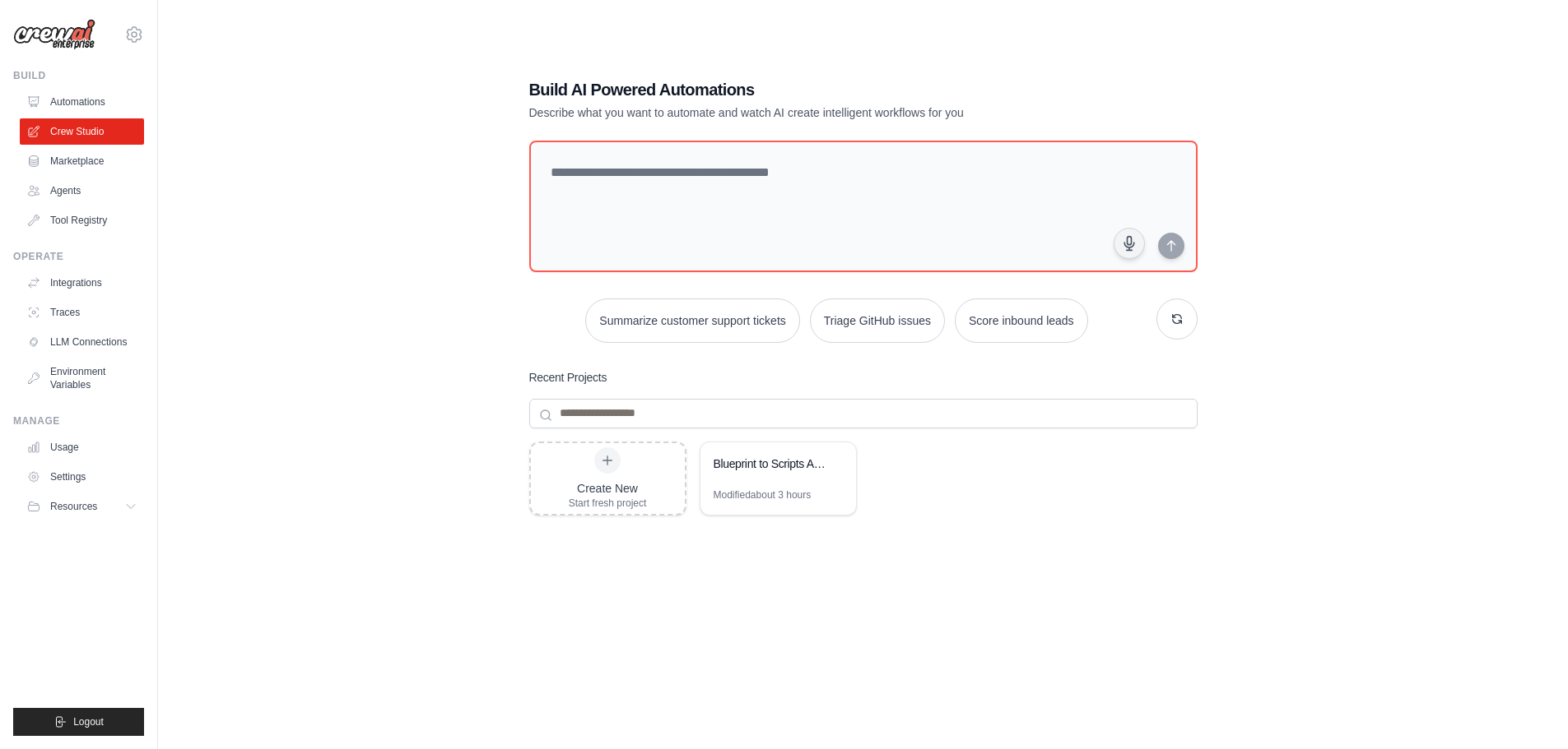
click at [413, 347] on div "Build AI Powered Automations Describe what you want to automate and watch AI cr…" at bounding box center [862, 391] width 1357 height 749
click at [66, 48] on img at bounding box center [54, 34] width 83 height 32
click at [66, 40] on img at bounding box center [54, 34] width 83 height 32
click at [80, 107] on link "Automations" at bounding box center [83, 102] width 124 height 26
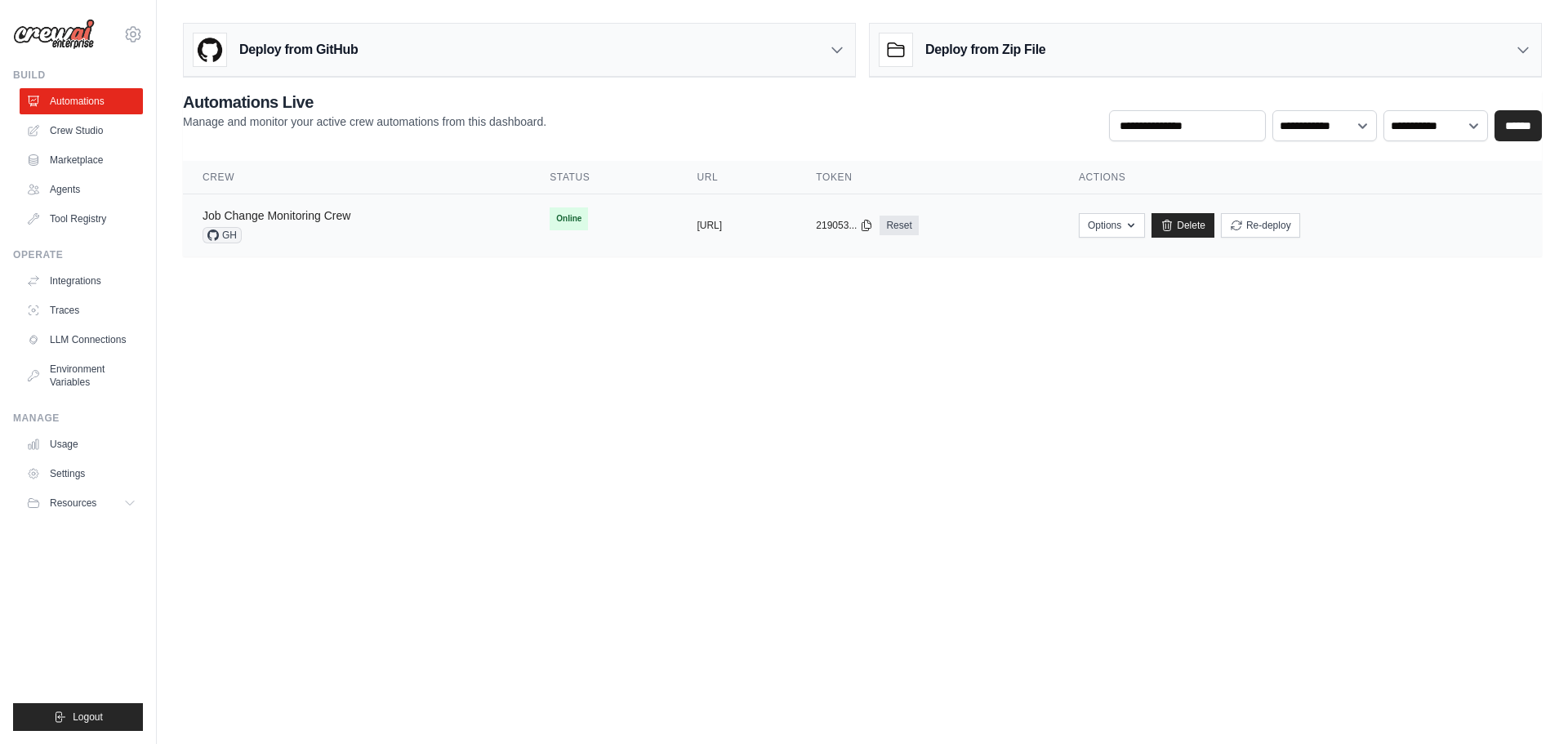
click at [272, 214] on link "Job Change Monitoring Crew" at bounding box center [276, 215] width 148 height 13
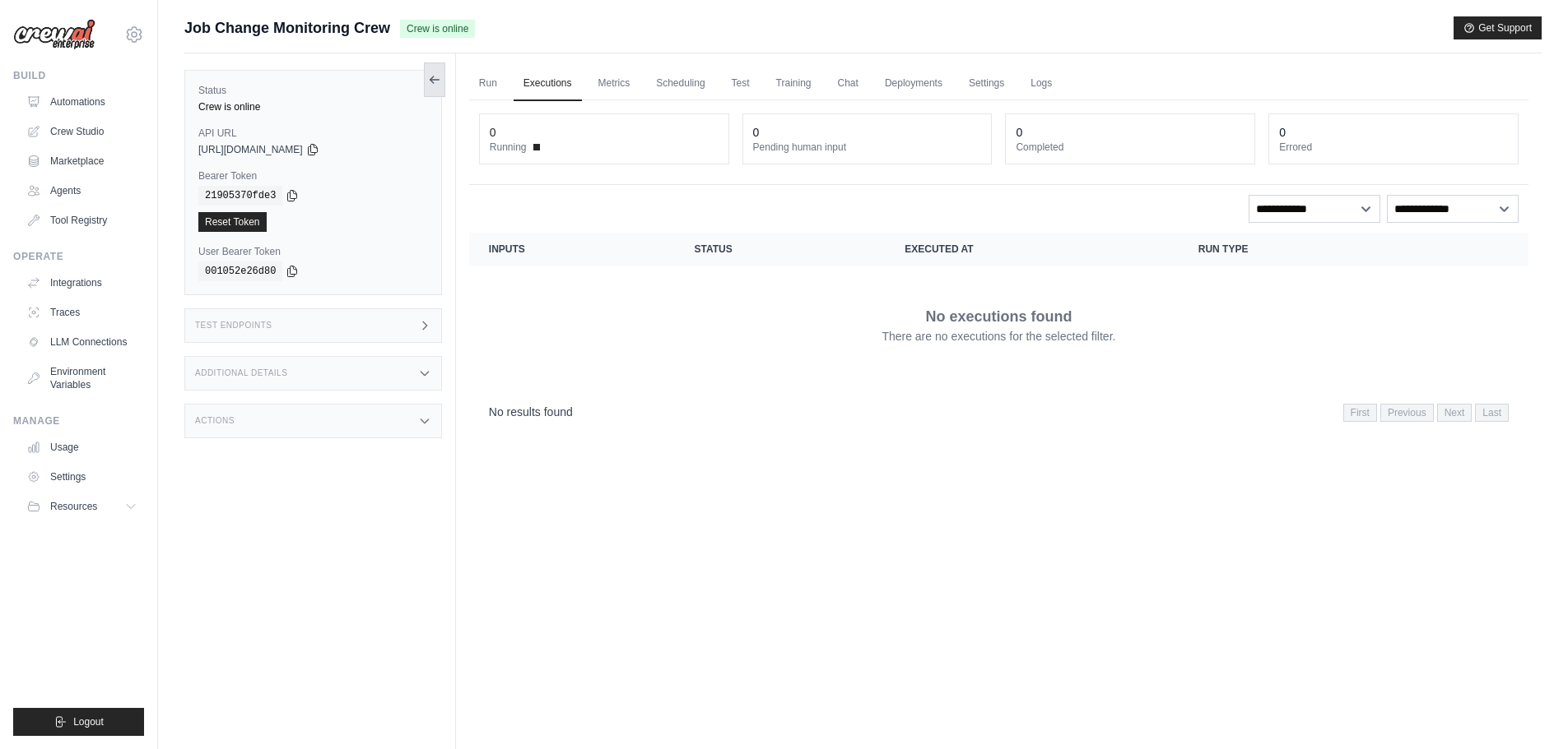
click at [426, 89] on button at bounding box center [434, 79] width 21 height 34
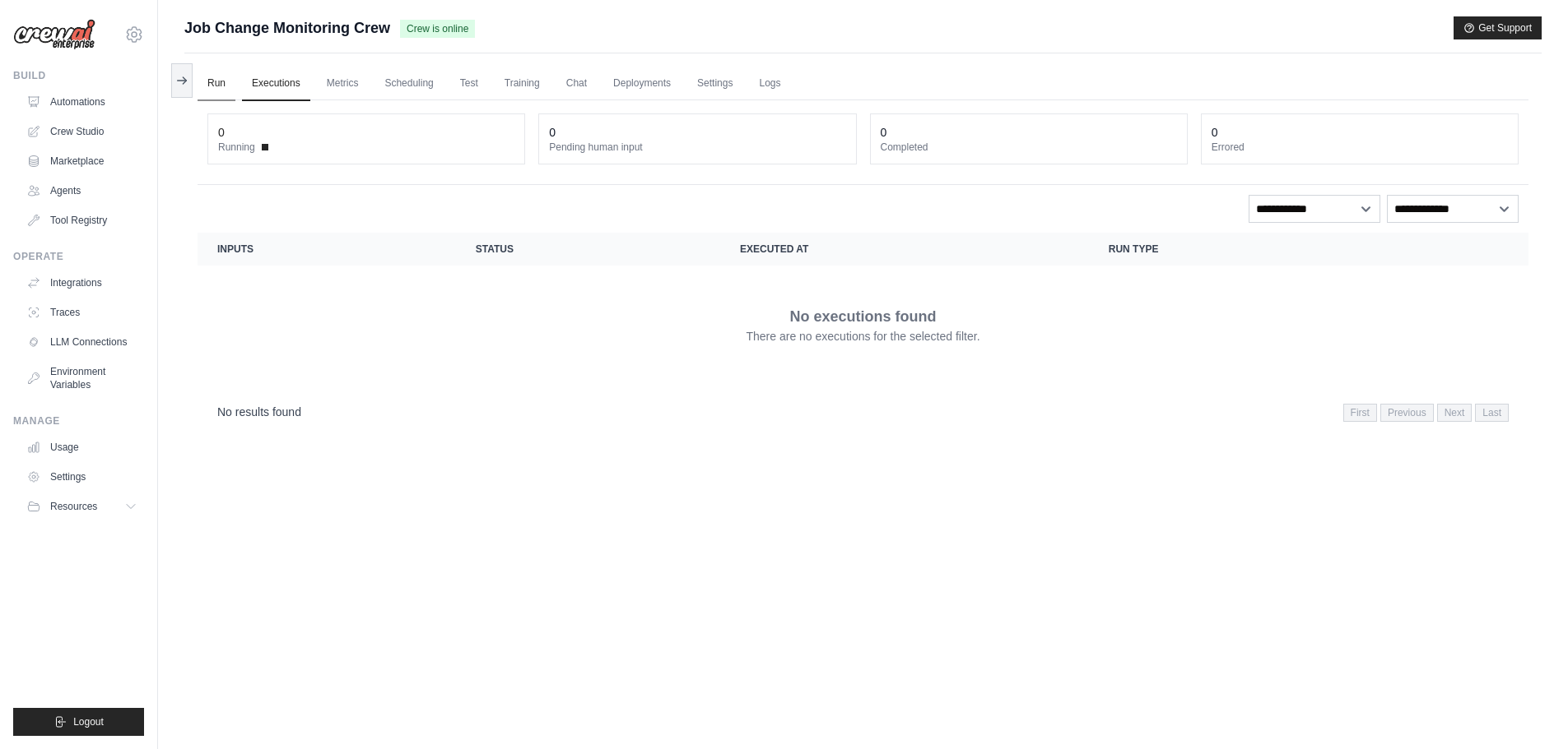
click at [223, 85] on link "Run" at bounding box center [216, 83] width 38 height 34
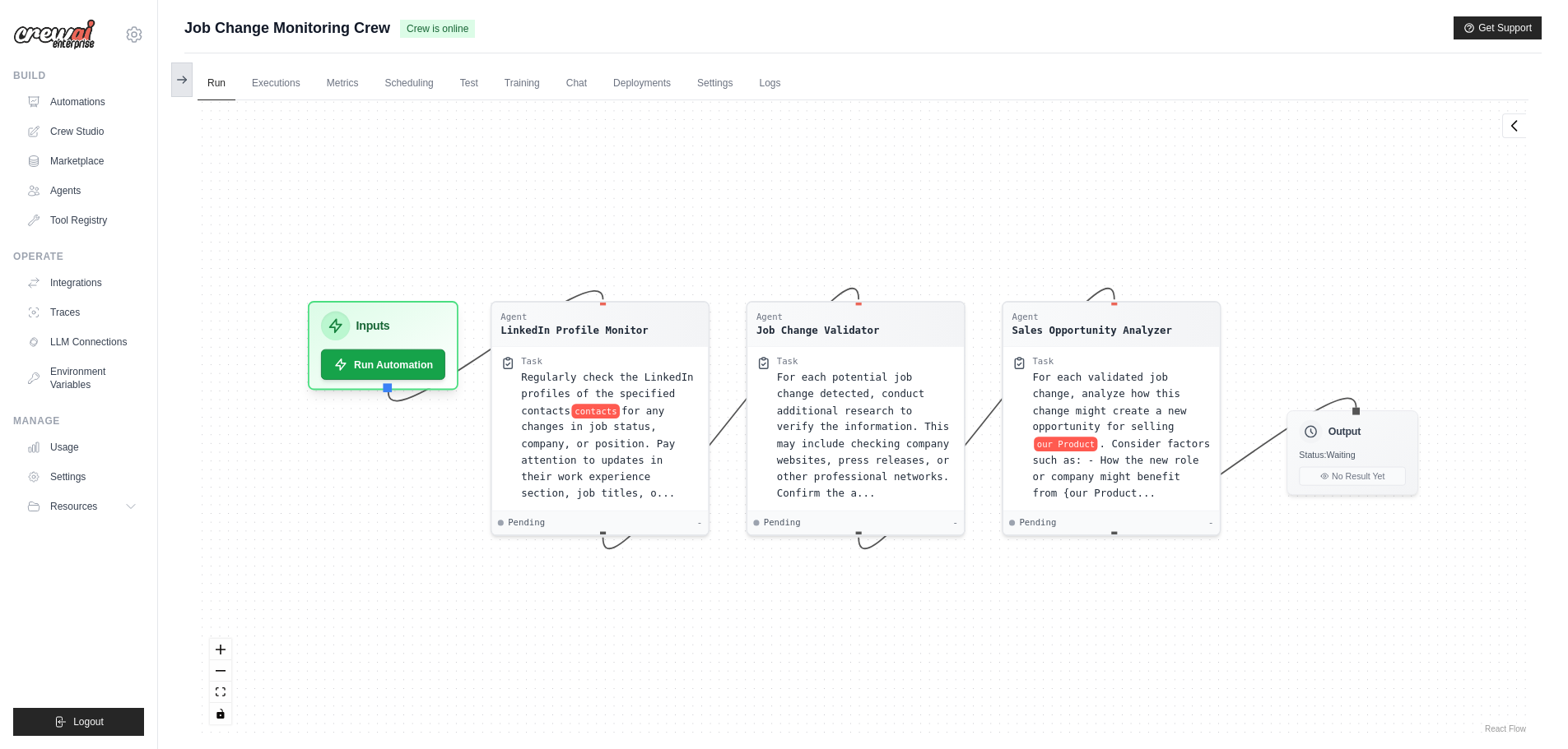
click at [185, 89] on button at bounding box center [182, 79] width 21 height 34
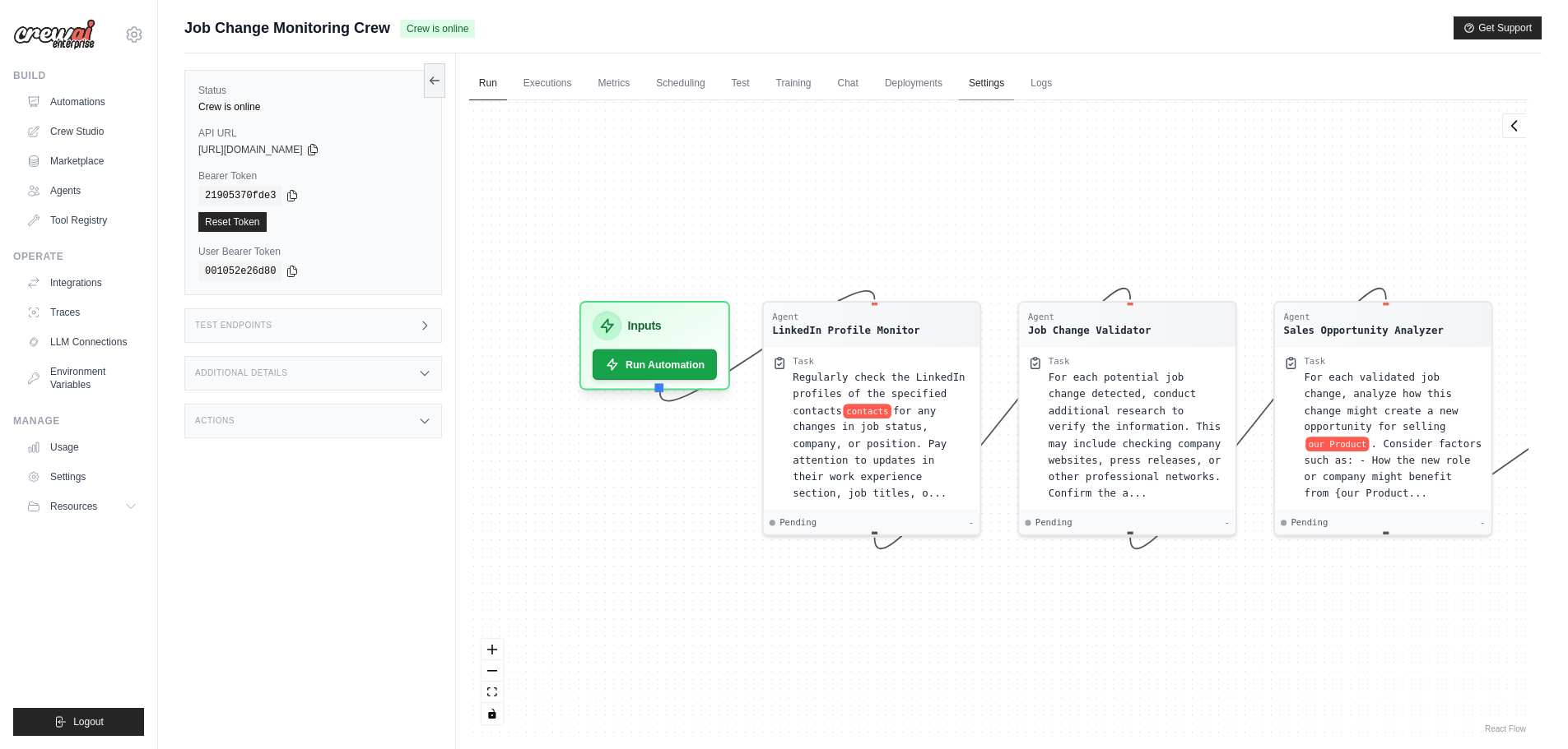
click at [1006, 85] on link "Settings" at bounding box center [986, 83] width 55 height 34
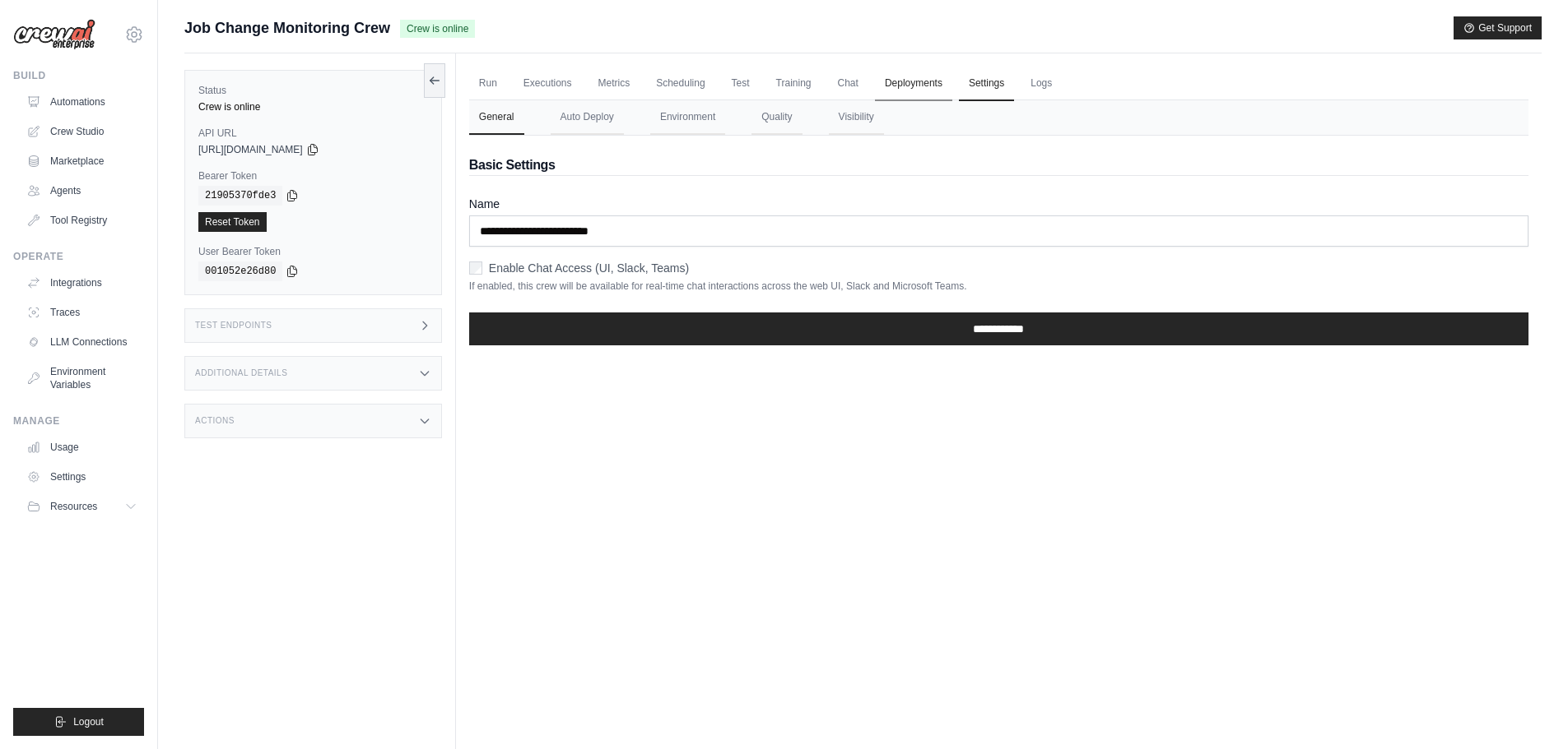
click at [952, 89] on link "Deployments" at bounding box center [912, 83] width 77 height 34
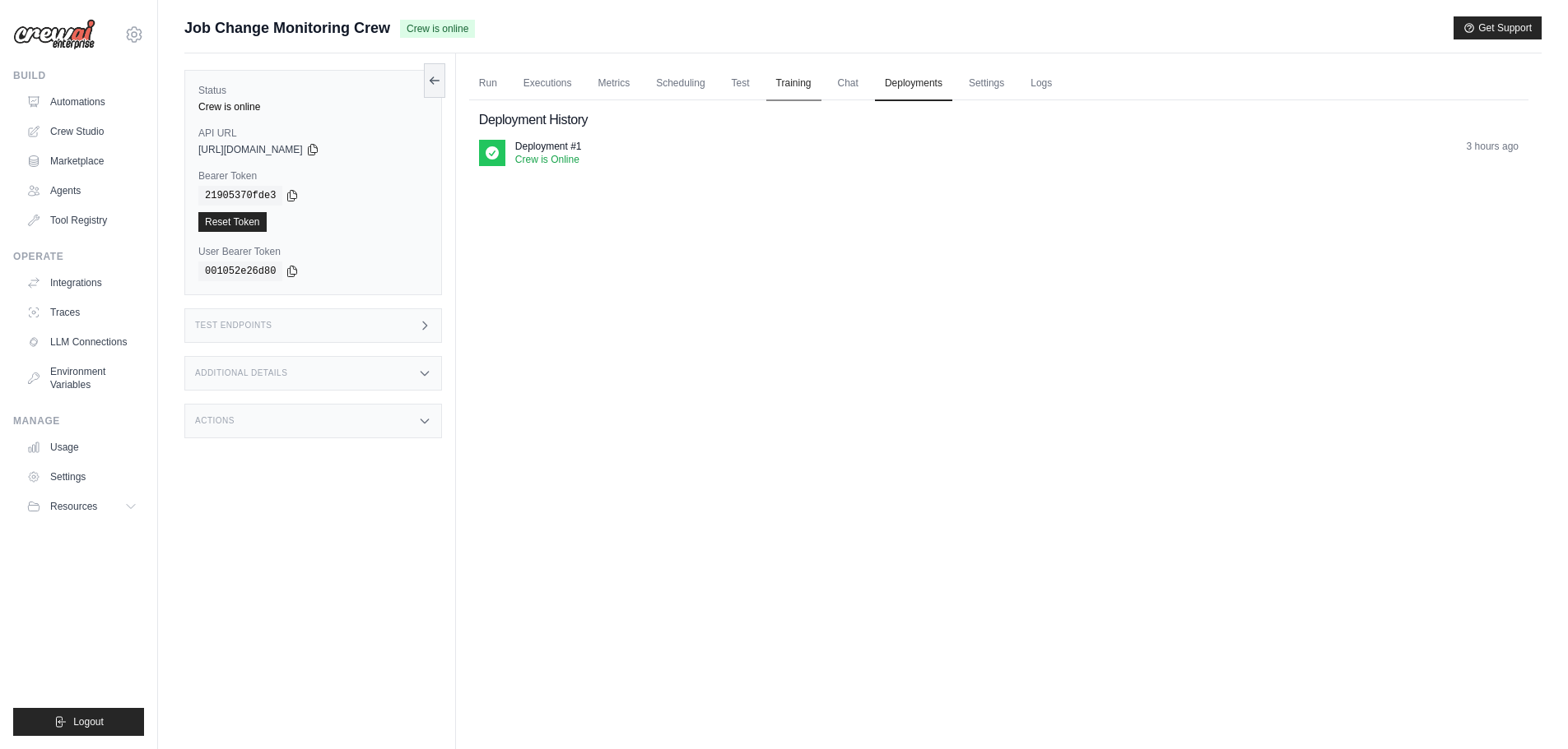
click at [815, 89] on link "Training" at bounding box center [793, 83] width 55 height 34
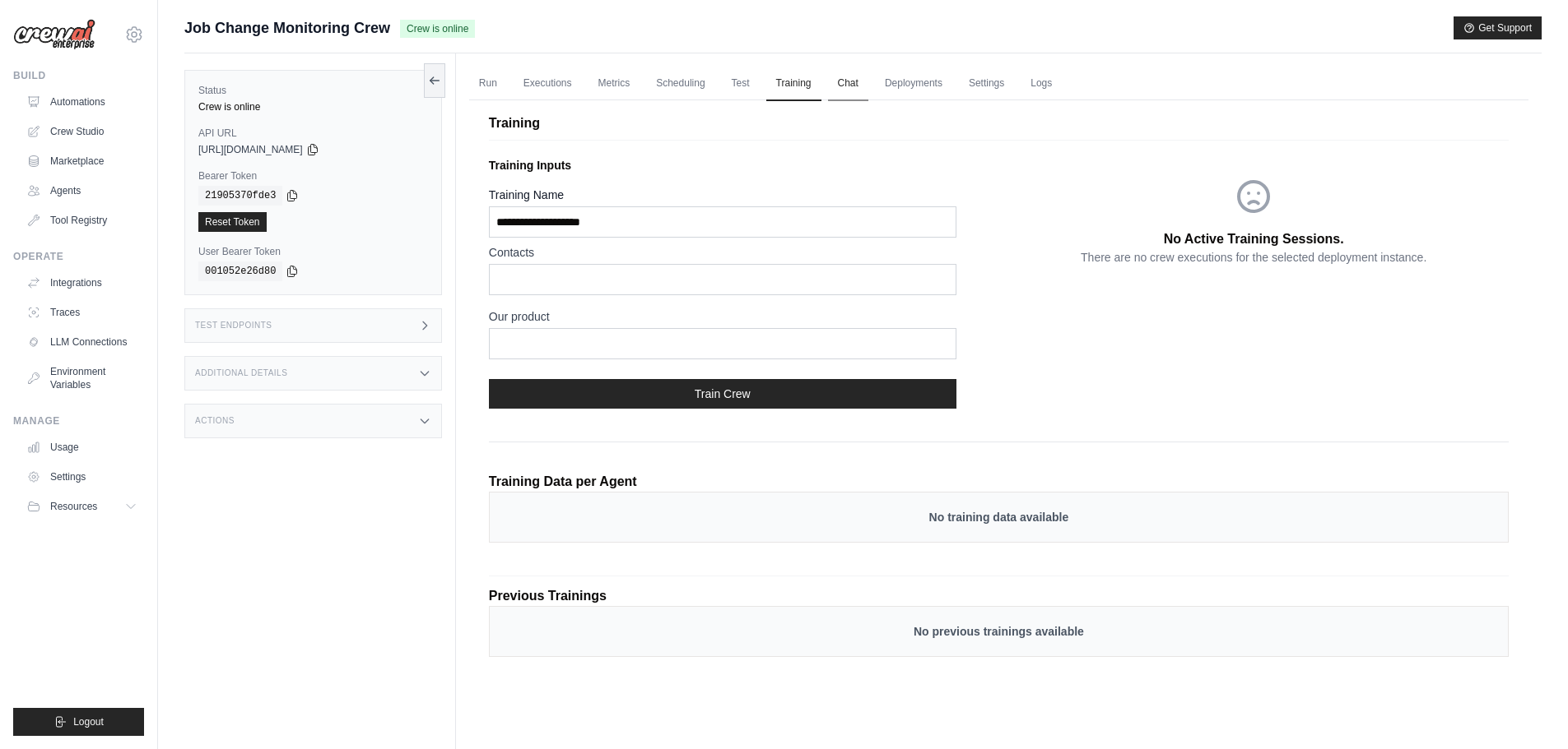
click at [868, 95] on link "Chat" at bounding box center [848, 83] width 40 height 34
click at [85, 101] on link "Automations" at bounding box center [83, 102] width 124 height 26
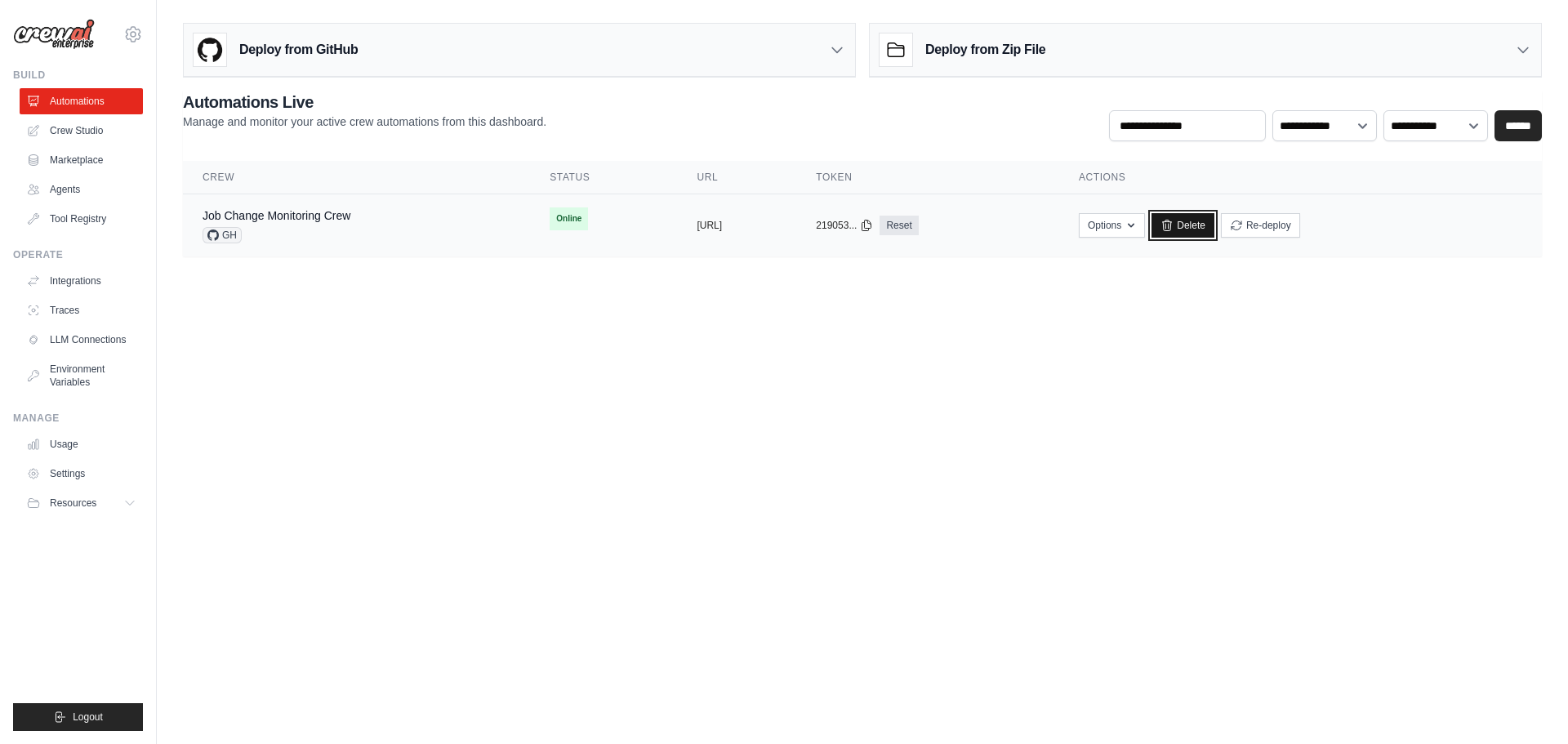
click at [1215, 228] on link "Delete" at bounding box center [1182, 226] width 63 height 25
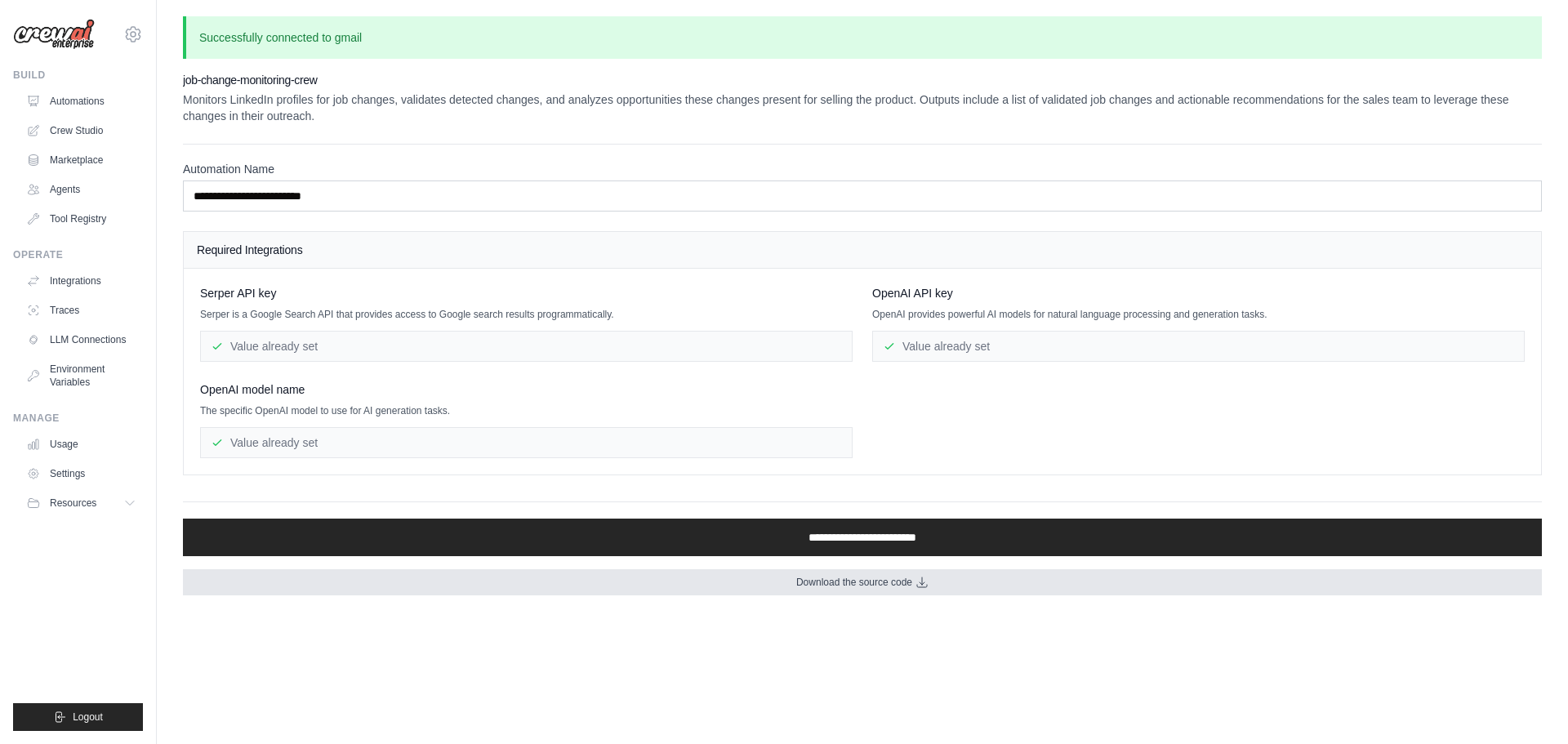
click at [852, 586] on span "Download the source code" at bounding box center [854, 583] width 116 height 13
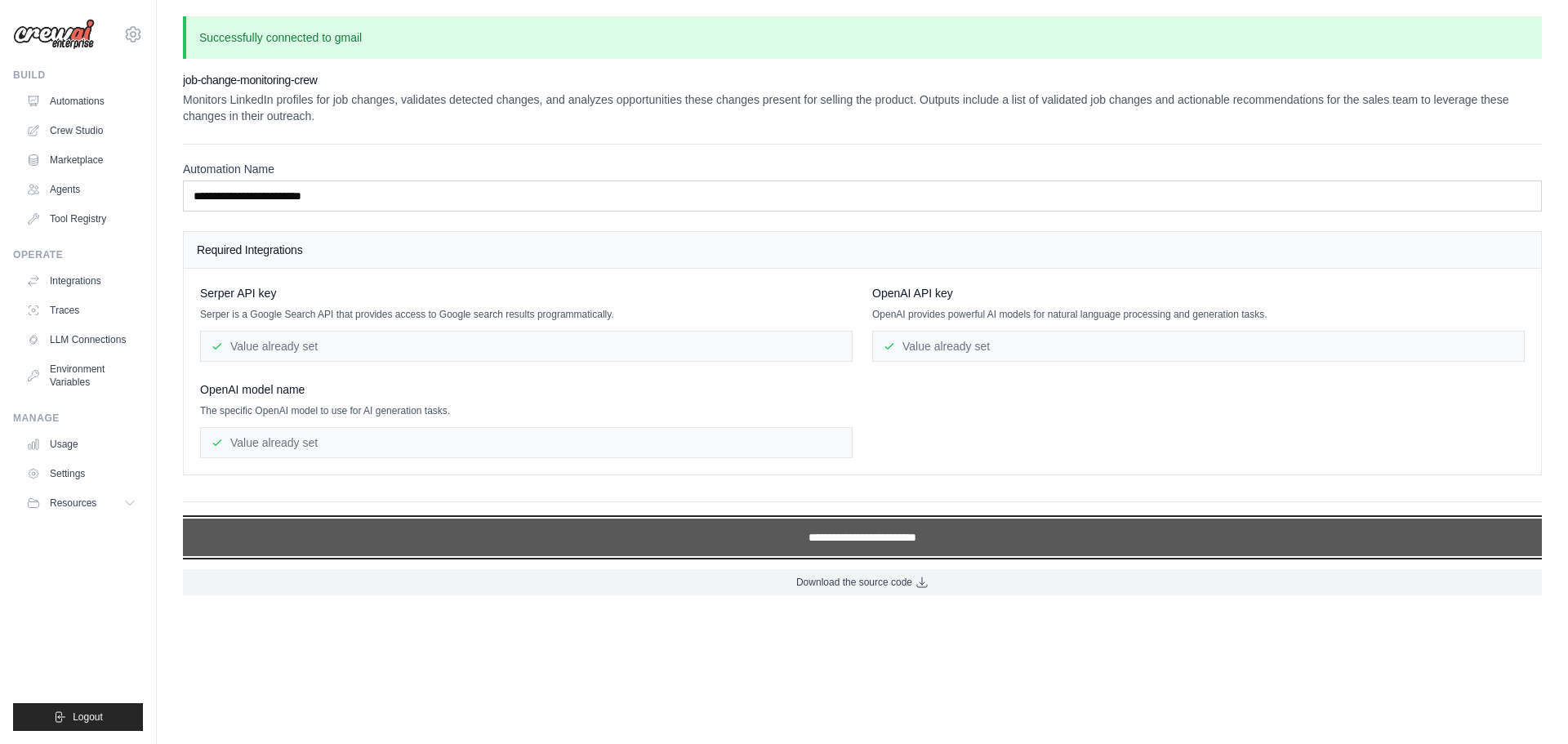
click at [915, 537] on input "**********" at bounding box center [862, 538] width 1359 height 38
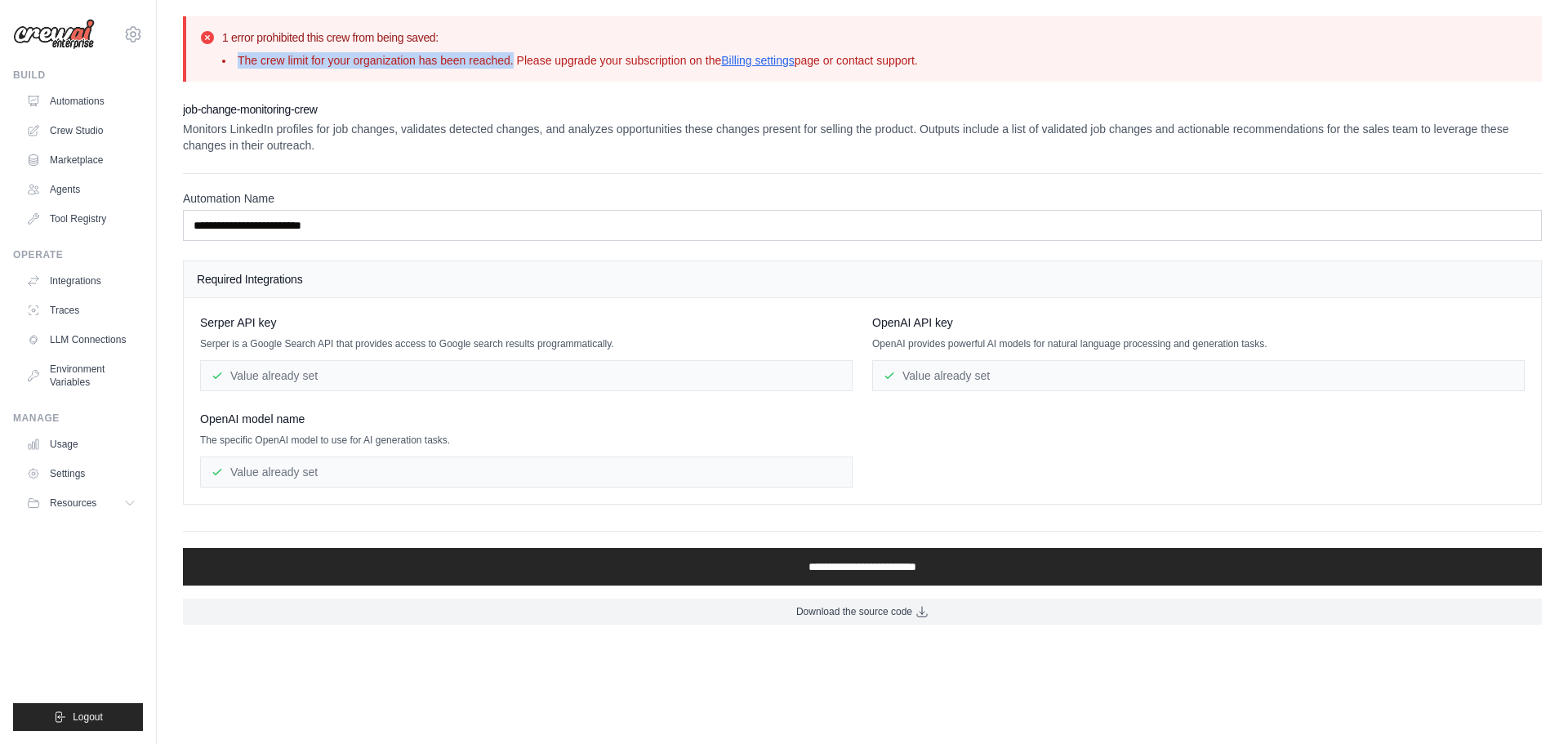
drag, startPoint x: 240, startPoint y: 57, endPoint x: 533, endPoint y: 70, distance: 293.3
click at [533, 70] on div "1 error prohibited this crew from being saved: The crew limit for your organiza…" at bounding box center [862, 49] width 1359 height 65
click at [533, 72] on div "1 error prohibited this crew from being saved: The crew limit for your organiza…" at bounding box center [862, 49] width 1359 height 65
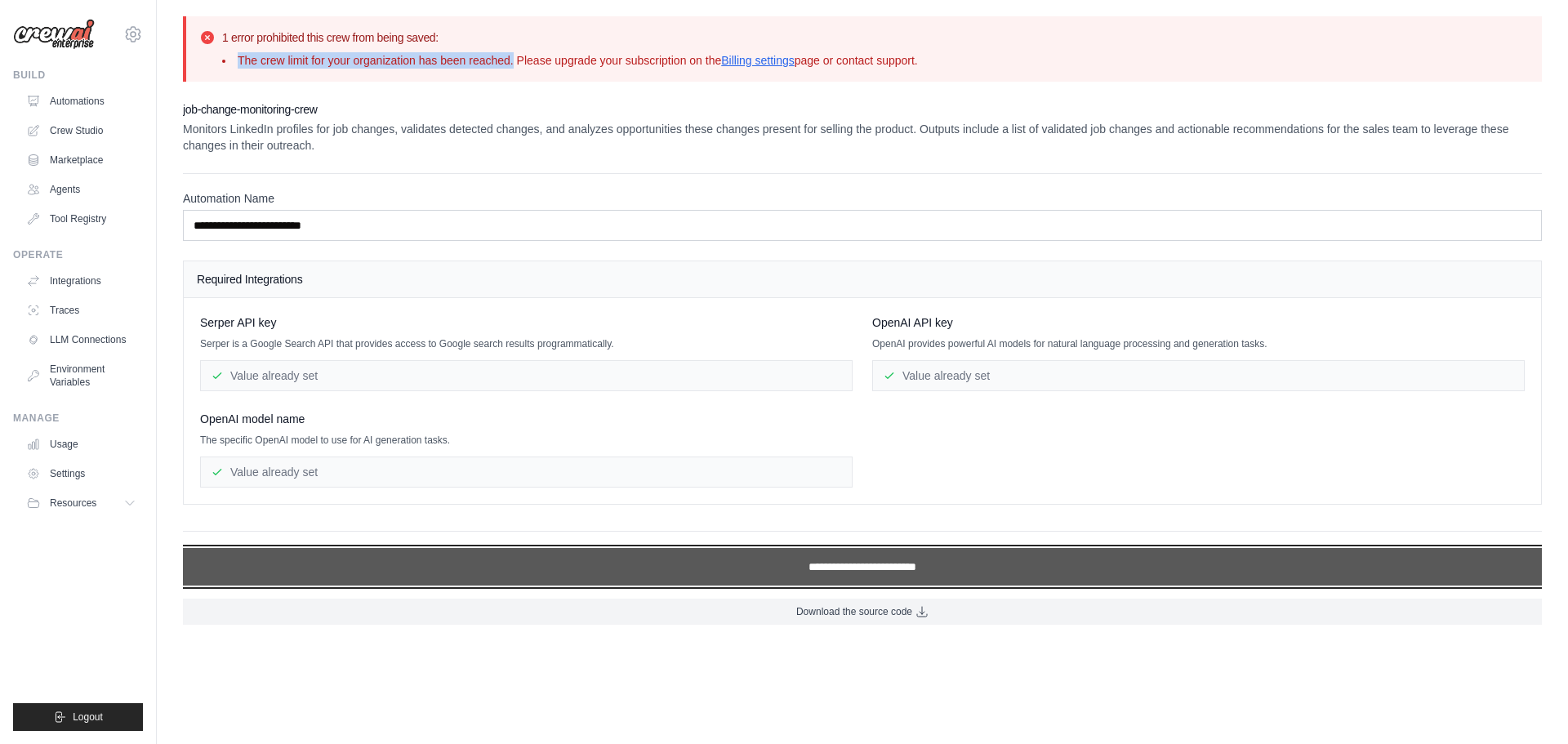
click at [867, 569] on input "**********" at bounding box center [862, 566] width 1359 height 38
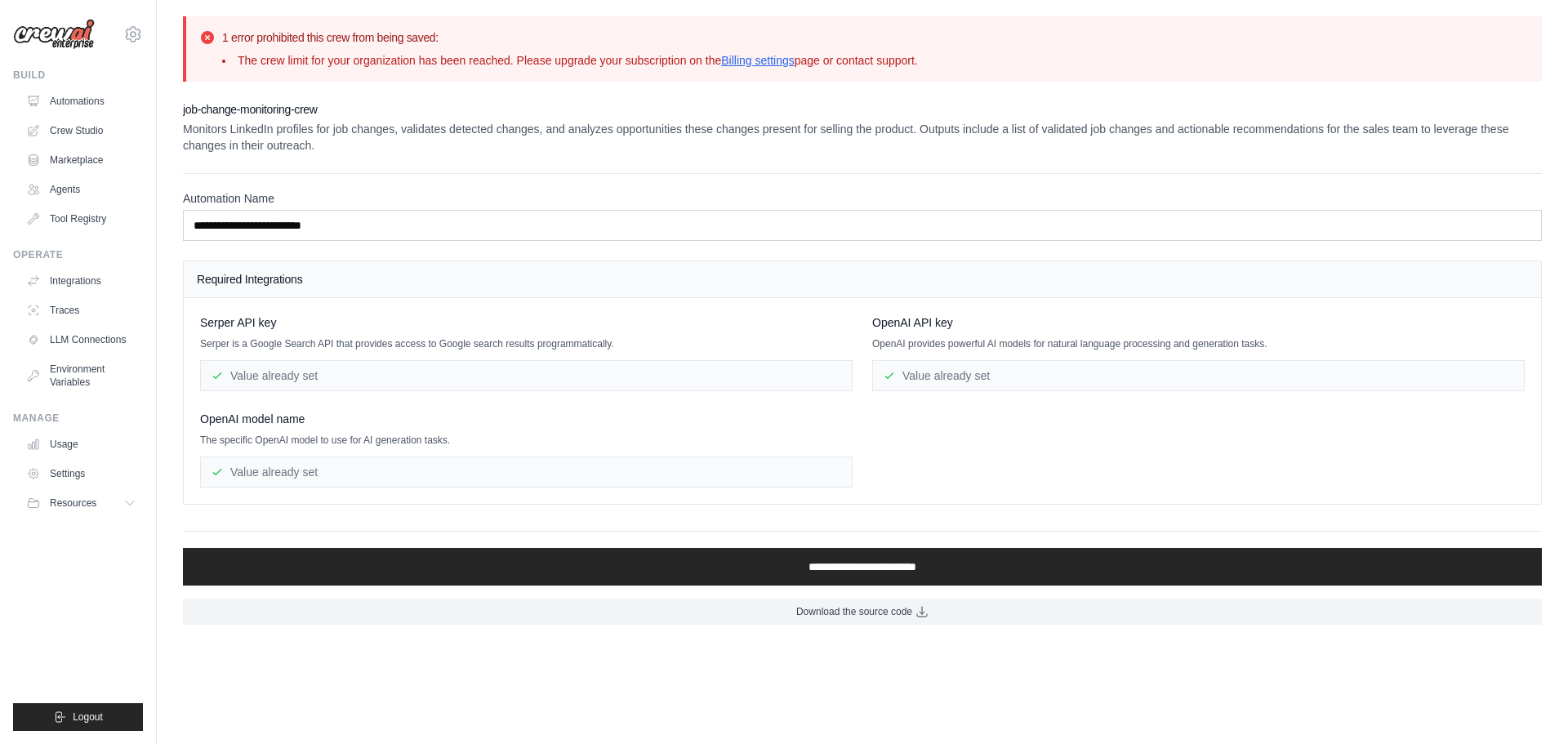
click at [242, 129] on p "Monitors LinkedIn profiles for job changes, validates detected changes, and ana…" at bounding box center [862, 136] width 1359 height 32
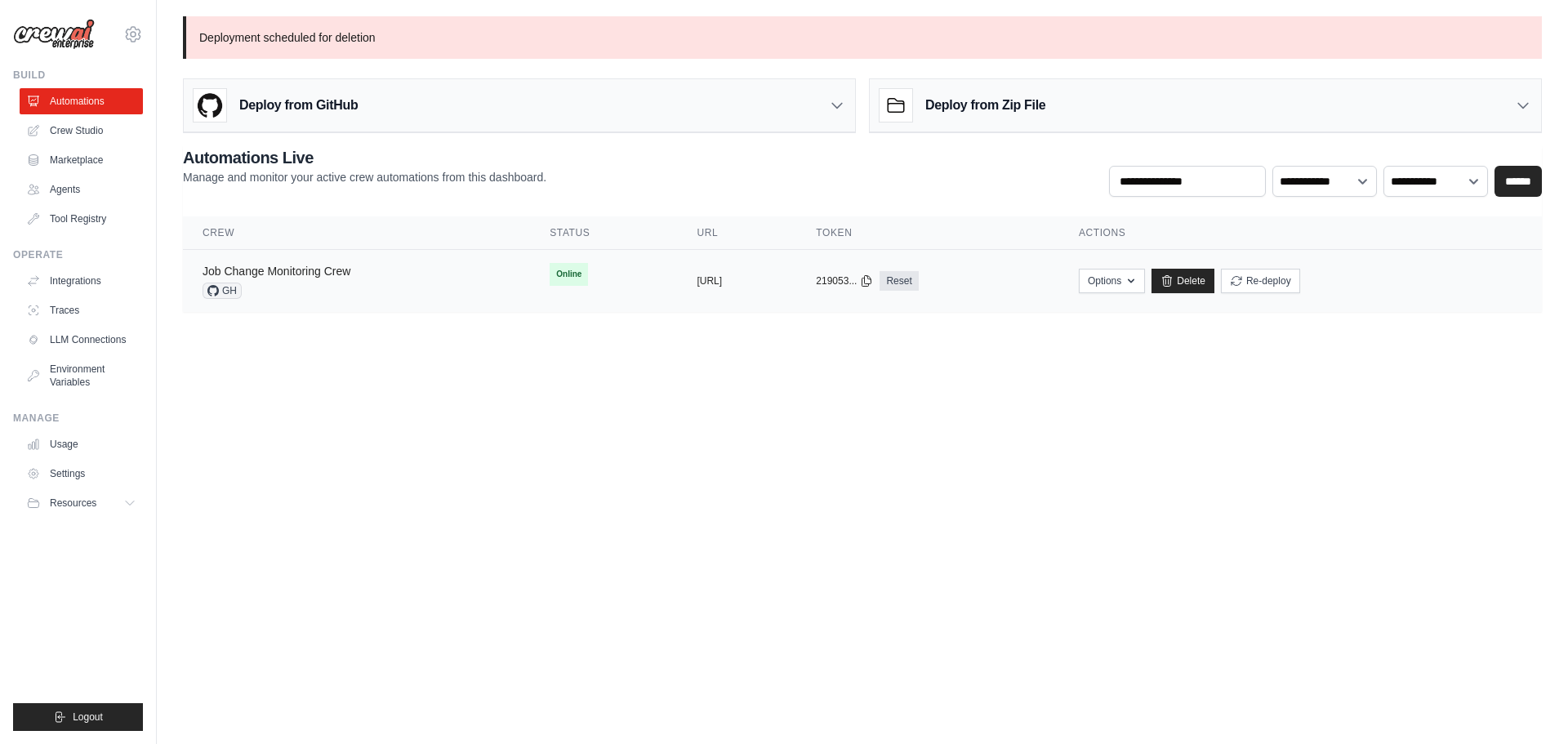
click at [290, 273] on link "Job Change Monitoring Crew" at bounding box center [276, 272] width 148 height 13
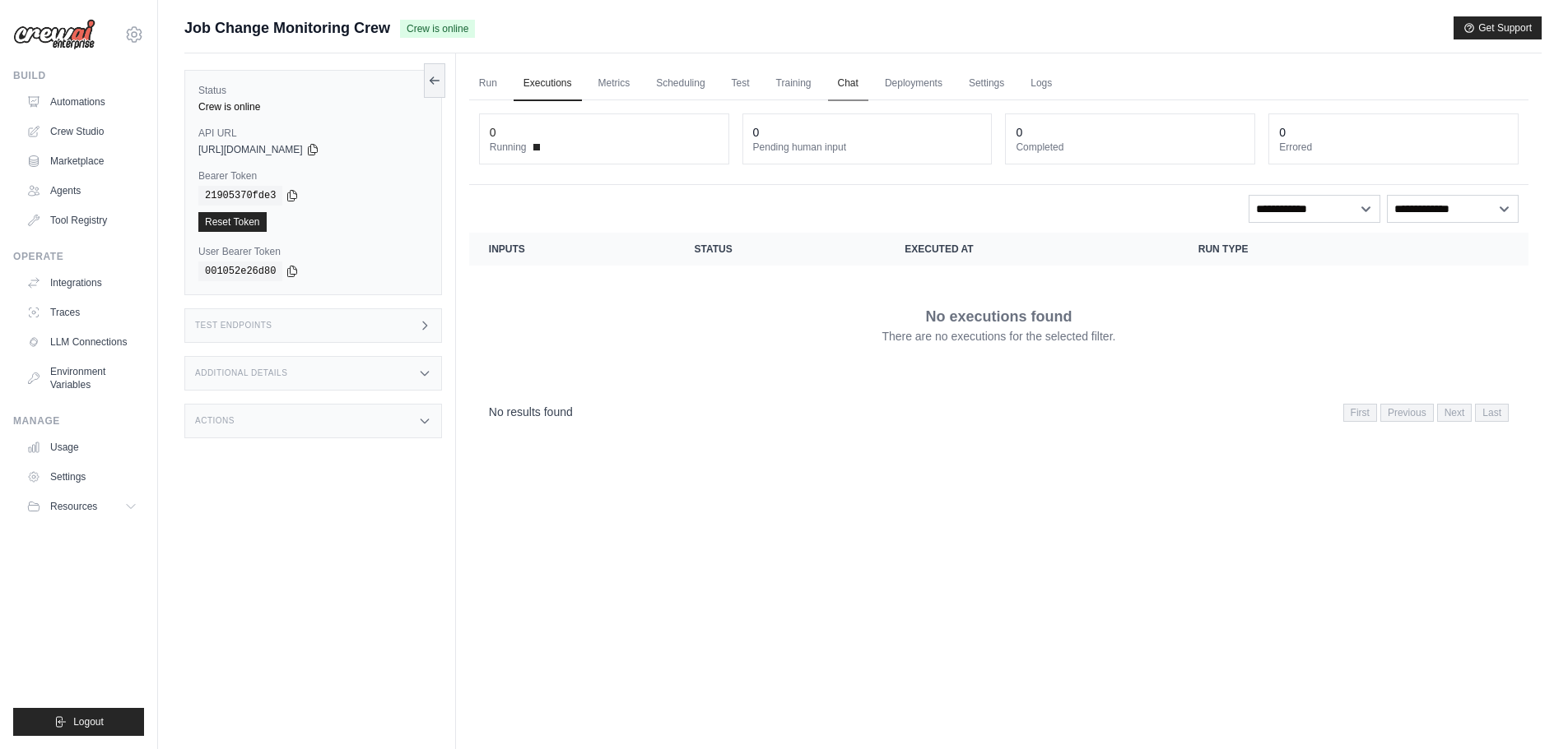
click at [861, 83] on link "Chat" at bounding box center [848, 83] width 40 height 34
click at [70, 32] on img at bounding box center [54, 34] width 83 height 32
click at [75, 106] on link "Automations" at bounding box center [83, 102] width 124 height 26
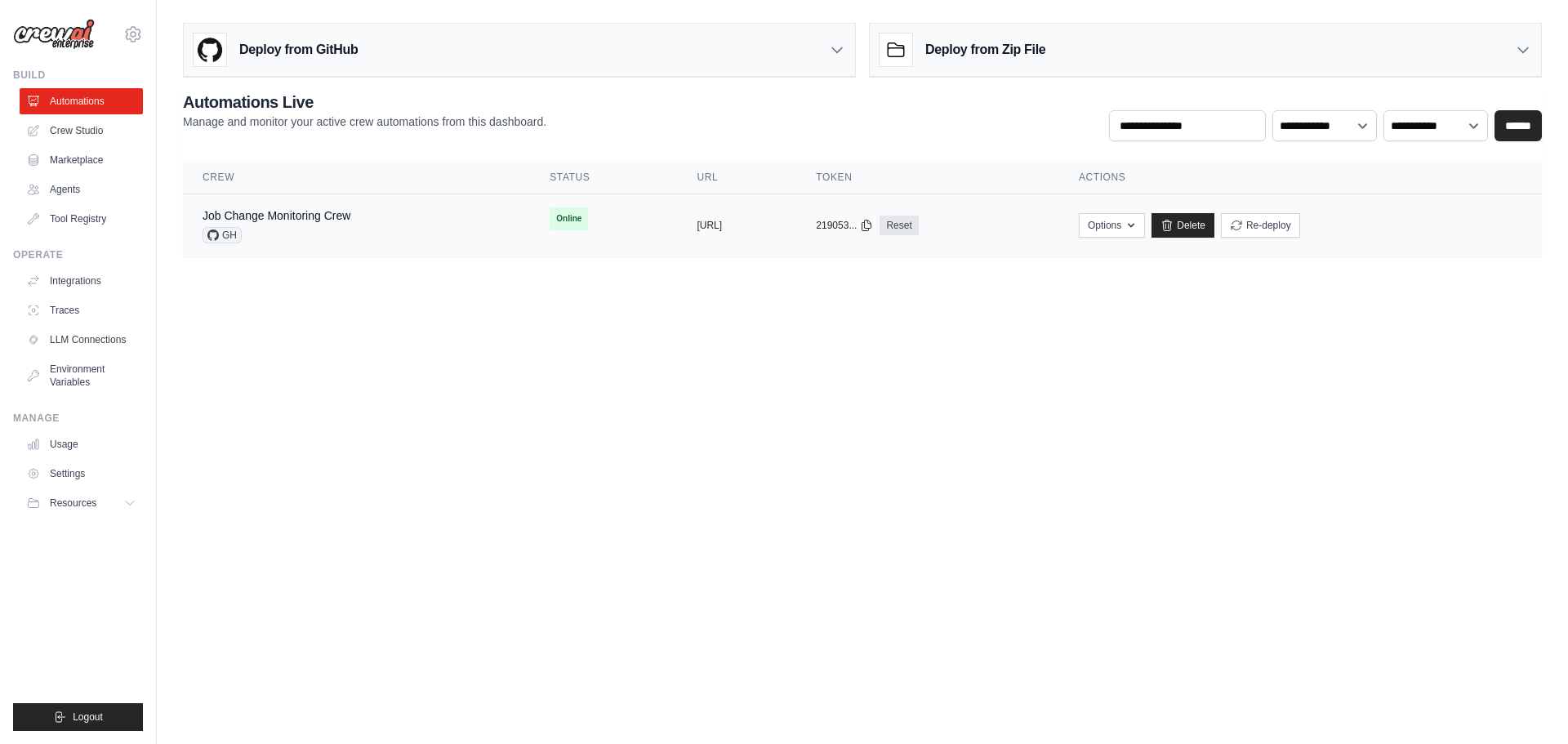
click at [549, 222] on span "Online" at bounding box center [569, 218] width 39 height 23
click at [1137, 219] on icon "button" at bounding box center [1131, 225] width 13 height 13
click at [1350, 309] on body "[PERSON_NAME][EMAIL_ADDRESS] Settings Build Automations Crew Studio GitHub" at bounding box center [784, 372] width 1568 height 744
drag, startPoint x: 1027, startPoint y: 228, endPoint x: 934, endPoint y: 290, distance: 111.8
click at [934, 290] on main "Deploy from GitHub Deploy your project directly from GitHub. Select a repositor…" at bounding box center [861, 146] width 1411 height 293
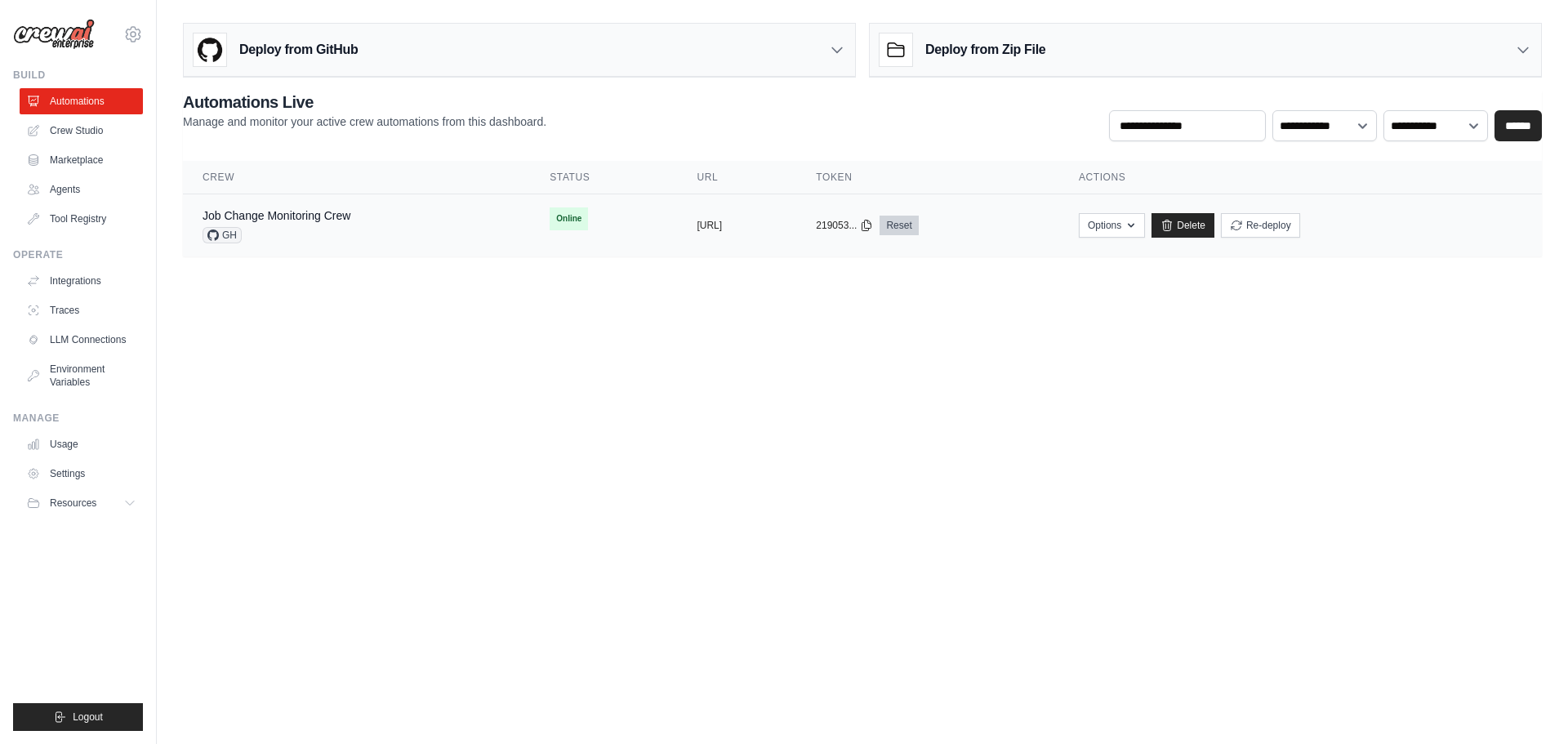
click at [917, 228] on link "Reset" at bounding box center [899, 225] width 39 height 19
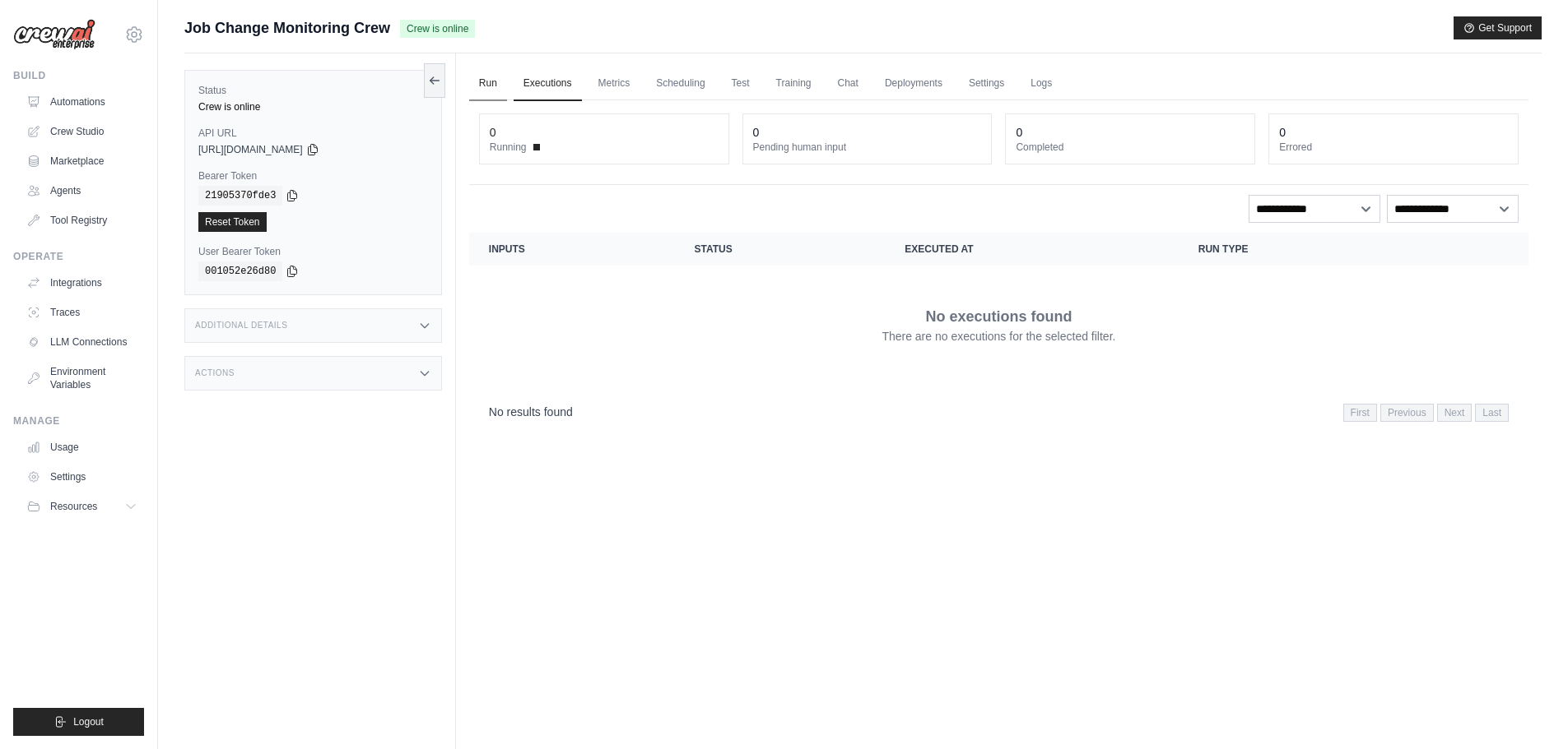
click at [478, 79] on link "Run" at bounding box center [488, 83] width 38 height 34
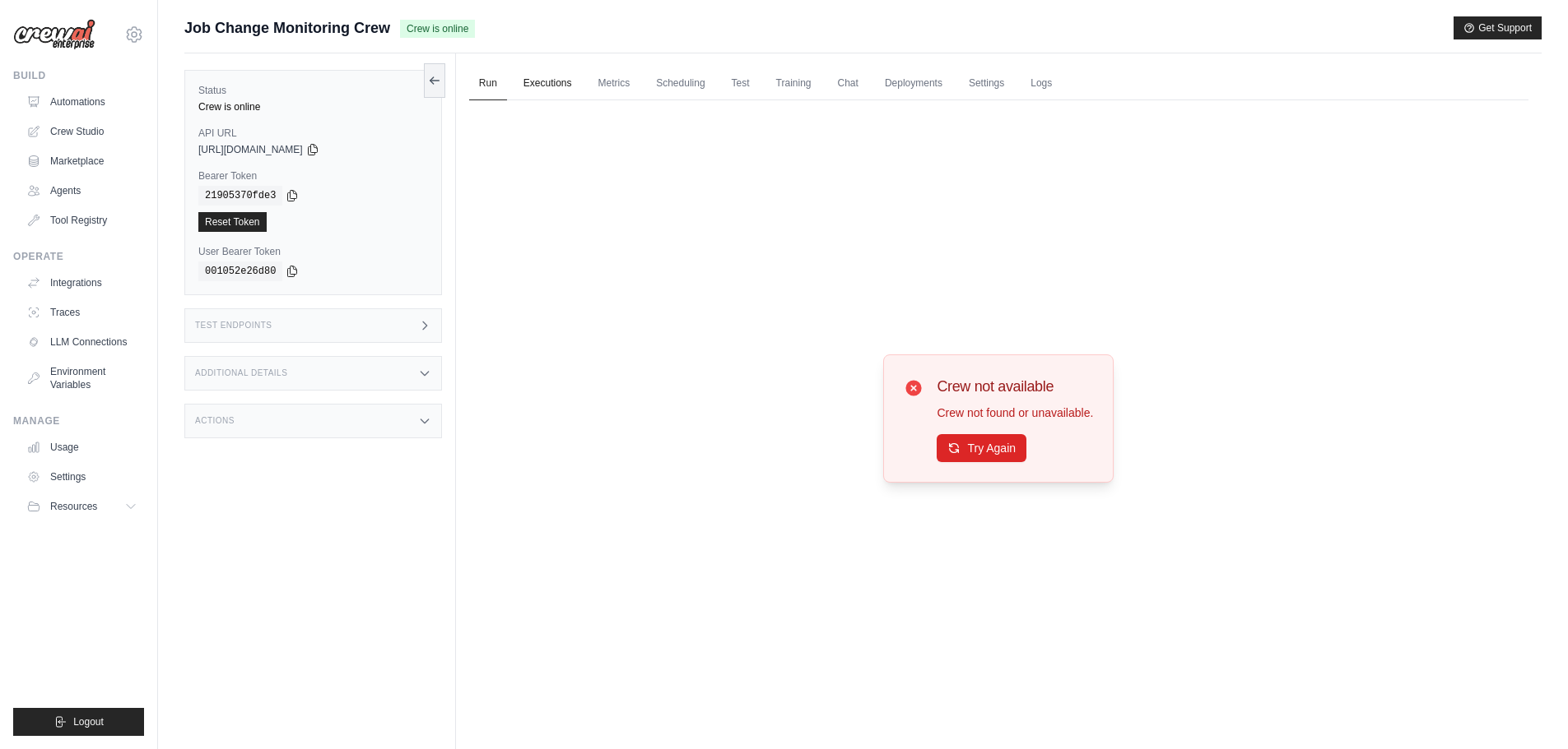
click at [546, 78] on link "Executions" at bounding box center [548, 83] width 69 height 34
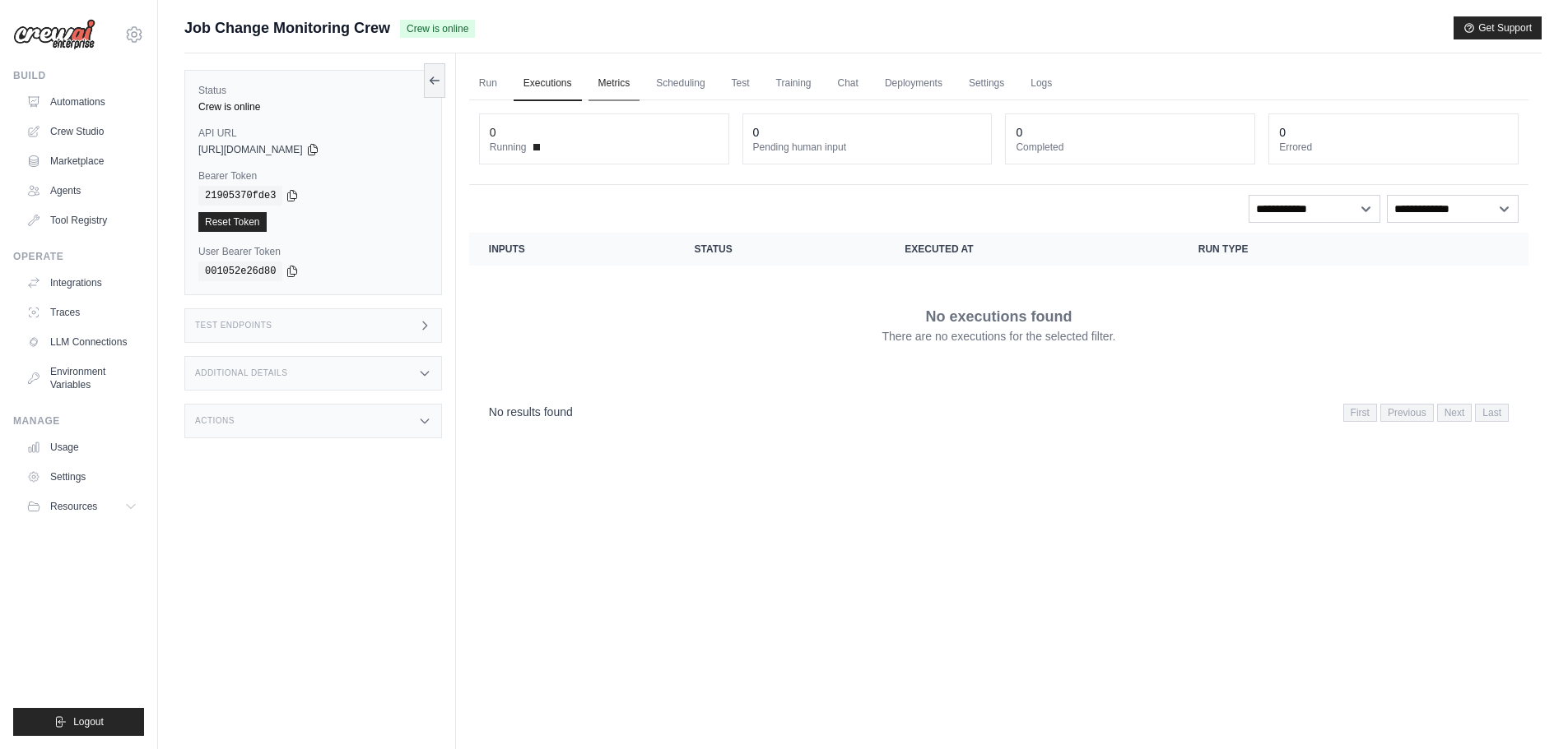
click at [599, 81] on link "Metrics" at bounding box center [614, 83] width 52 height 34
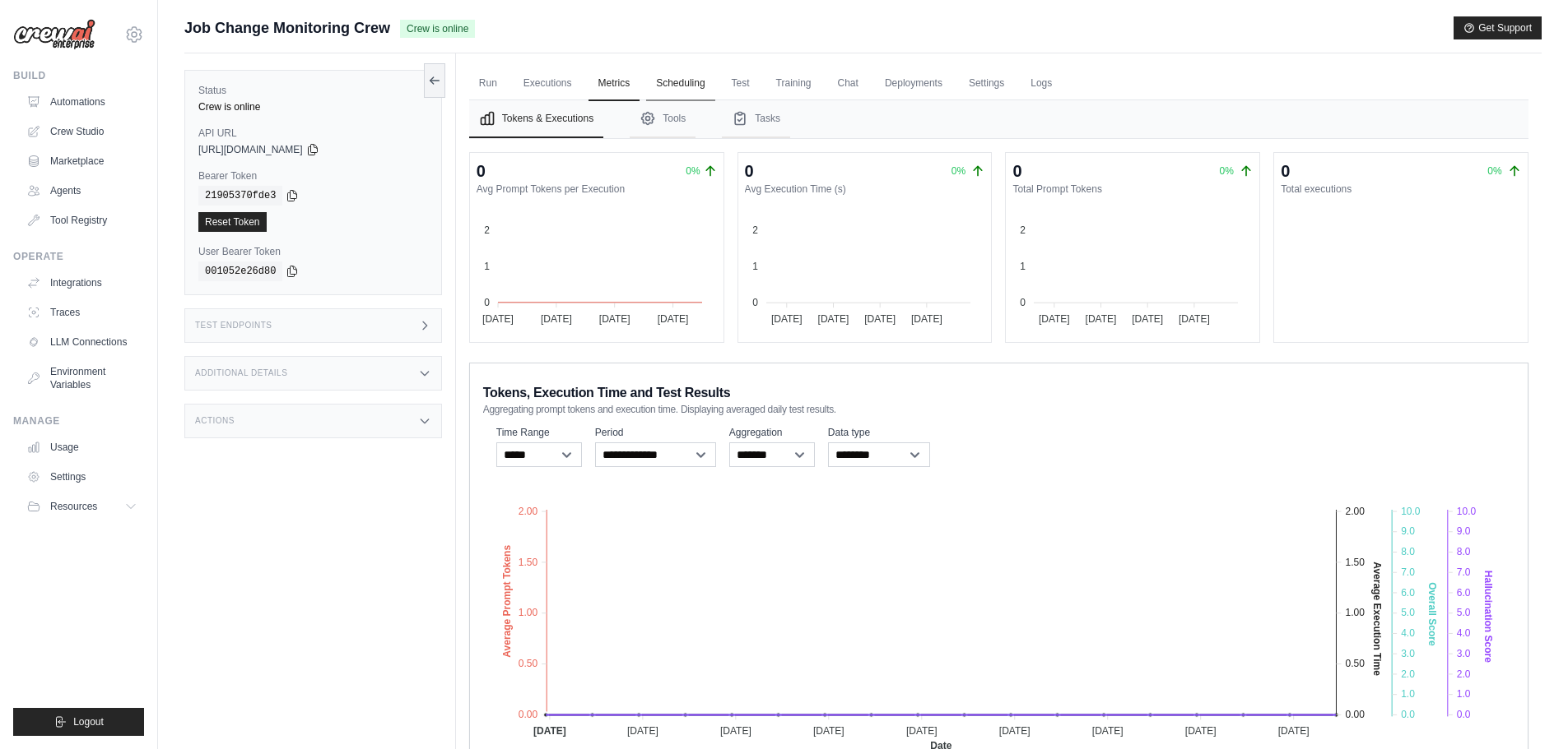
click at [697, 79] on link "Scheduling" at bounding box center [681, 83] width 69 height 34
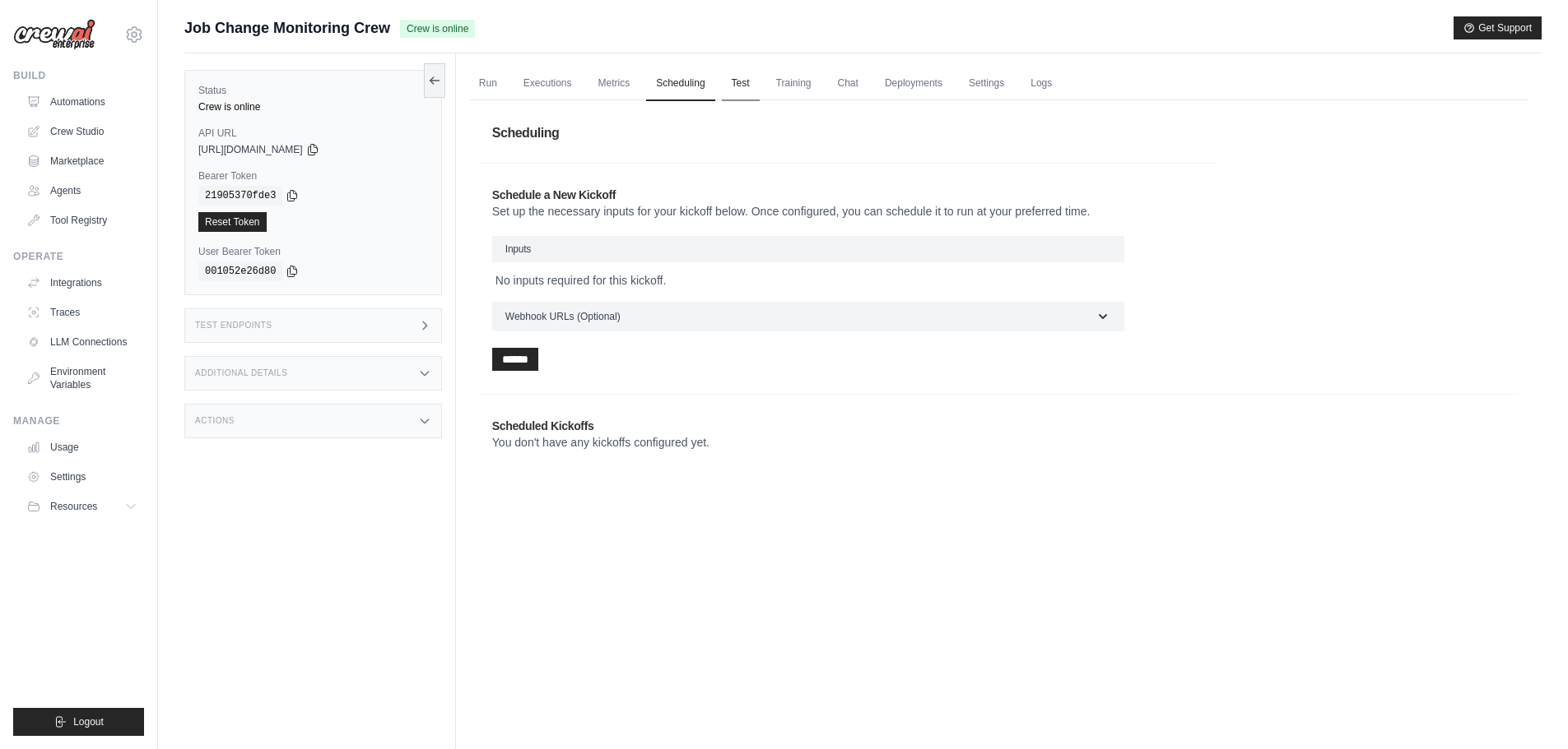
click at [753, 81] on link "Test" at bounding box center [740, 83] width 38 height 34
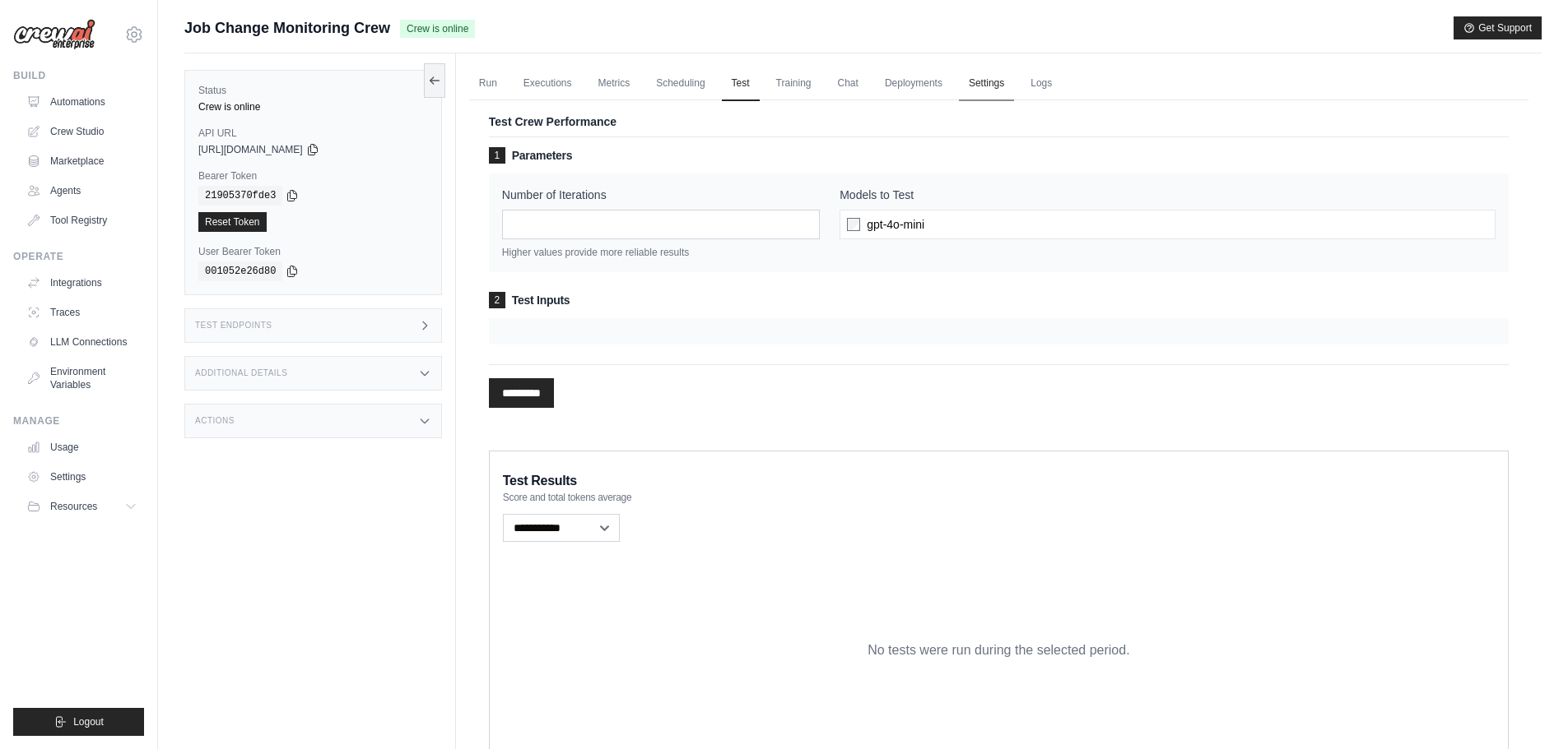
click at [1013, 83] on link "Settings" at bounding box center [986, 83] width 55 height 34
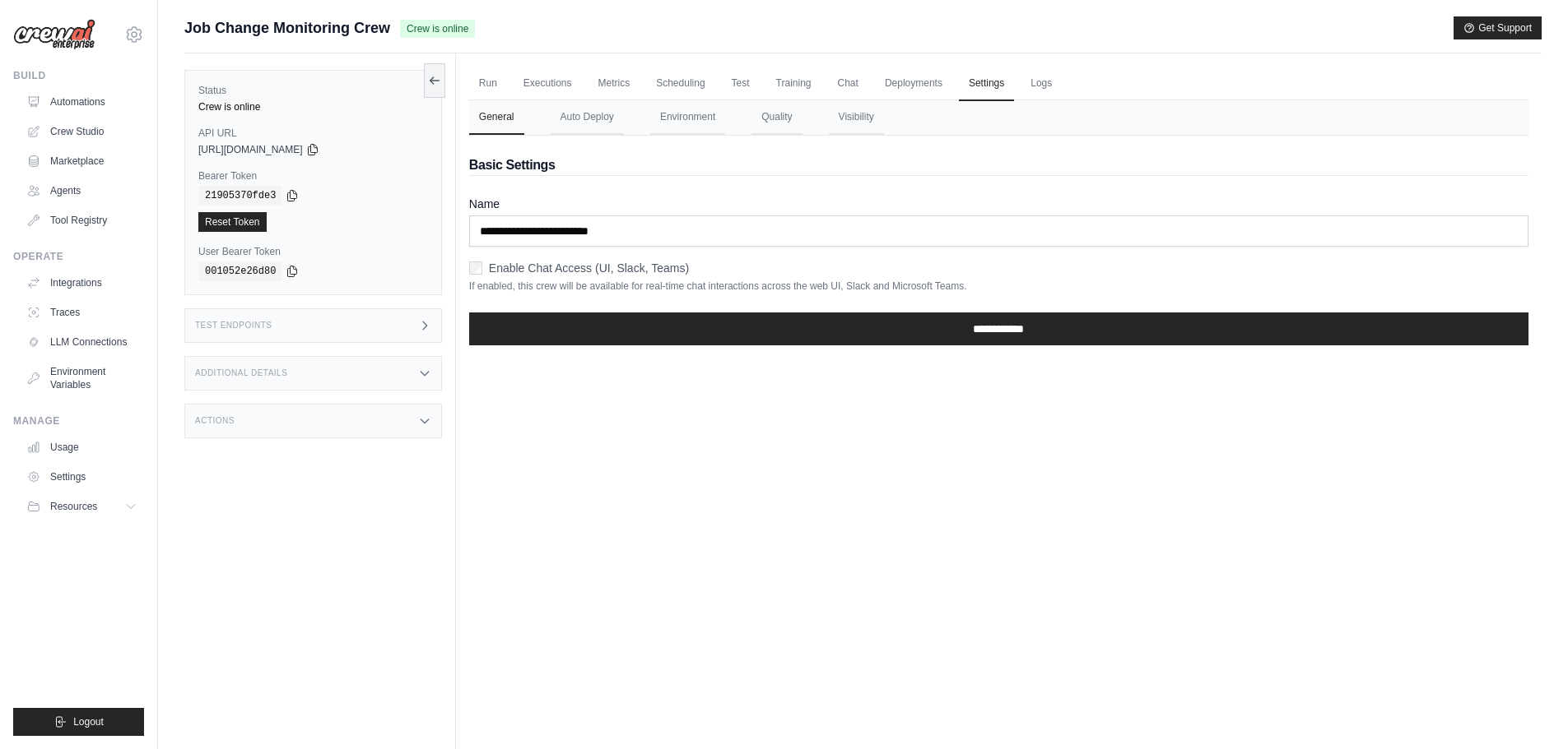
click at [1092, 84] on ul "Run Executions Metrics Scheduling Test Training Chat Deployments Settings Logs" at bounding box center [999, 83] width 1059 height 33
click at [89, 95] on link "Automations" at bounding box center [83, 102] width 124 height 26
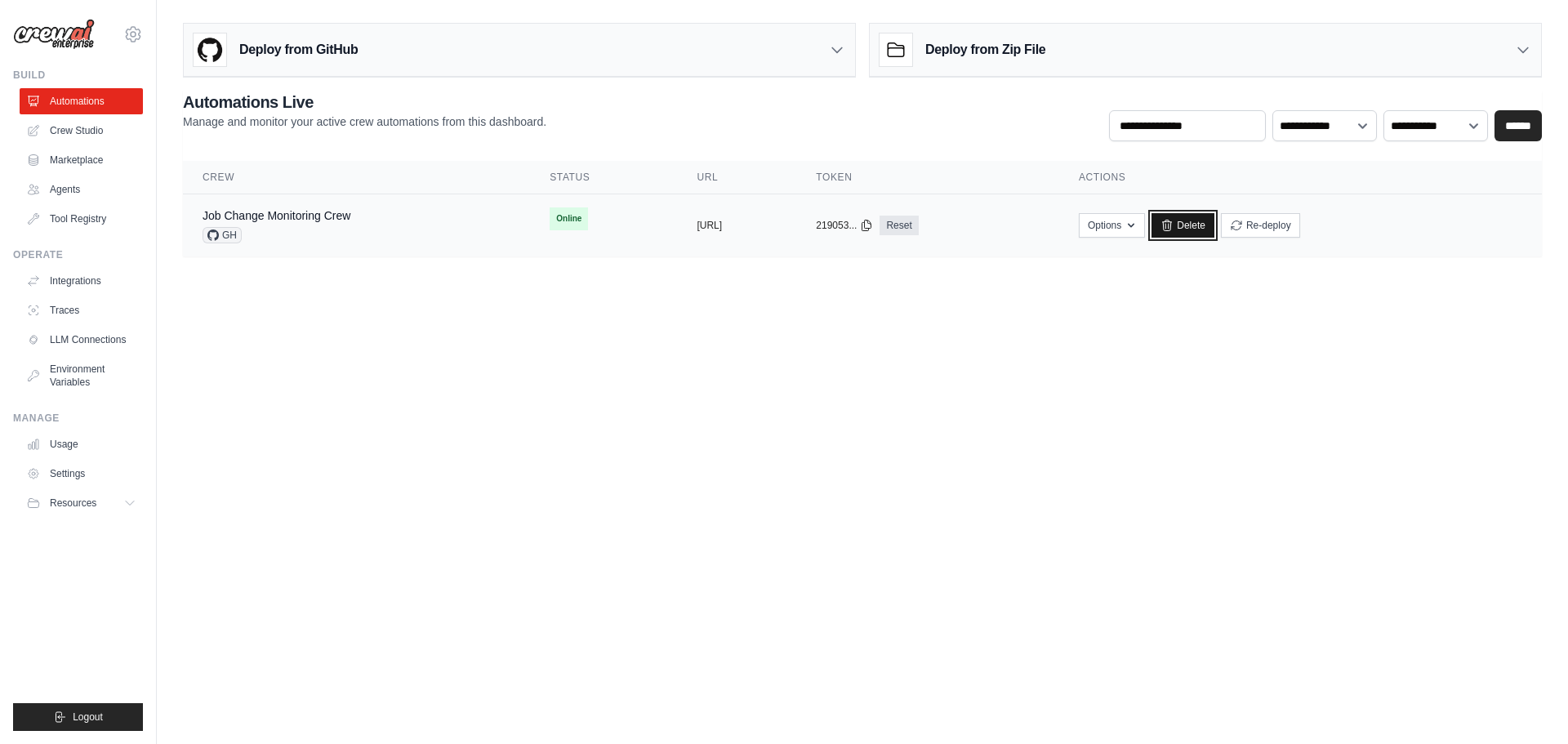
click at [1215, 227] on link "Delete" at bounding box center [1182, 226] width 63 height 25
